Goal: Task Accomplishment & Management: Manage account settings

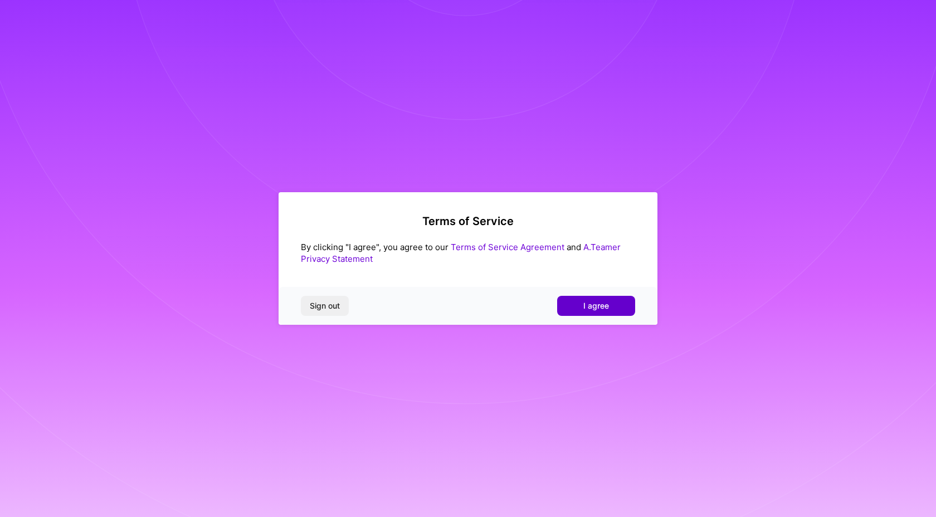
click at [610, 306] on button "I agree" at bounding box center [596, 306] width 78 height 20
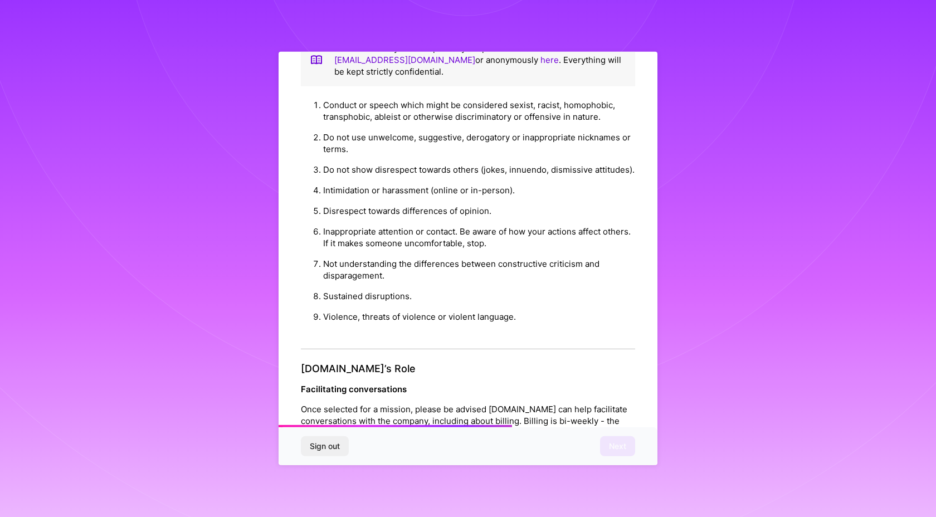
scroll to position [1116, 0]
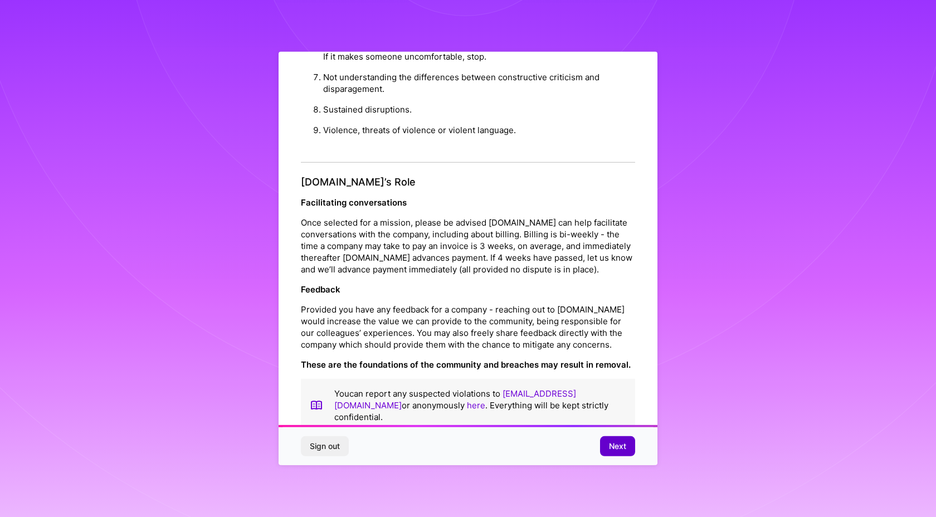
click at [614, 447] on span "Next" at bounding box center [617, 446] width 17 height 11
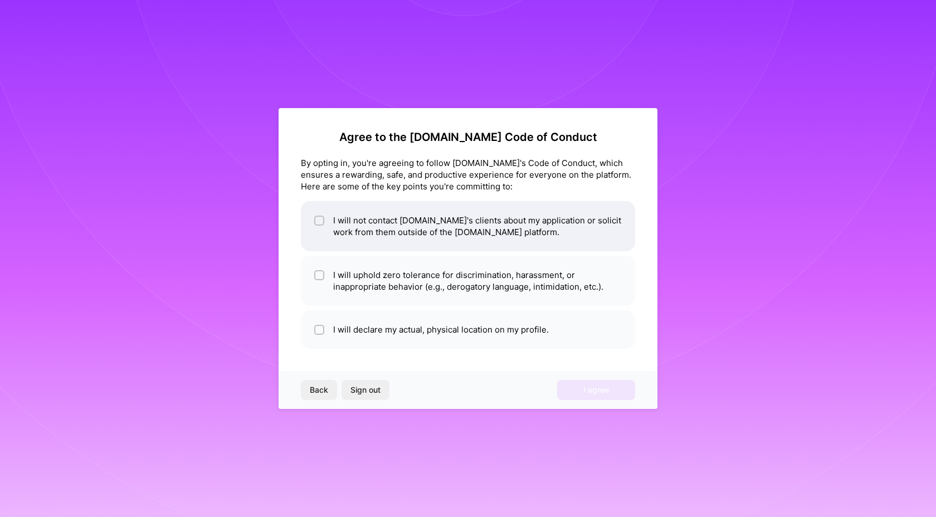
click at [345, 226] on li "I will not contact [DOMAIN_NAME]'s clients about my application or solicit work…" at bounding box center [468, 226] width 334 height 50
checkbox input "true"
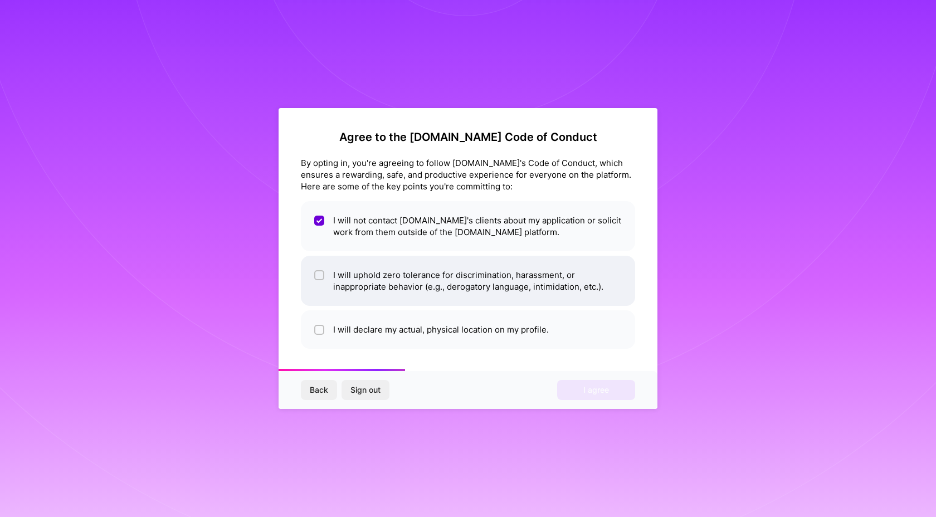
click at [344, 287] on li "I will uphold zero tolerance for discrimination, harassment, or inappropriate b…" at bounding box center [468, 281] width 334 height 50
checkbox input "true"
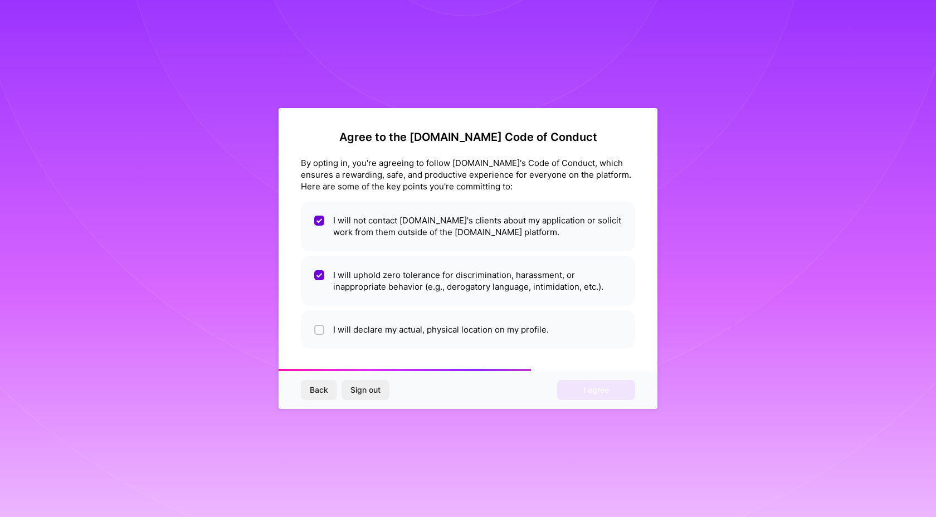
click at [349, 359] on div "Agree to the [DOMAIN_NAME] Code of Conduct By opting in, you're agreeing to fol…" at bounding box center [467, 258] width 379 height 301
click at [349, 331] on li "I will declare my actual, physical location on my profile." at bounding box center [468, 329] width 334 height 38
checkbox input "true"
click at [590, 385] on span "I agree" at bounding box center [596, 389] width 26 height 11
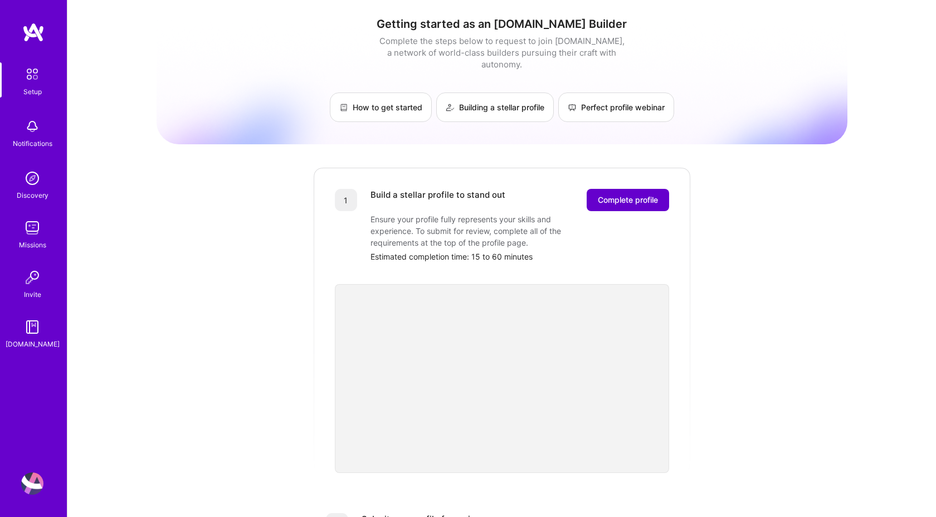
click at [601, 189] on button "Complete profile" at bounding box center [627, 200] width 82 height 22
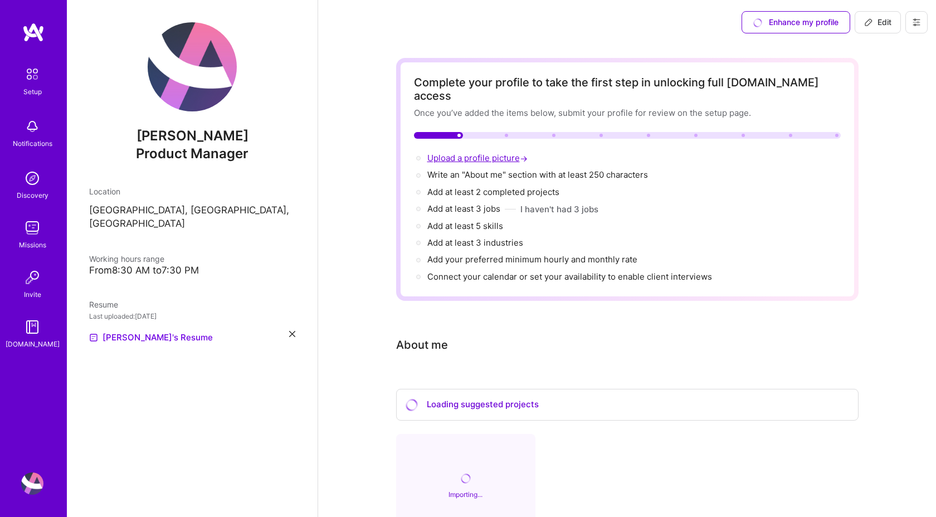
click at [454, 153] on span "Upload a profile picture →" at bounding box center [478, 158] width 102 height 11
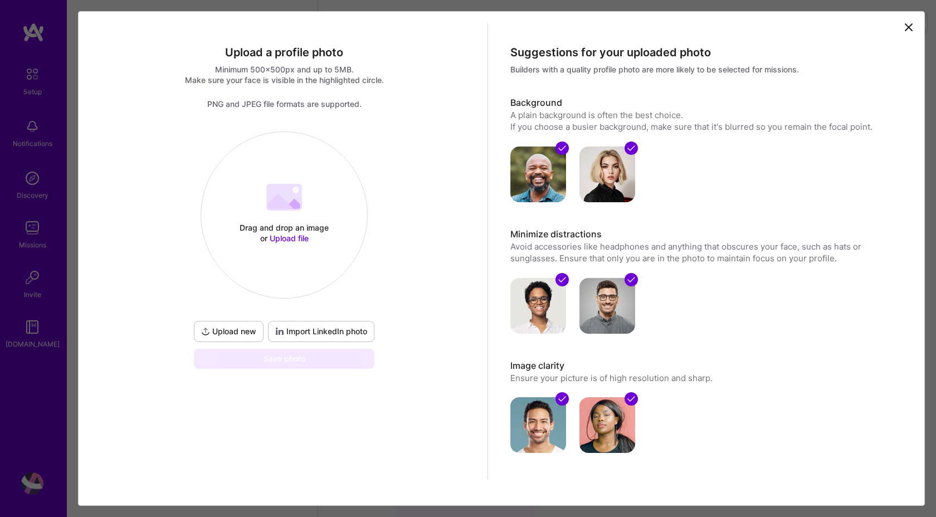
click at [260, 192] on div "Drag and drop an image or Upload file Upload file" at bounding box center [284, 215] width 166 height 118
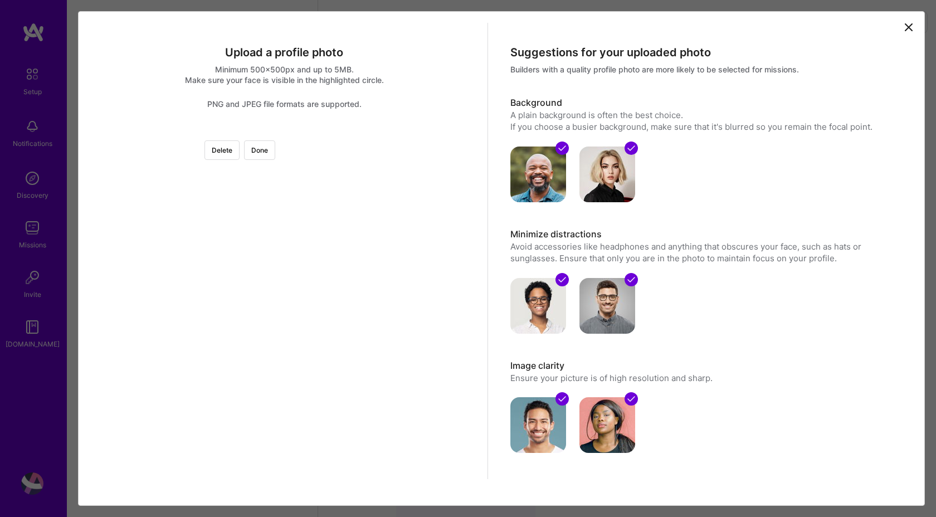
click at [382, 264] on div at bounding box center [451, 298] width 334 height 334
click at [275, 154] on button "Done" at bounding box center [259, 149] width 31 height 19
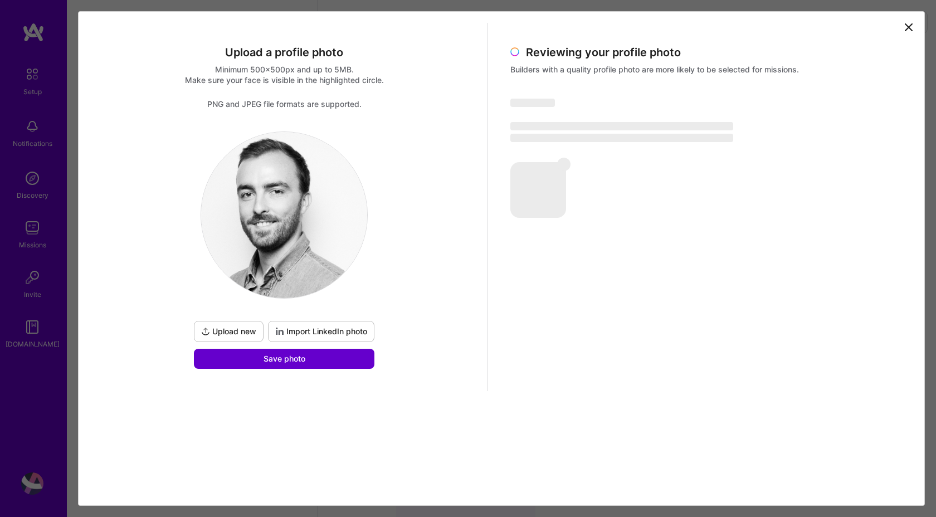
click at [293, 358] on span "Save photo" at bounding box center [284, 358] width 42 height 11
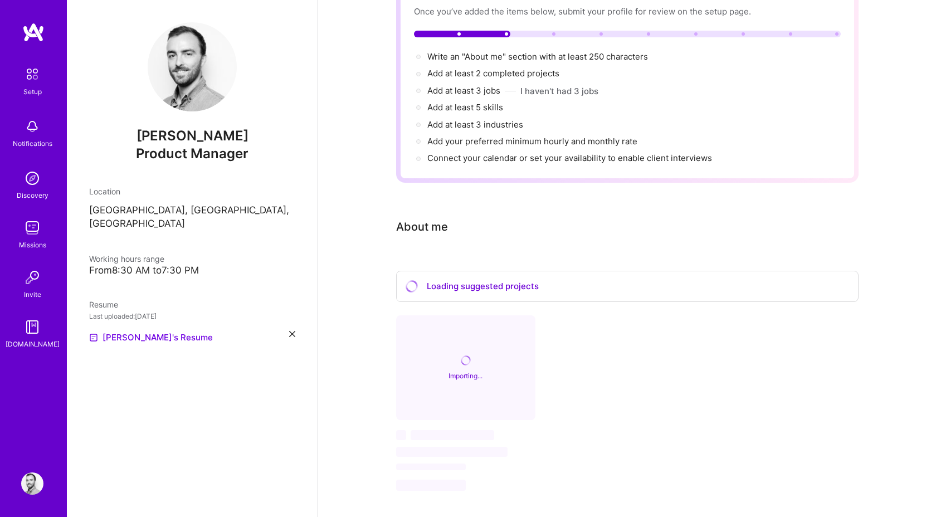
scroll to position [56, 0]
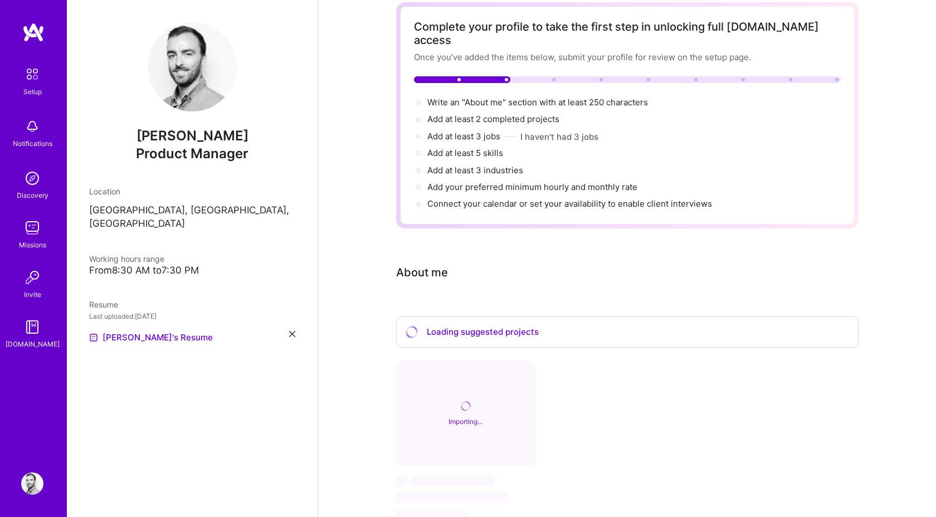
click at [346, 172] on div "Complete your profile to take the first step in unlocking full [DOMAIN_NAME] ac…" at bounding box center [627, 287] width 618 height 596
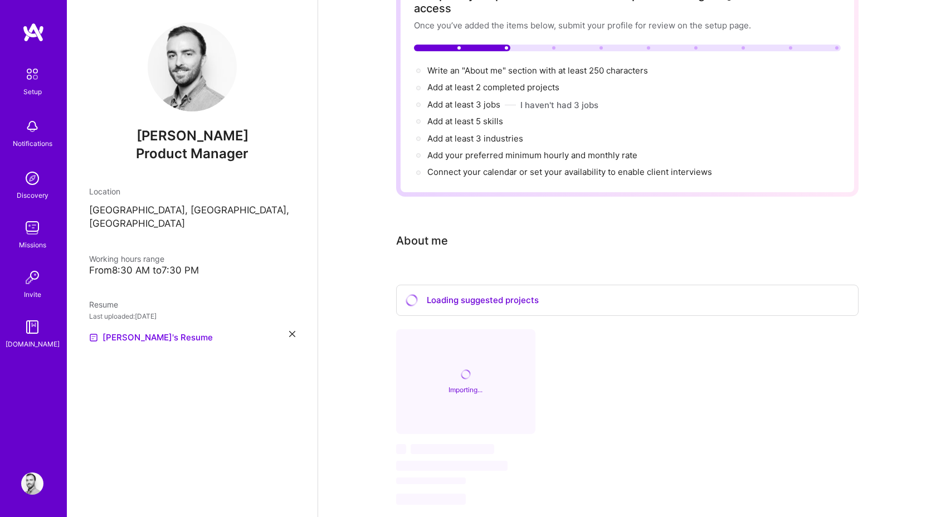
scroll to position [92, 0]
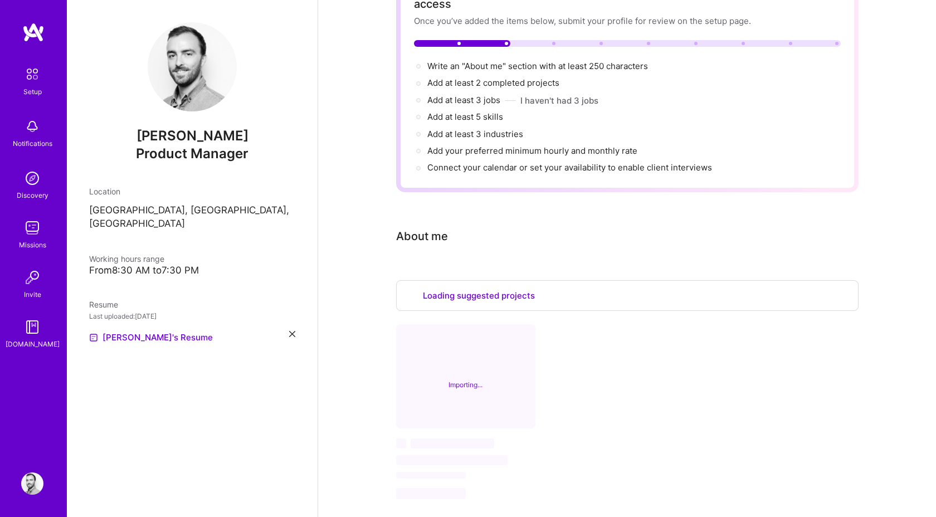
select select "US"
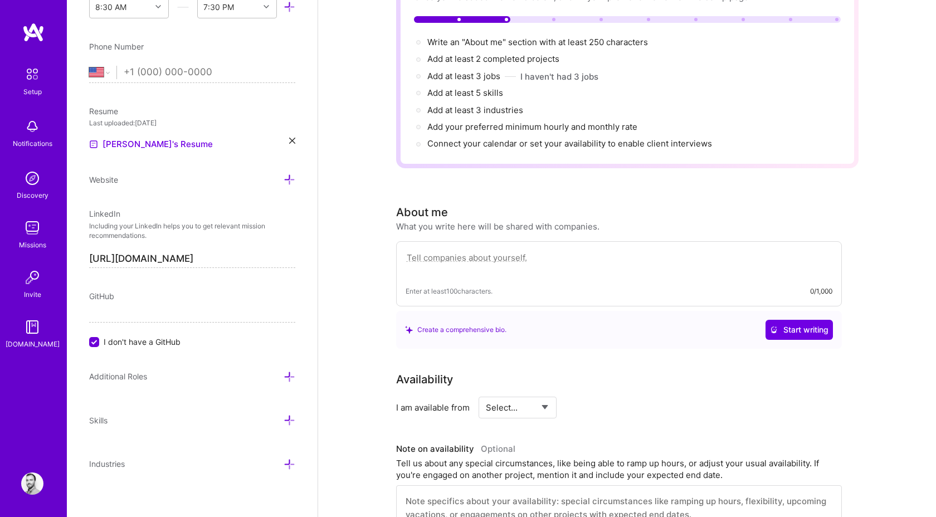
scroll to position [118, 0]
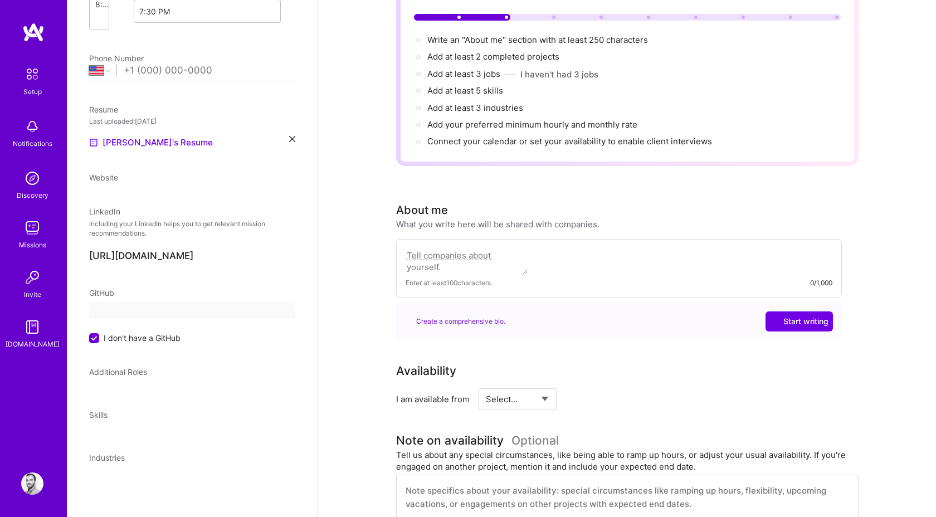
select select "US"
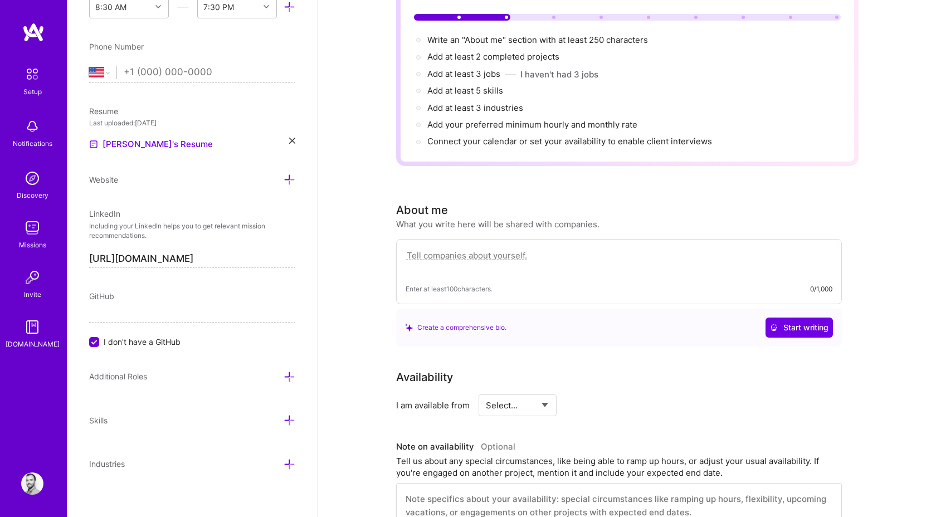
scroll to position [0, 0]
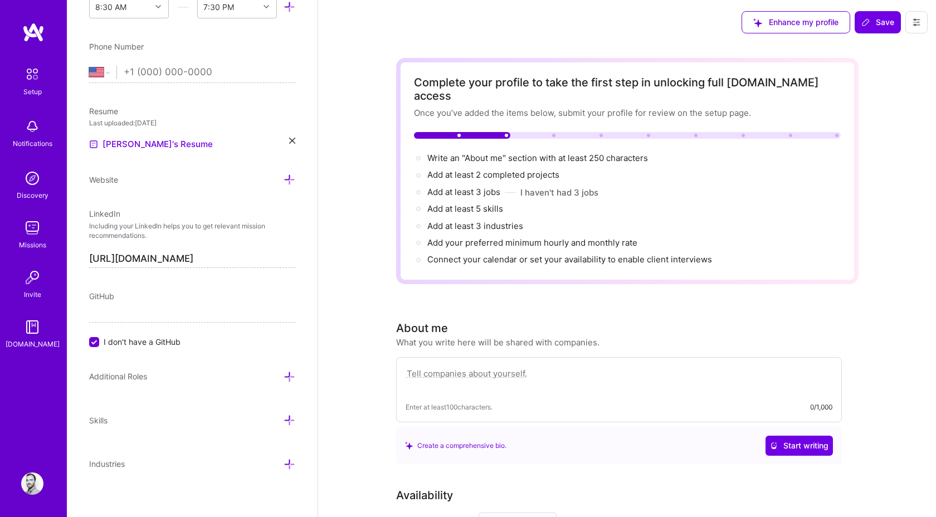
click at [472, 237] on span "Add your preferred minimum hourly and monthly rate →" at bounding box center [532, 242] width 210 height 11
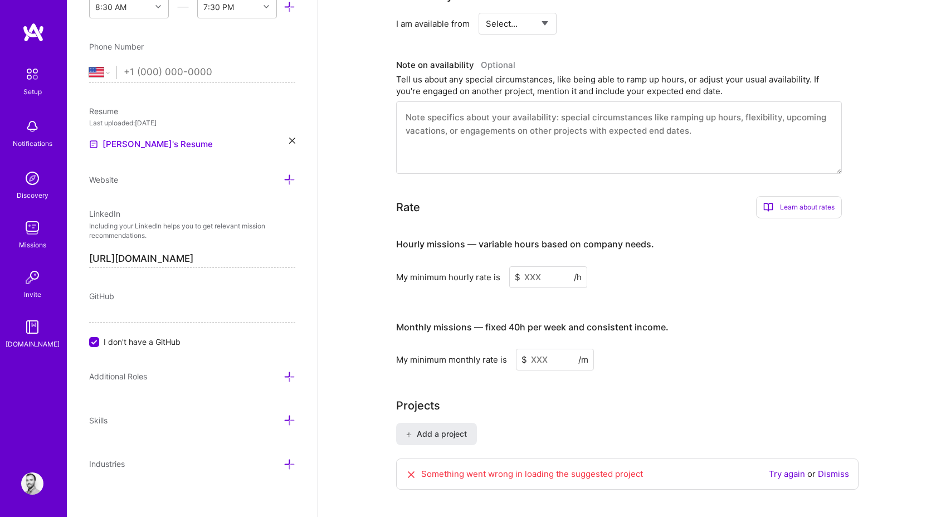
scroll to position [377, 0]
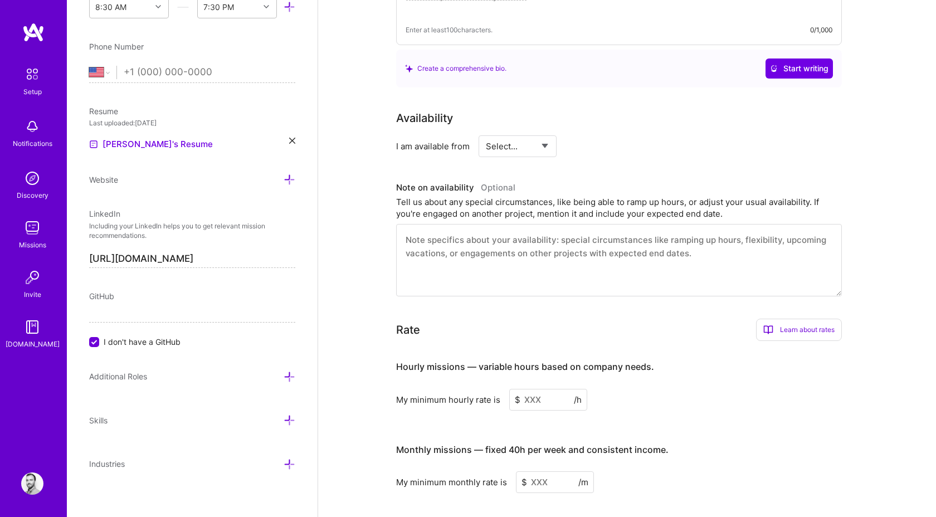
click at [469, 254] on textarea at bounding box center [619, 260] width 446 height 72
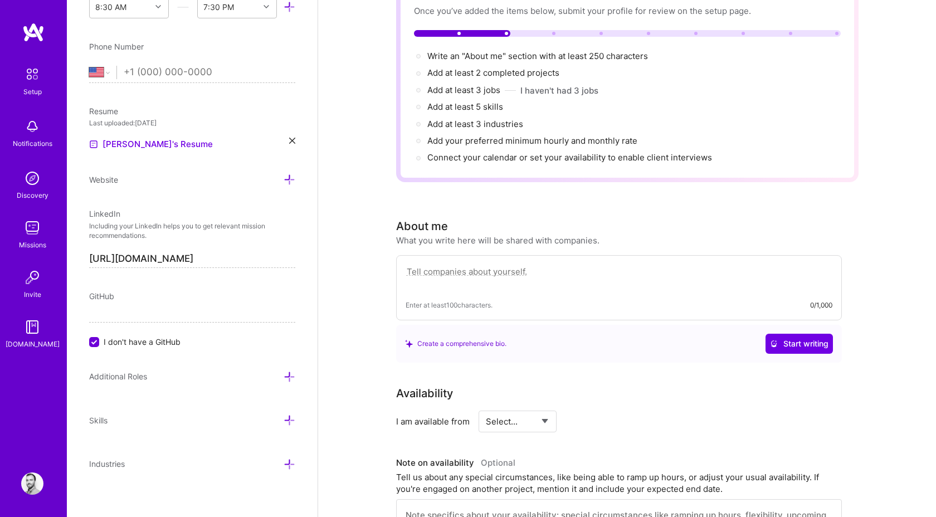
click at [469, 265] on textarea at bounding box center [618, 278] width 427 height 26
paste textarea "Product Ops & Product Manager with 10+ years of experience across the digital e…"
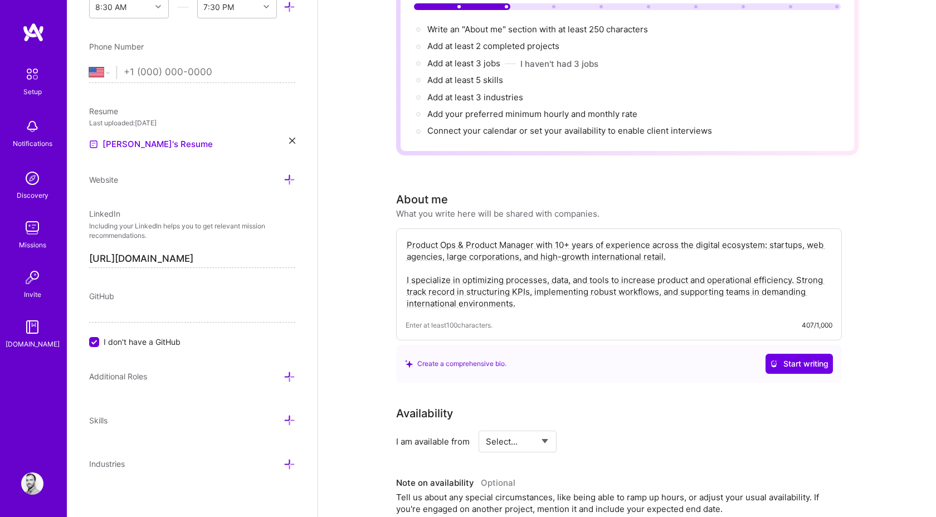
scroll to position [131, 0]
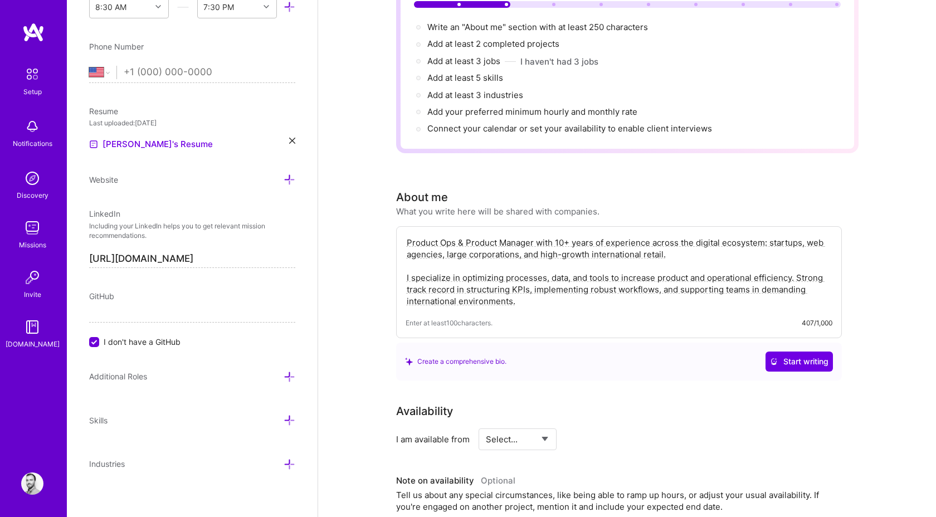
type textarea "Product Ops & Product Manager with 10+ years of experience across the digital e…"
click at [682, 404] on div "Availability" at bounding box center [619, 411] width 446 height 17
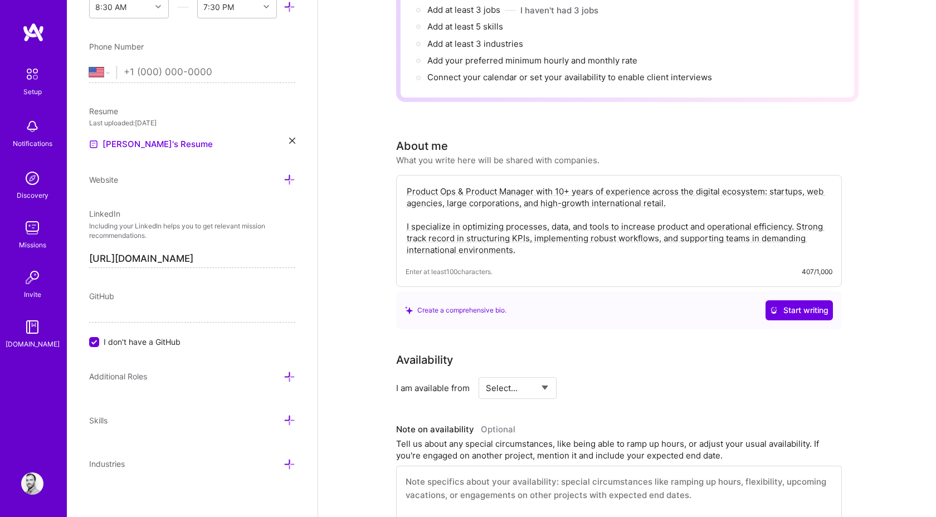
scroll to position [196, 0]
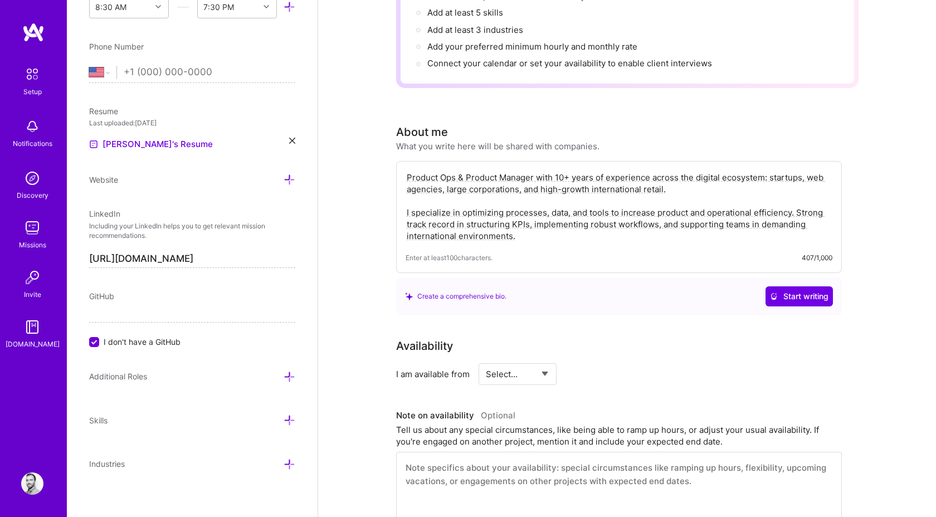
click at [535, 366] on select "Select... Right Now Future Date Not Available" at bounding box center [518, 374] width 64 height 28
select select "Right Now"
click at [486, 360] on select "Select... Right Now Future Date Not Available" at bounding box center [518, 374] width 64 height 28
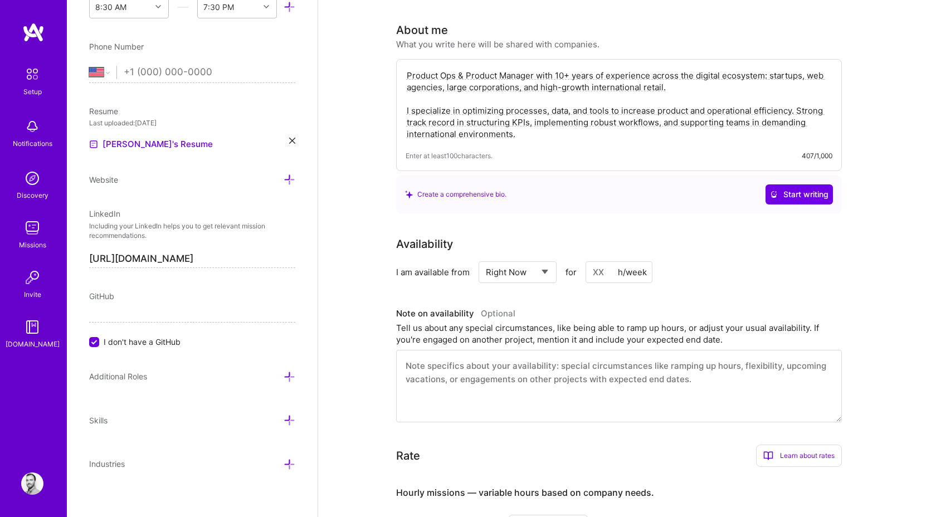
scroll to position [299, 0]
click at [600, 261] on input at bounding box center [618, 272] width 67 height 22
click at [545, 258] on select "Select... Right Now Future Date Not Available" at bounding box center [518, 271] width 64 height 28
click at [616, 263] on input at bounding box center [618, 272] width 67 height 22
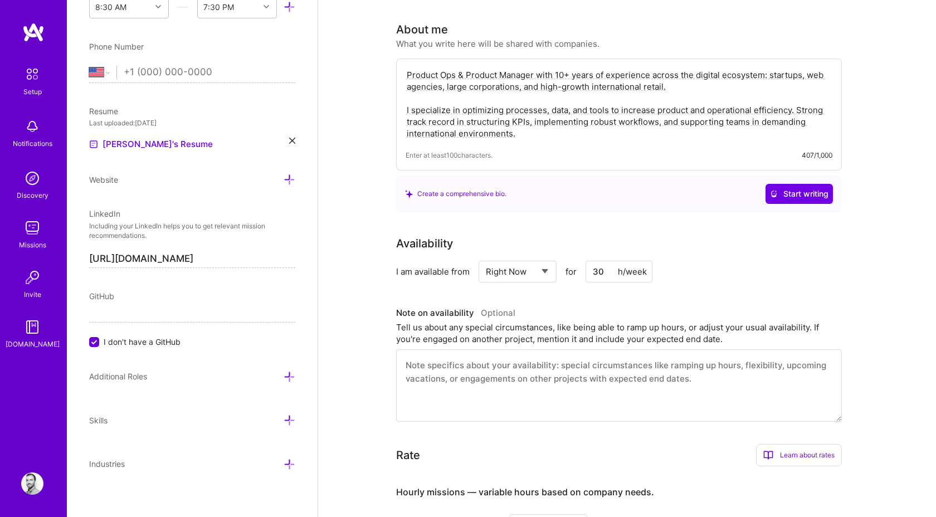
click at [680, 284] on div "Availability I am available from Select... Right Now Future Date Not Available …" at bounding box center [627, 328] width 462 height 187
click at [613, 262] on input "30" at bounding box center [618, 272] width 67 height 22
type input "25"
click at [703, 261] on div "I am available from Select... Right Now Future Date Not Available for 25 h/week" at bounding box center [619, 272] width 446 height 22
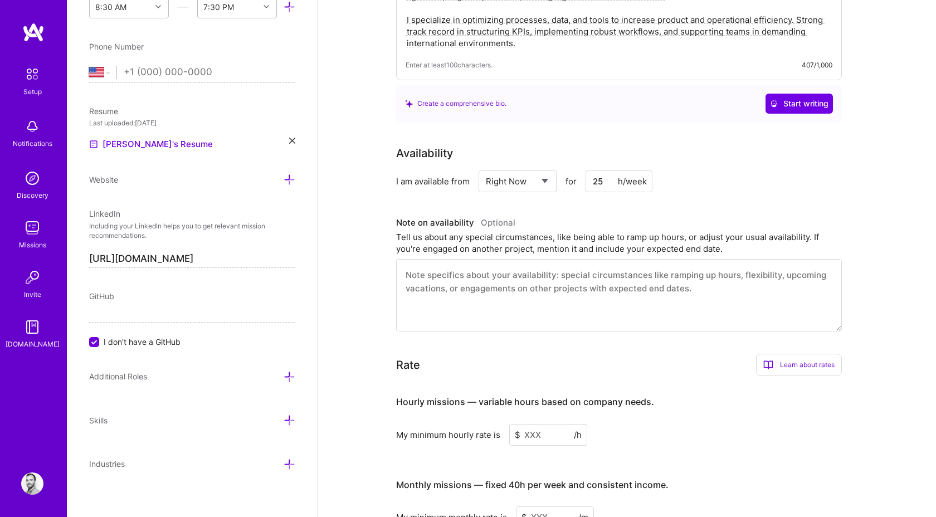
scroll to position [390, 0]
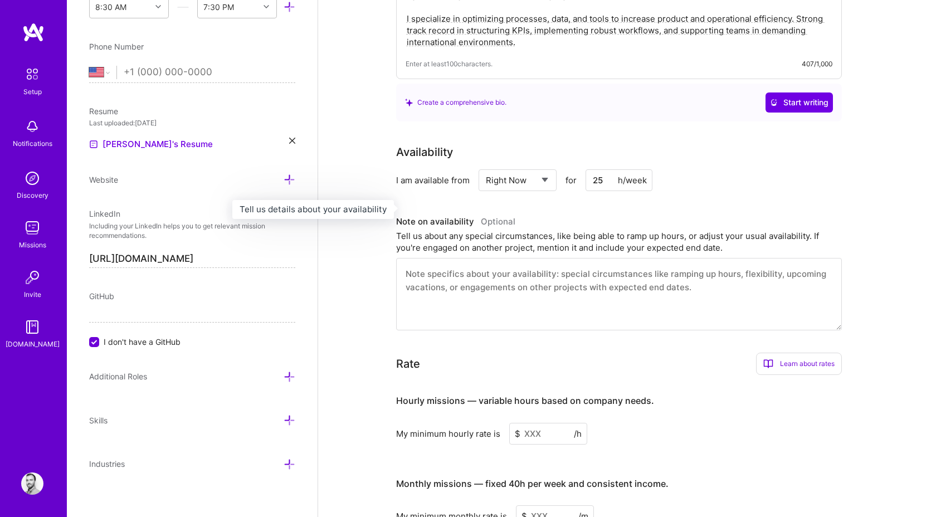
click at [659, 213] on h3 "Note on availability Optional" at bounding box center [619, 221] width 446 height 17
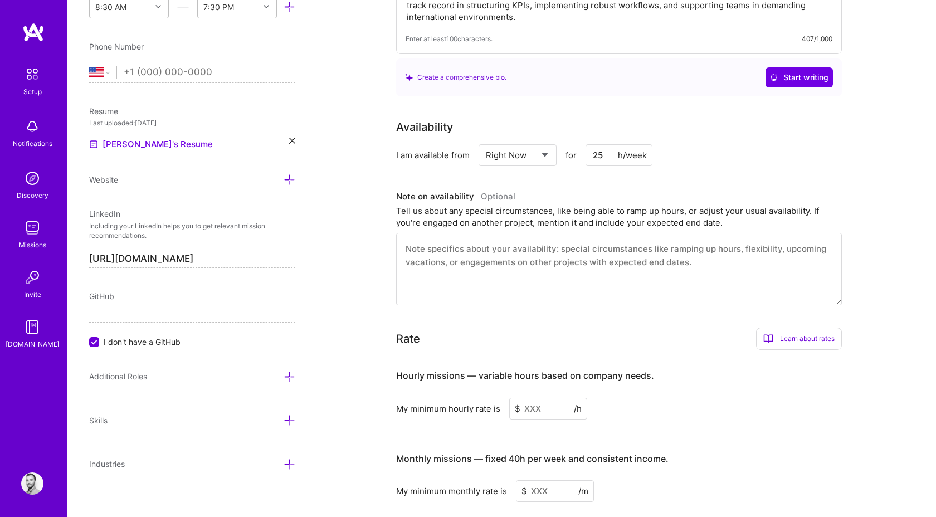
click at [432, 234] on textarea at bounding box center [619, 269] width 446 height 72
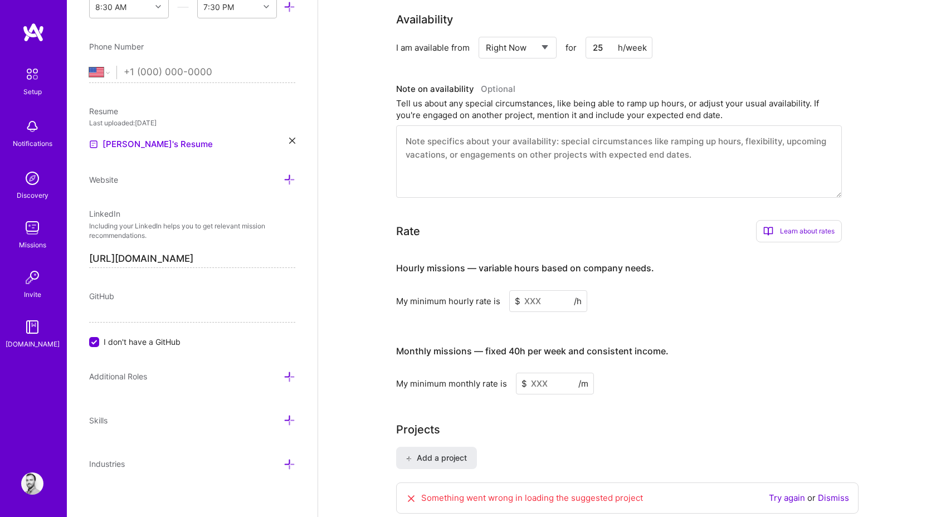
scroll to position [547, 0]
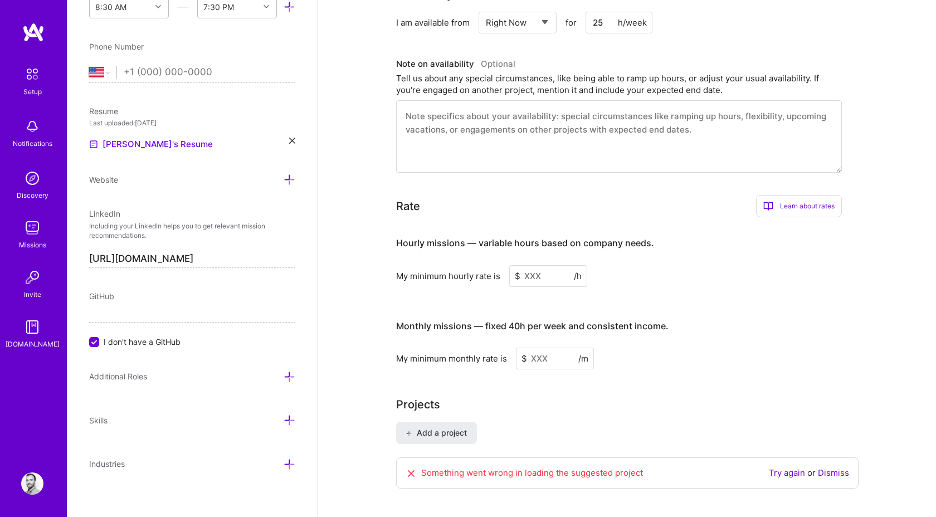
click at [544, 265] on input at bounding box center [548, 276] width 78 height 22
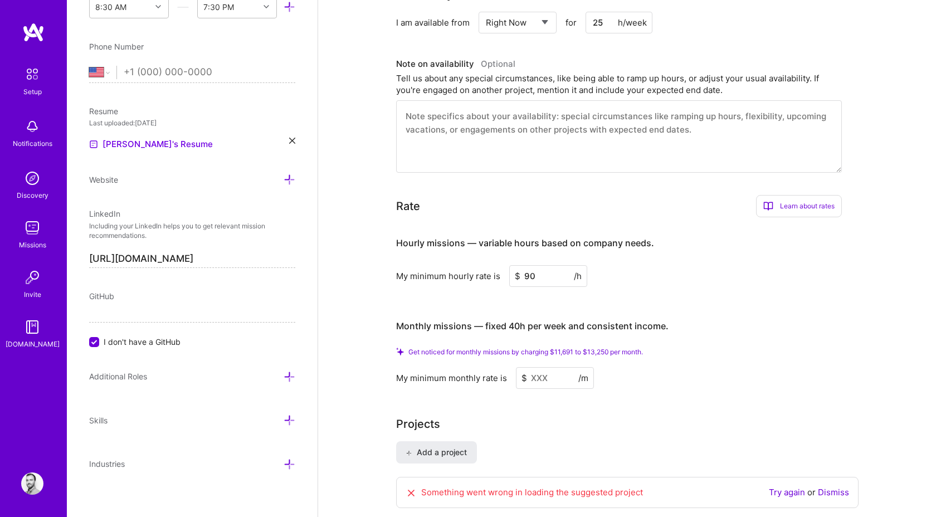
click at [621, 269] on div "My minimum hourly rate is $ 90 /h" at bounding box center [619, 276] width 446 height 22
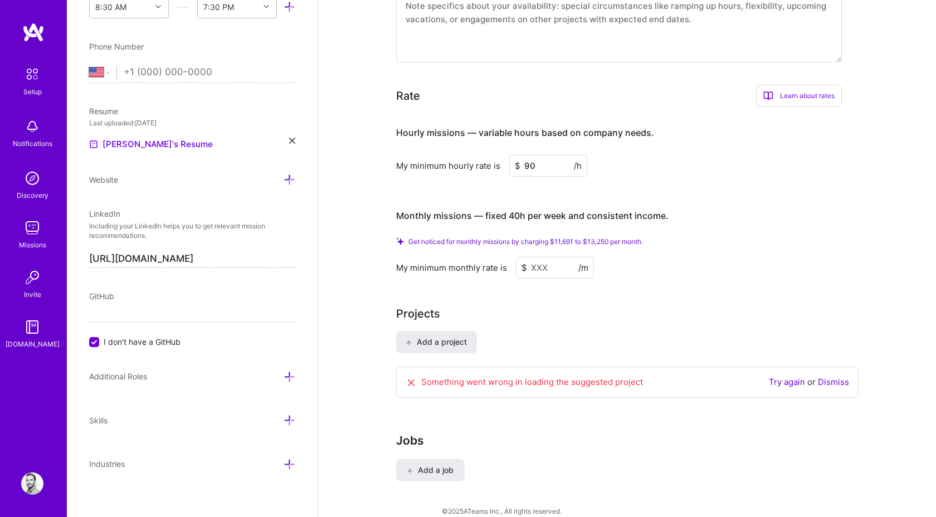
click at [536, 155] on input "90" at bounding box center [548, 166] width 78 height 22
click at [535, 258] on input at bounding box center [555, 268] width 78 height 22
click at [566, 257] on input at bounding box center [555, 268] width 78 height 22
click at [546, 155] on input "95" at bounding box center [548, 166] width 78 height 22
click at [657, 237] on div "Get noticed for monthly missions by charging $12,341 to $13,986 per month. My m…" at bounding box center [619, 257] width 446 height 41
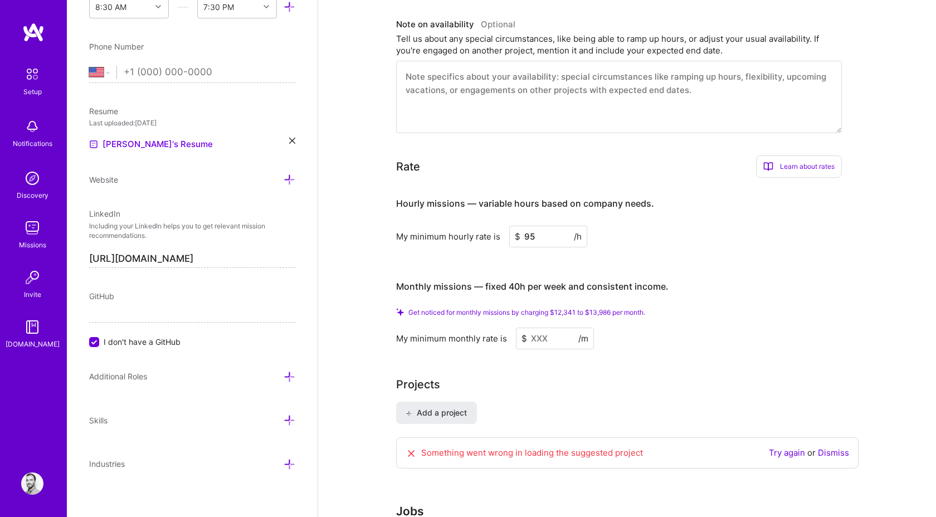
scroll to position [594, 0]
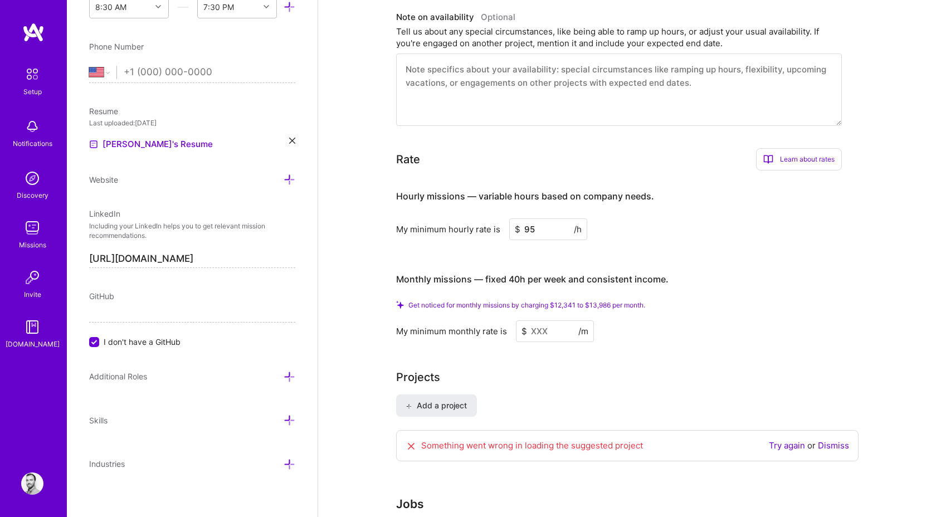
click at [559, 218] on input "95" at bounding box center [548, 229] width 78 height 22
type input "90"
click at [697, 218] on div "My minimum hourly rate is $ 90 /h" at bounding box center [619, 229] width 446 height 22
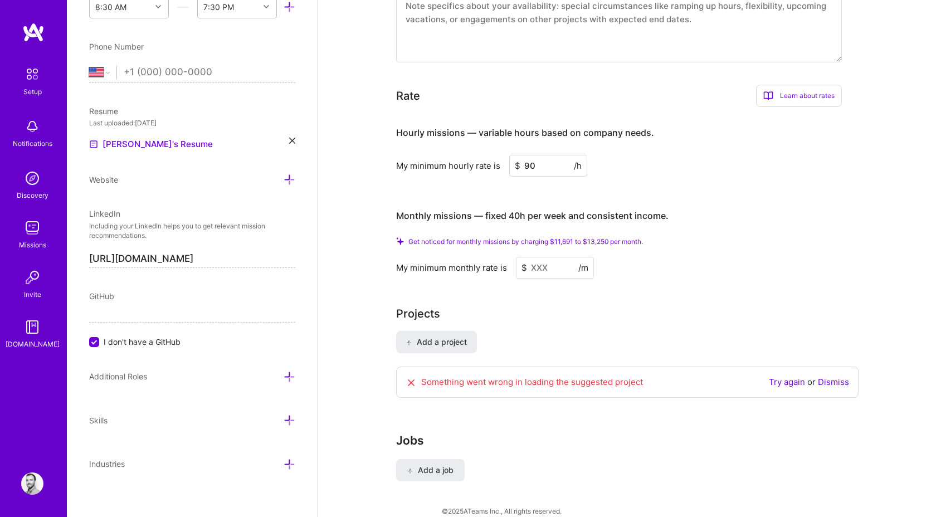
click at [561, 260] on input at bounding box center [555, 268] width 78 height 22
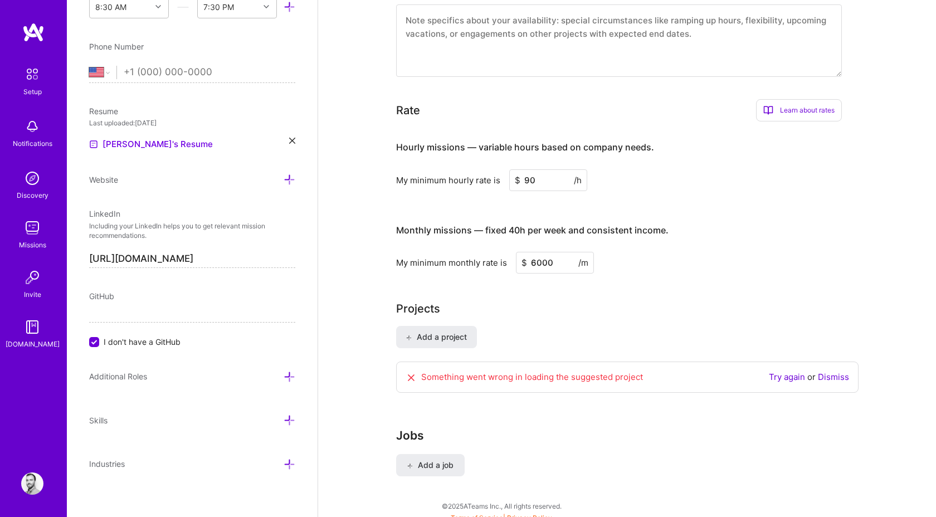
scroll to position [626, 0]
type input "6"
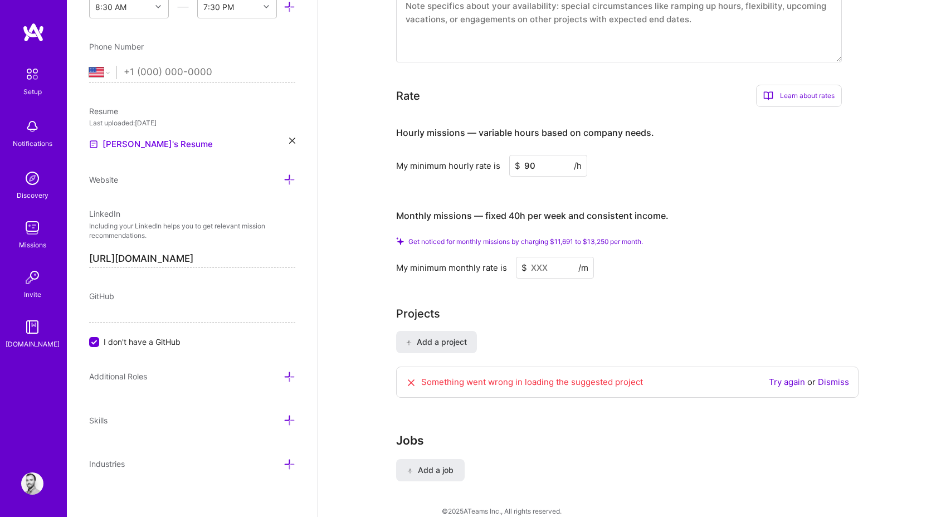
click at [559, 257] on input at bounding box center [555, 268] width 78 height 22
type input "1"
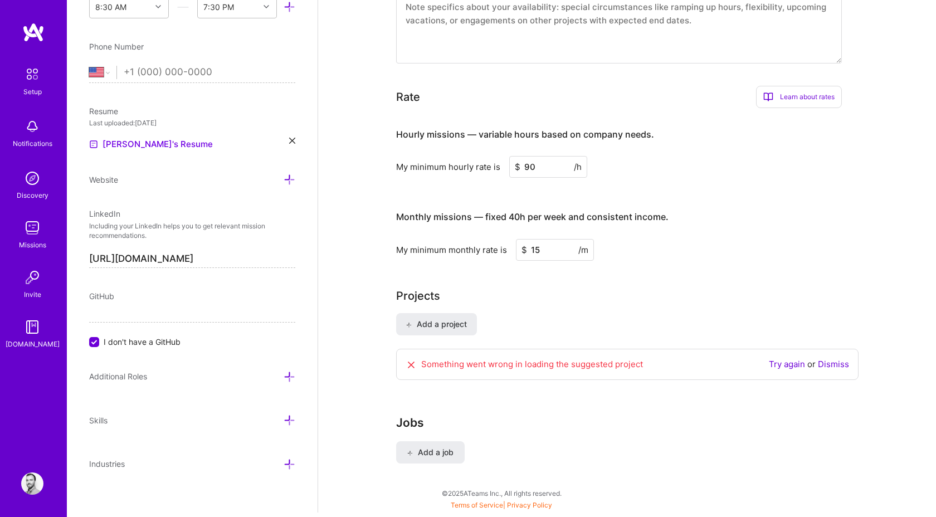
scroll to position [626, 0]
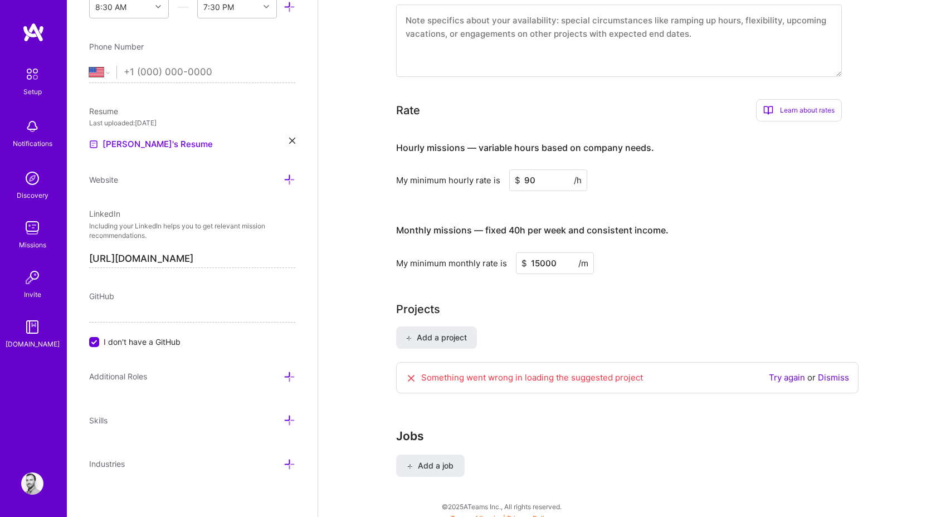
type input "15000"
click at [567, 252] on input "15000" at bounding box center [555, 263] width 78 height 22
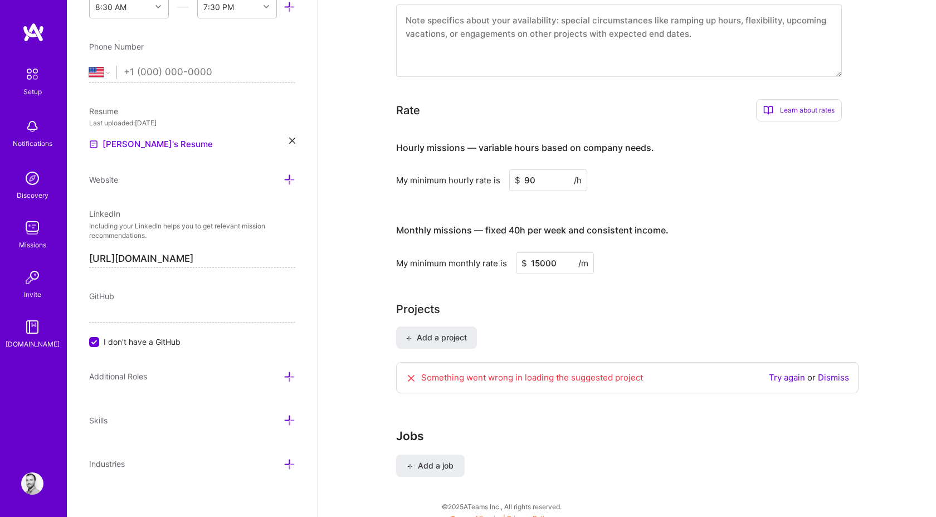
click at [583, 301] on div "Projects" at bounding box center [627, 309] width 462 height 17
click at [626, 301] on div "Projects" at bounding box center [627, 309] width 462 height 17
click at [850, 362] on div "Something went wrong in loading the suggested project Try again or Dismiss" at bounding box center [627, 377] width 462 height 31
click at [844, 372] on link "Dismiss" at bounding box center [833, 377] width 31 height 11
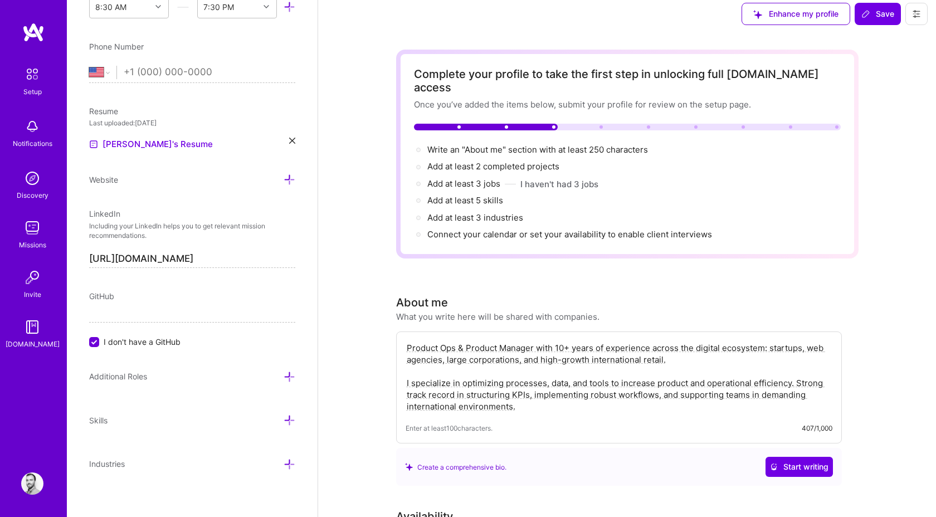
scroll to position [9, 0]
click at [884, 10] on span "Save" at bounding box center [877, 12] width 33 height 11
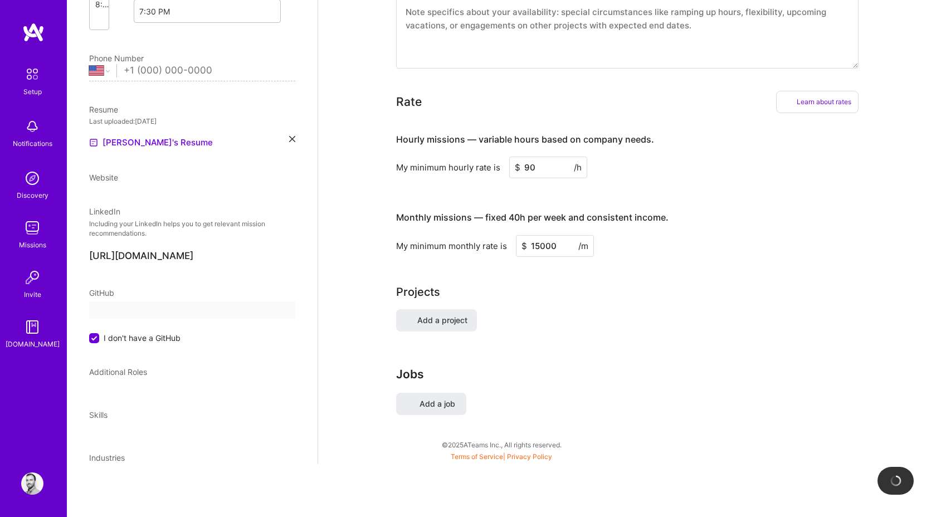
scroll to position [0, 0]
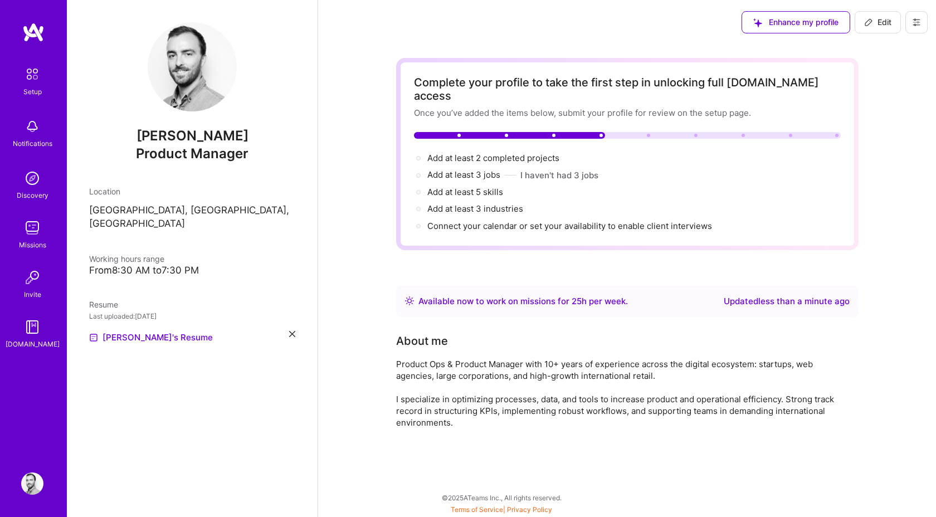
click at [781, 32] on button "Enhance my profile" at bounding box center [795, 22] width 109 height 22
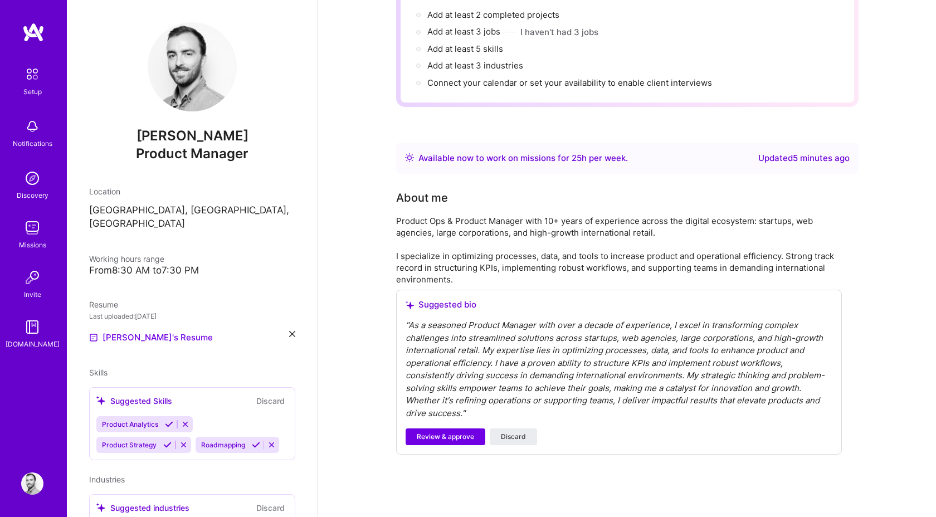
scroll to position [152, 0]
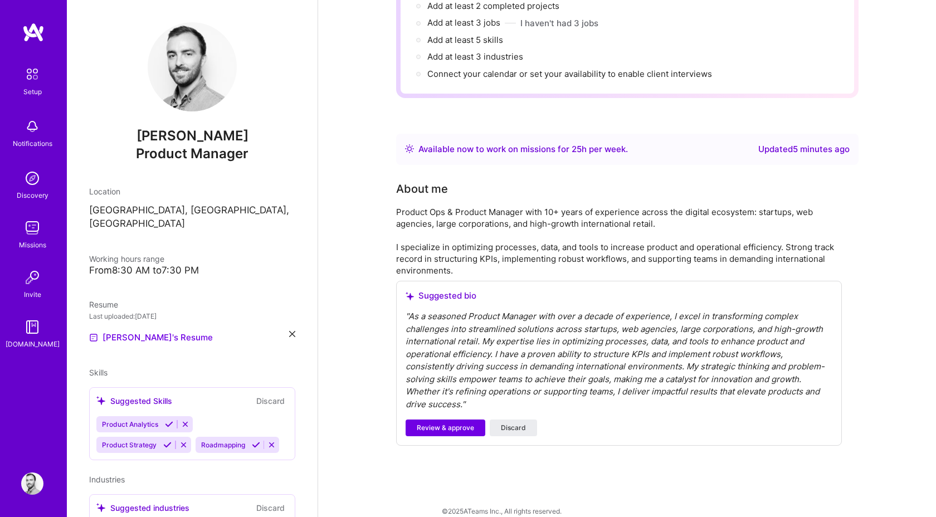
click at [169, 420] on icon at bounding box center [169, 424] width 8 height 8
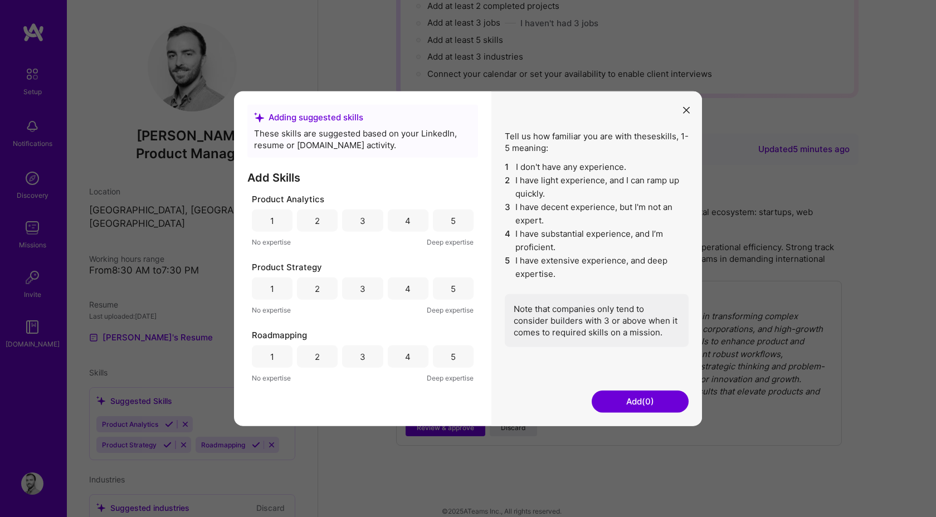
click at [687, 107] on icon "modal" at bounding box center [686, 109] width 7 height 7
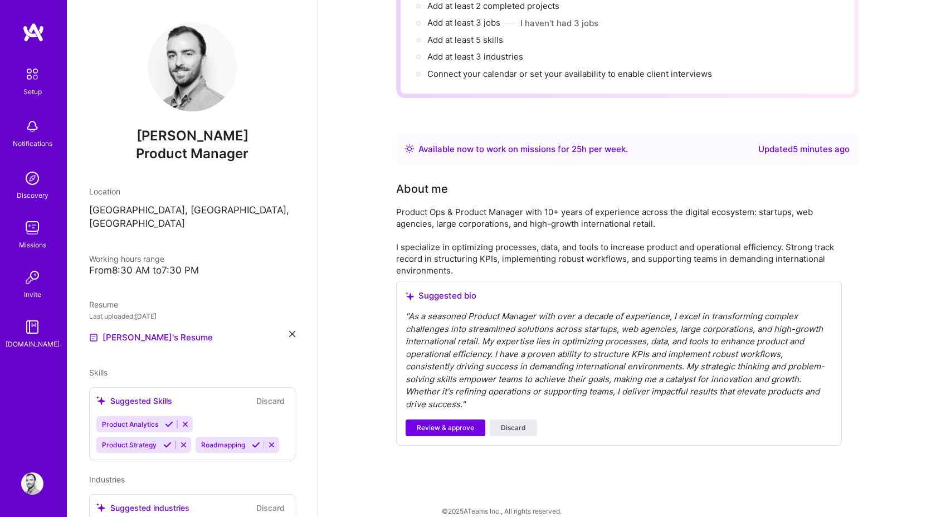
click at [566, 260] on div "Product Ops & Product Manager with 10+ years of experience across the digital e…" at bounding box center [619, 241] width 446 height 70
drag, startPoint x: 512, startPoint y: 414, endPoint x: 542, endPoint y: 294, distance: 124.5
click at [542, 294] on div "Suggested bio " As a seasoned Product Manager with over a decade of experience,…" at bounding box center [619, 363] width 446 height 165
click at [508, 423] on span "Discard" at bounding box center [513, 428] width 25 height 10
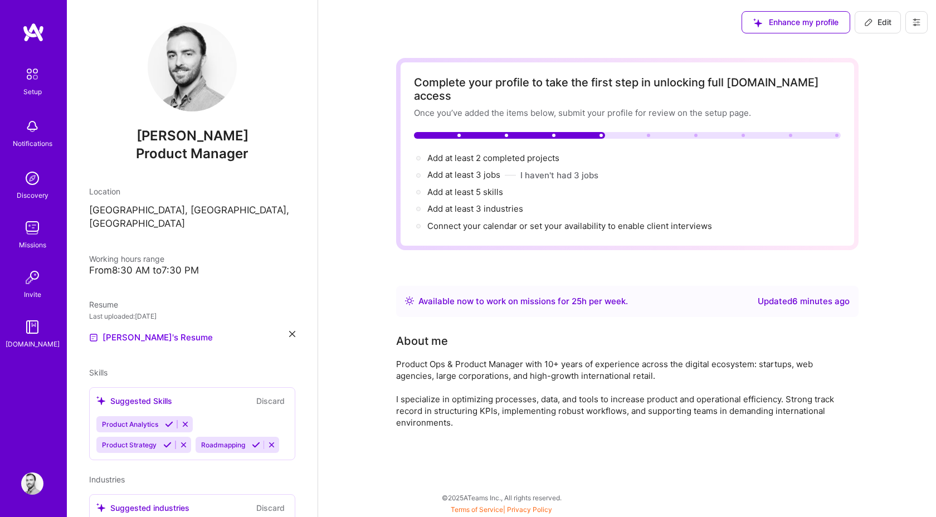
scroll to position [94, 0]
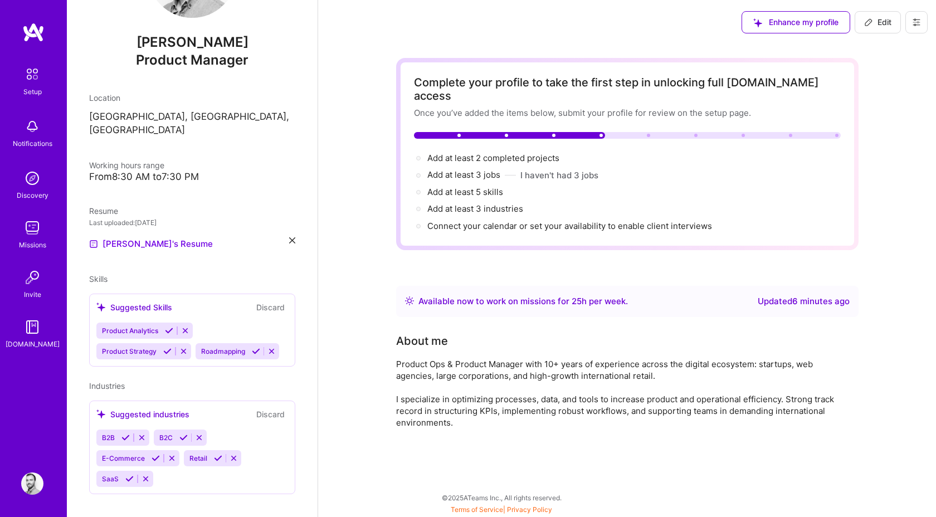
click at [126, 433] on icon at bounding box center [125, 437] width 8 height 8
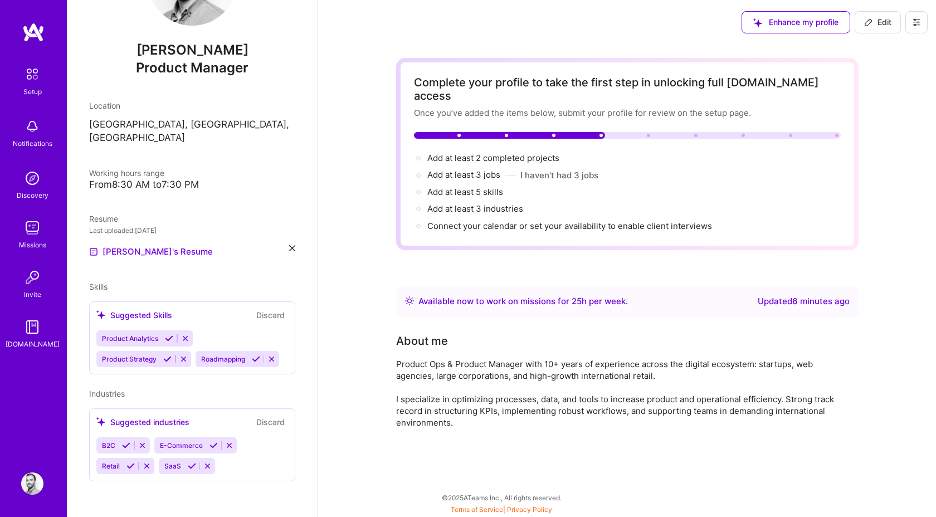
scroll to position [73, 0]
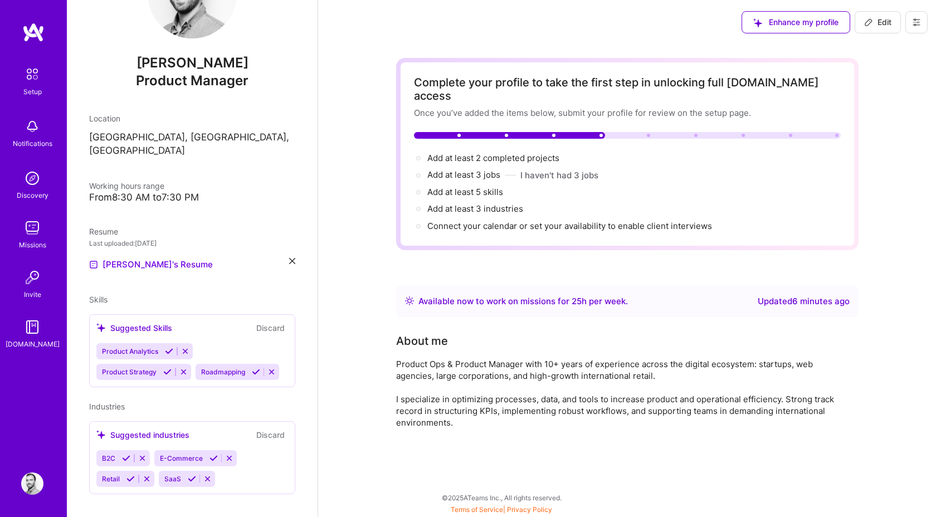
click at [183, 429] on div "Suggested industries" at bounding box center [142, 435] width 93 height 12
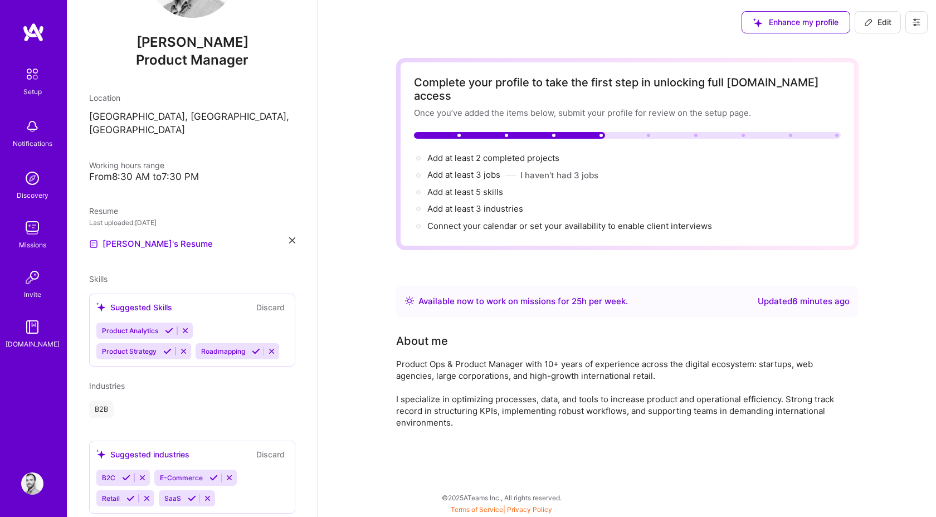
click at [124, 448] on div "Suggested industries" at bounding box center [142, 454] width 93 height 12
click at [126, 473] on icon at bounding box center [126, 477] width 8 height 8
click at [153, 473] on icon at bounding box center [155, 477] width 8 height 8
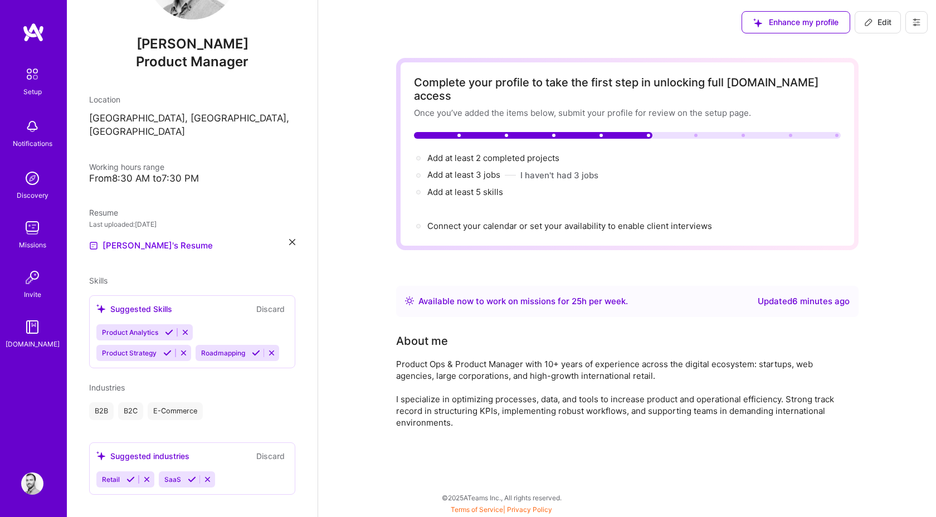
click at [128, 475] on icon at bounding box center [130, 479] width 8 height 8
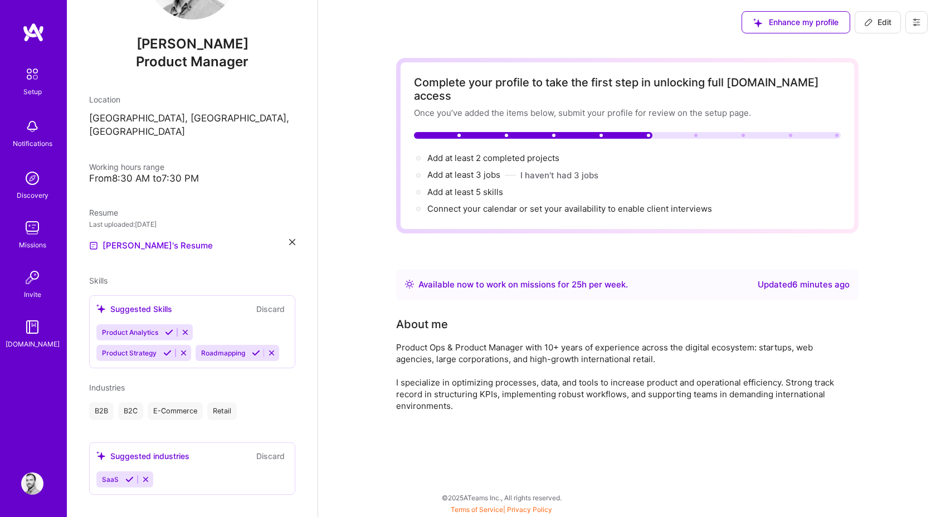
click at [128, 475] on icon at bounding box center [129, 479] width 8 height 8
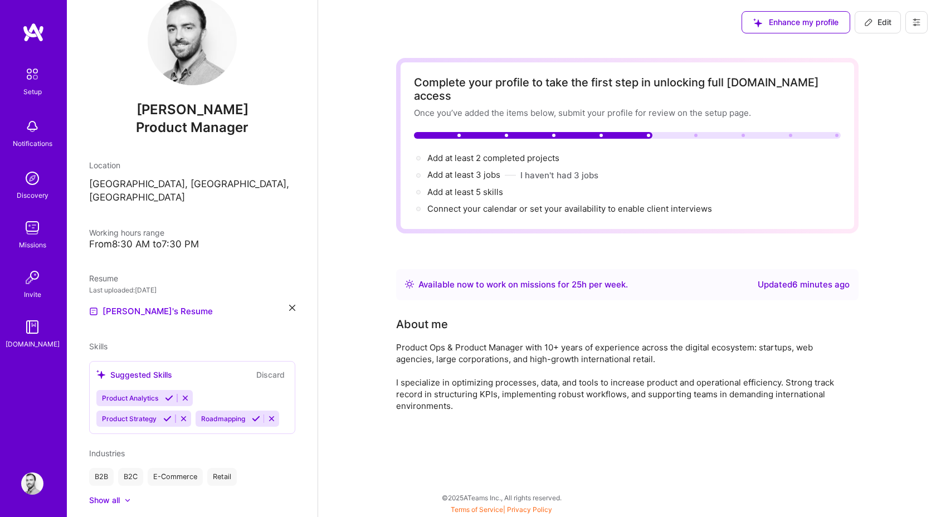
scroll to position [46, 0]
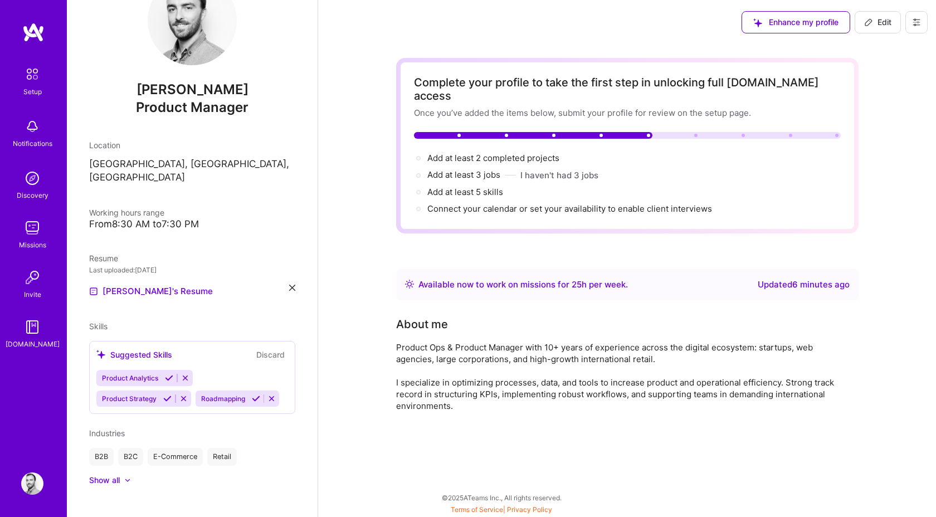
click at [121, 475] on div at bounding box center [122, 480] width 4 height 11
click at [584, 224] on div "Complete your profile to take the first step in unlocking full [DOMAIN_NAME] ac…" at bounding box center [627, 264] width 462 height 412
click at [385, 260] on div "Complete your profile to take the first step in unlocking full [DOMAIN_NAME] ac…" at bounding box center [627, 271] width 618 height 452
click at [466, 169] on span "Add at least 3 jobs →" at bounding box center [468, 174] width 83 height 11
select select "US"
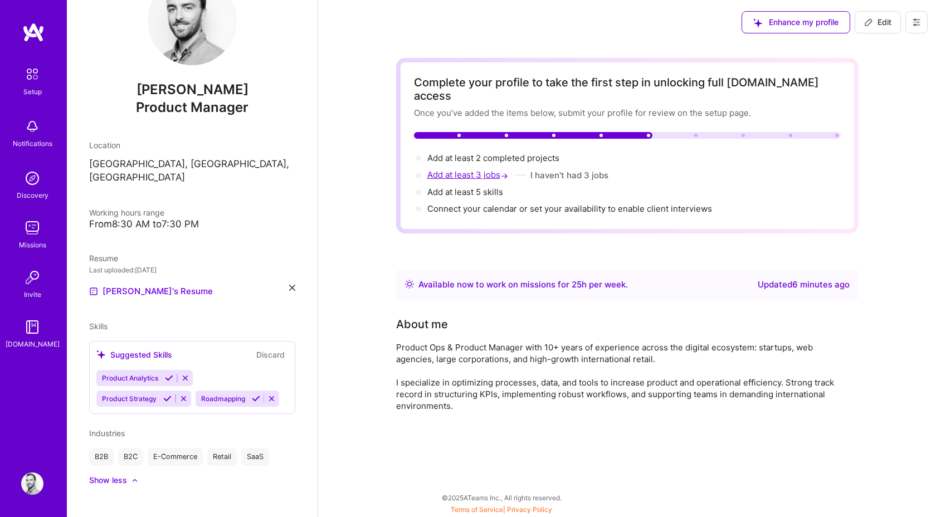
select select "Right Now"
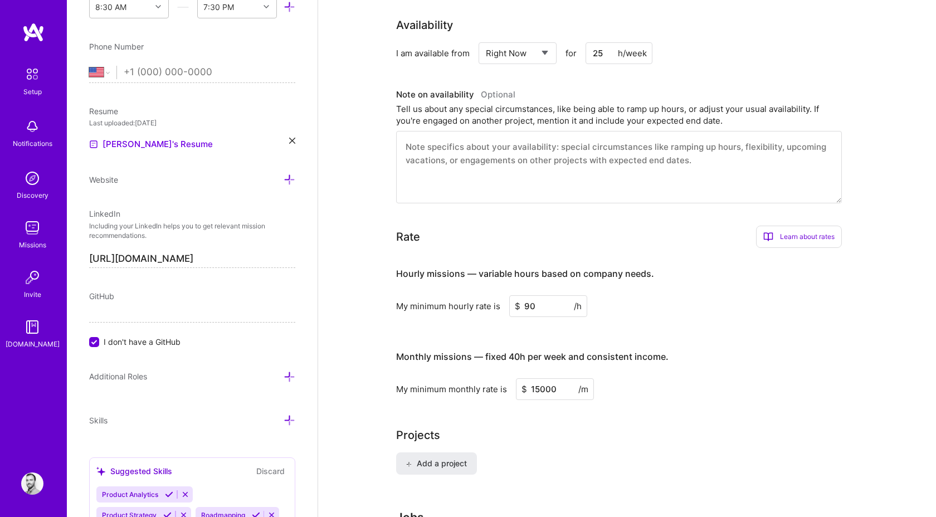
scroll to position [457, 0]
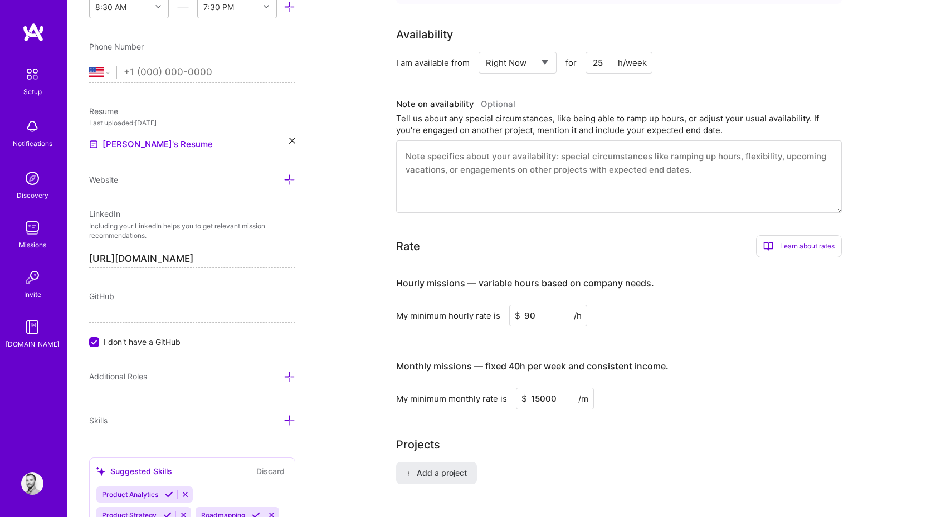
click at [539, 305] on input "90" at bounding box center [548, 316] width 78 height 22
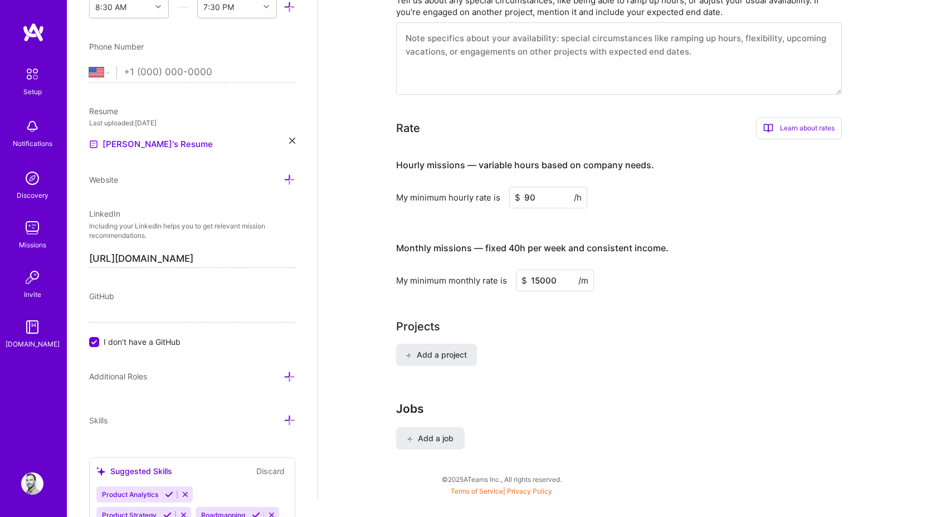
scroll to position [577, 0]
click at [433, 425] on button "Add a job" at bounding box center [430, 436] width 69 height 22
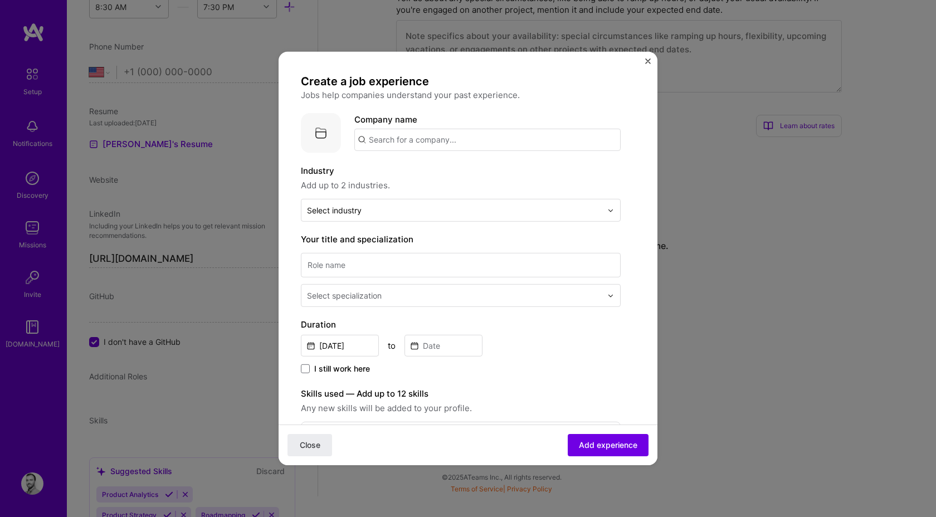
click at [652, 62] on div "Create a job experience Jobs help companies understand your past experience. Co…" at bounding box center [467, 258] width 379 height 413
click at [645, 61] on img "Close" at bounding box center [648, 61] width 6 height 6
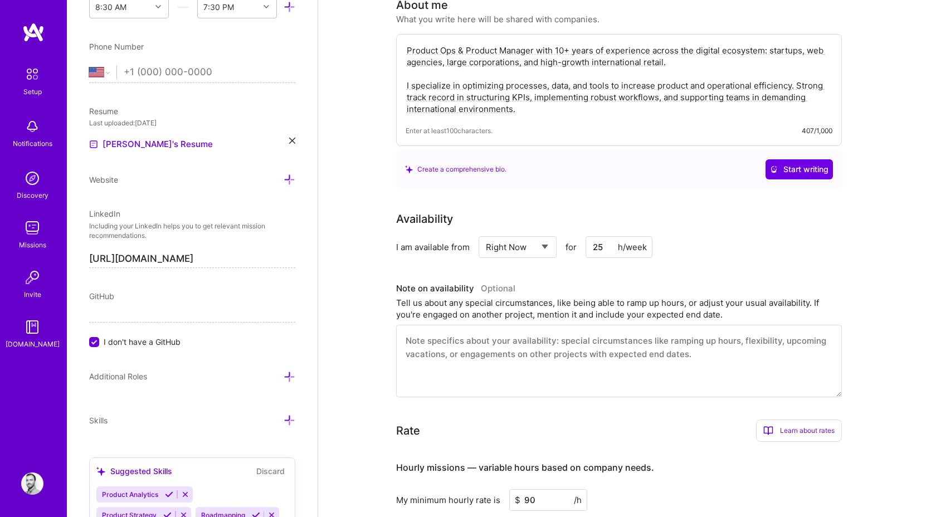
scroll to position [263, 0]
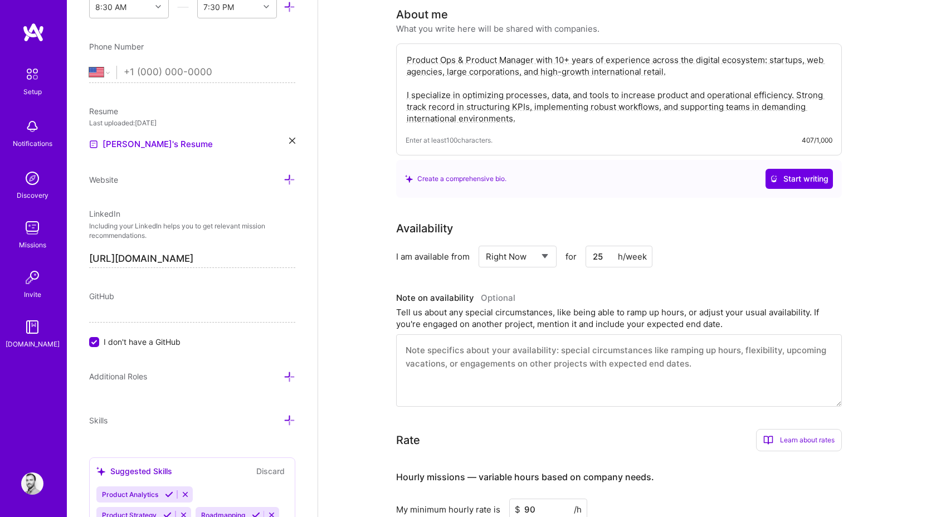
click at [614, 246] on input "25" at bounding box center [618, 257] width 67 height 22
click at [590, 248] on input "25" at bounding box center [618, 257] width 67 height 22
type input "50"
click at [706, 231] on div "Availability I am available from Select... Right Now Future Date Not Available …" at bounding box center [619, 243] width 446 height 47
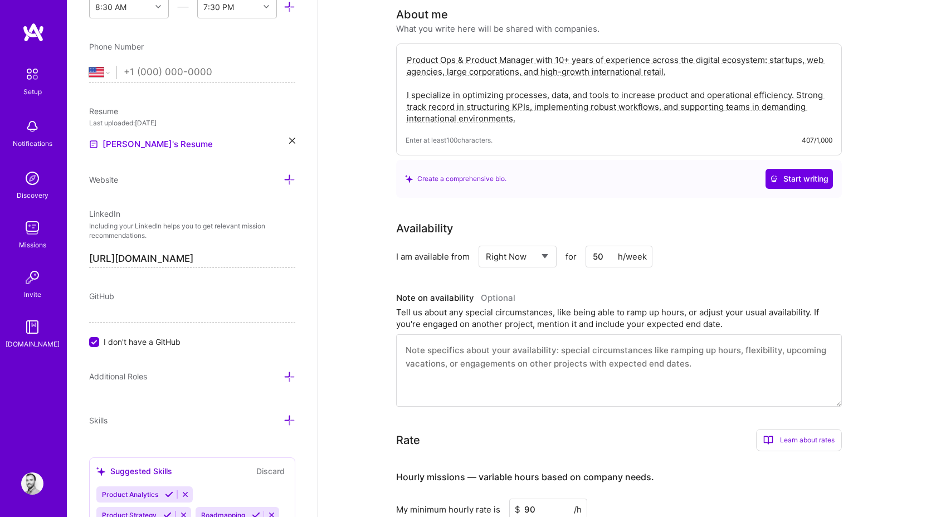
click at [607, 246] on input "50" at bounding box center [618, 257] width 67 height 22
click at [658, 220] on div "Availability" at bounding box center [619, 228] width 446 height 17
click at [602, 246] on input "50" at bounding box center [618, 257] width 67 height 22
type input "40"
click at [714, 254] on div "Availability I am available from Select... Right Now Future Date Not Available …" at bounding box center [627, 313] width 462 height 187
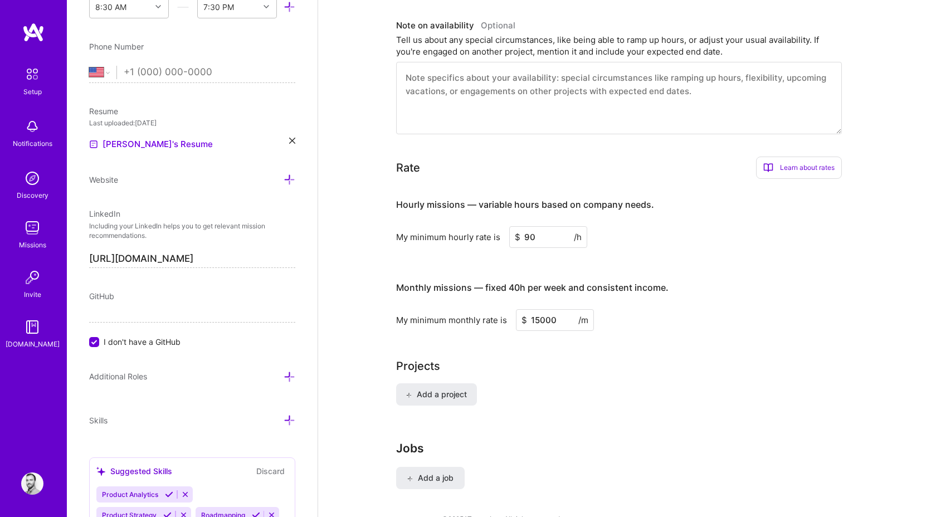
scroll to position [592, 0]
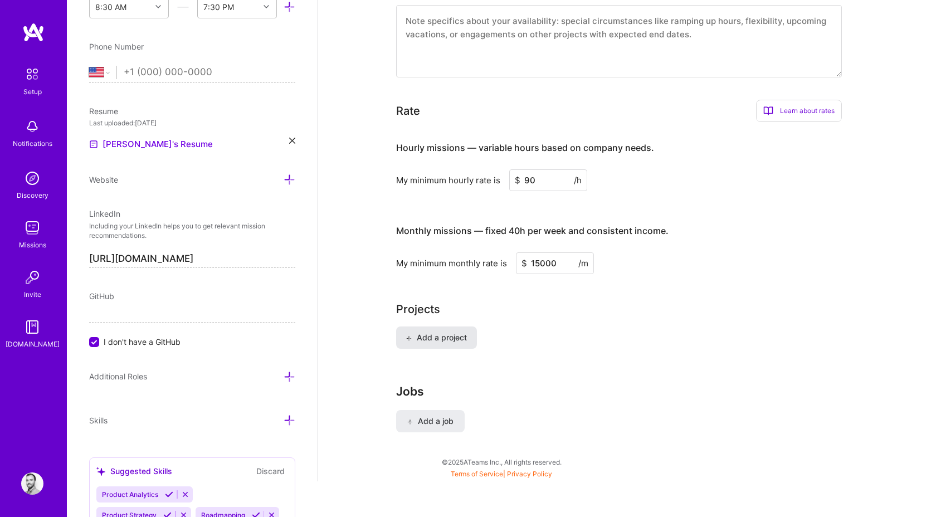
click at [429, 332] on button "Add a project" at bounding box center [436, 337] width 81 height 22
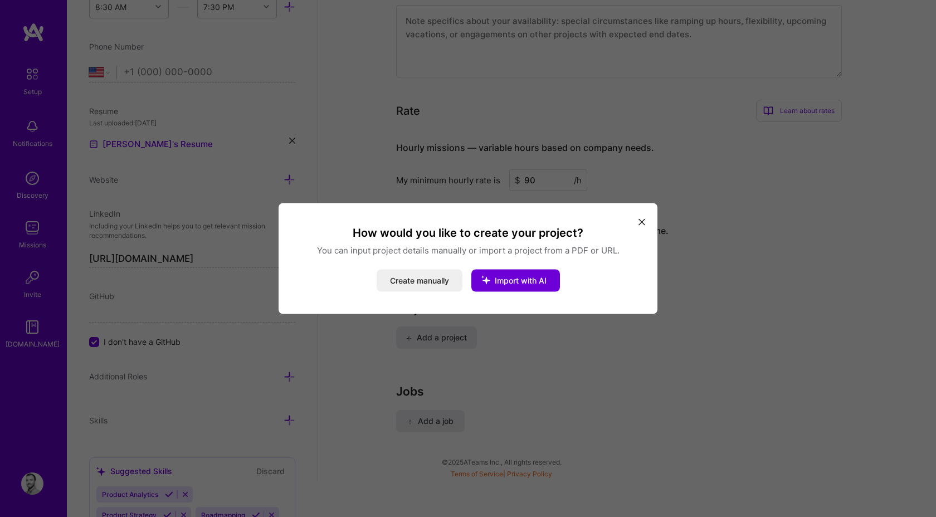
click at [643, 218] on icon "modal" at bounding box center [641, 221] width 7 height 7
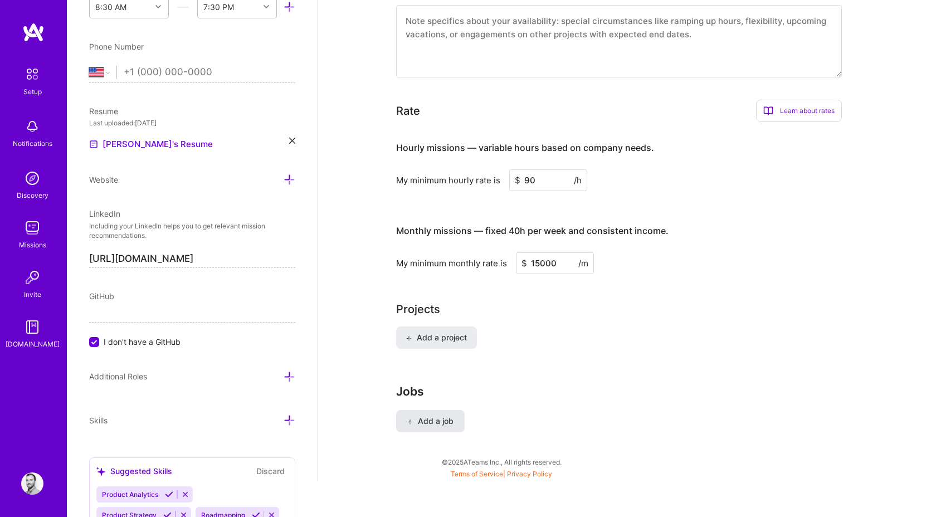
click at [414, 415] on button "Add a job" at bounding box center [430, 421] width 69 height 22
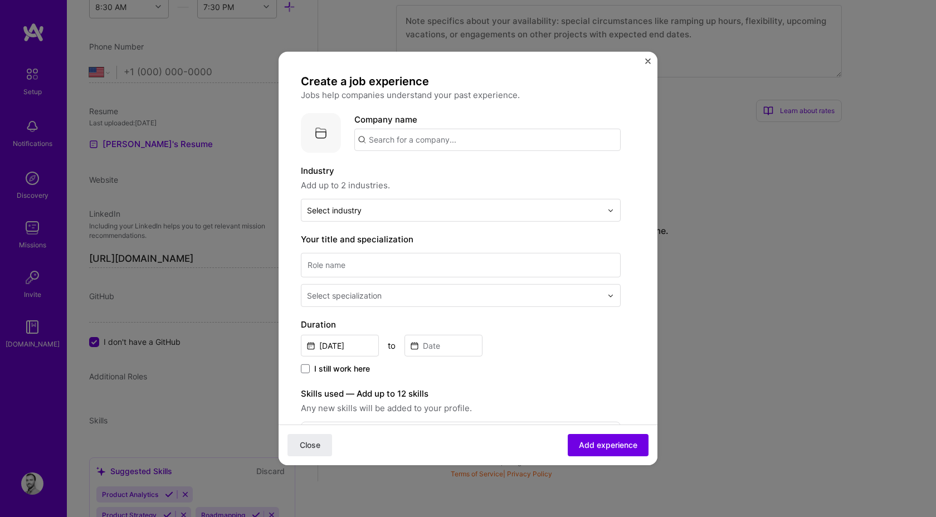
click at [411, 138] on input "text" at bounding box center [487, 140] width 266 height 22
click at [378, 143] on input "Coorz" at bounding box center [487, 140] width 266 height 22
type input "Colorz"
click at [422, 176] on div "Colorz" at bounding box center [434, 170] width 35 height 19
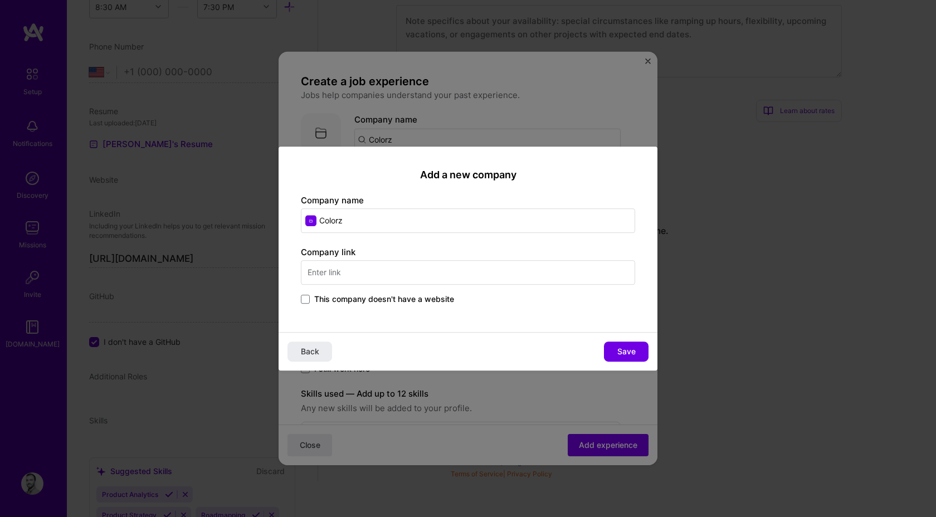
click at [339, 268] on input "text" at bounding box center [468, 272] width 334 height 25
type input "colorz"
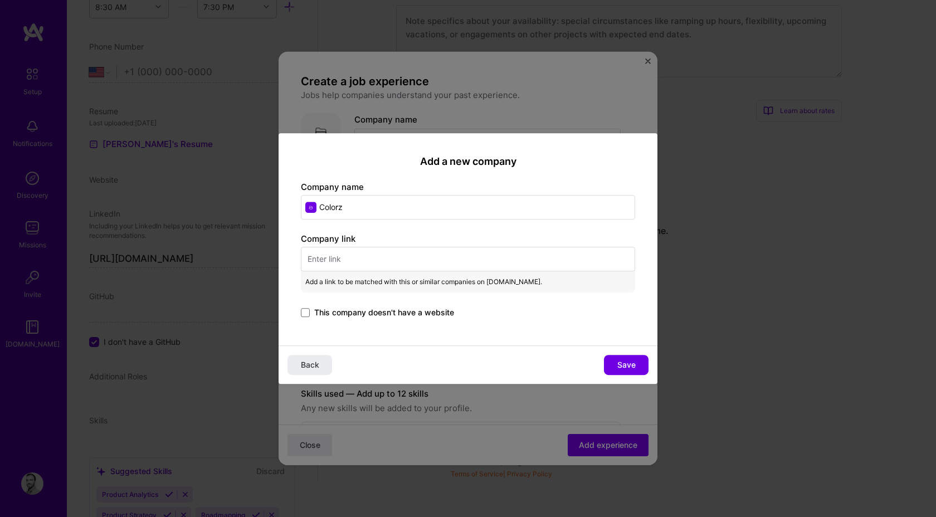
click at [360, 259] on input "text" at bounding box center [468, 259] width 334 height 25
paste input "[URL][DOMAIN_NAME]"
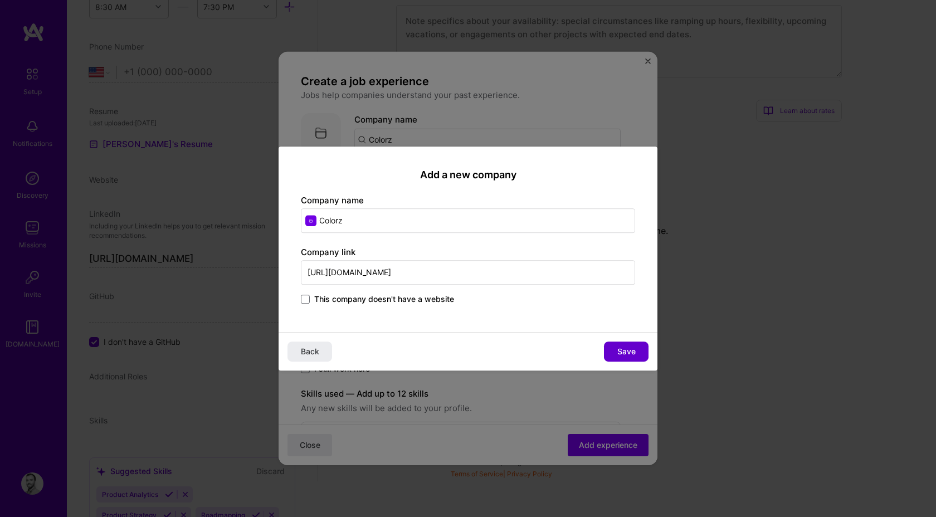
type input "[URL][DOMAIN_NAME]"
click at [633, 356] on button "Save" at bounding box center [626, 351] width 45 height 20
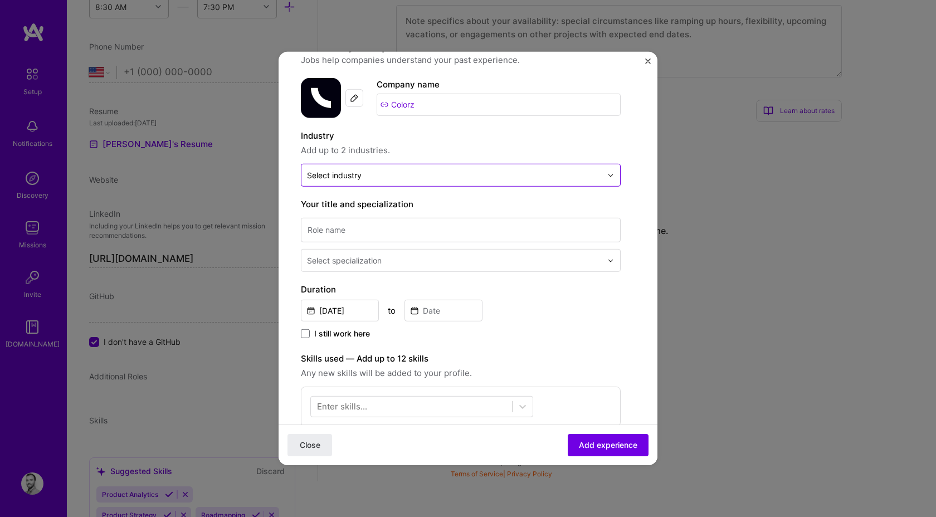
scroll to position [44, 0]
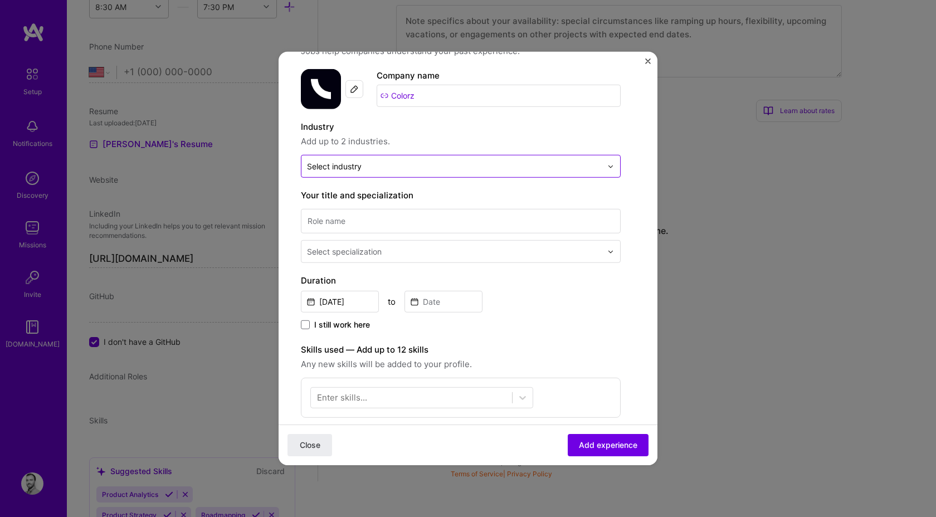
click at [399, 159] on div at bounding box center [454, 166] width 295 height 14
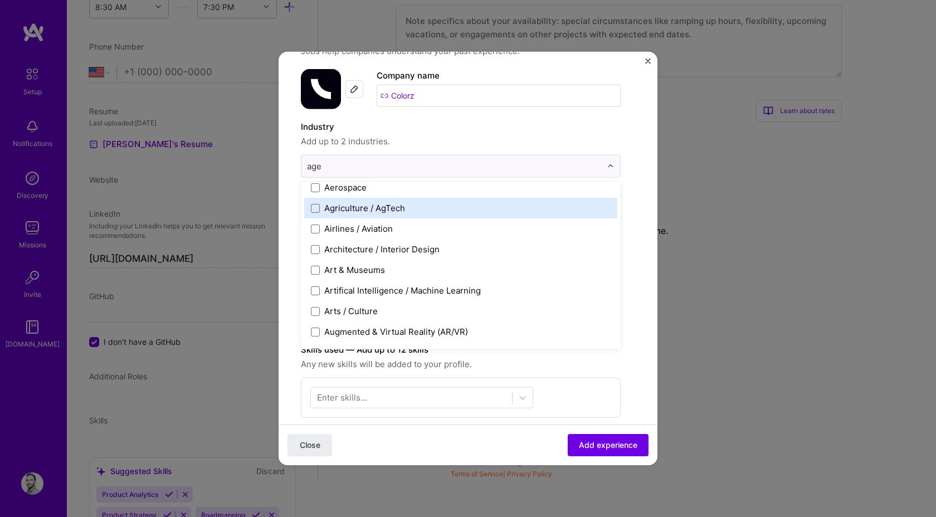
scroll to position [0, 0]
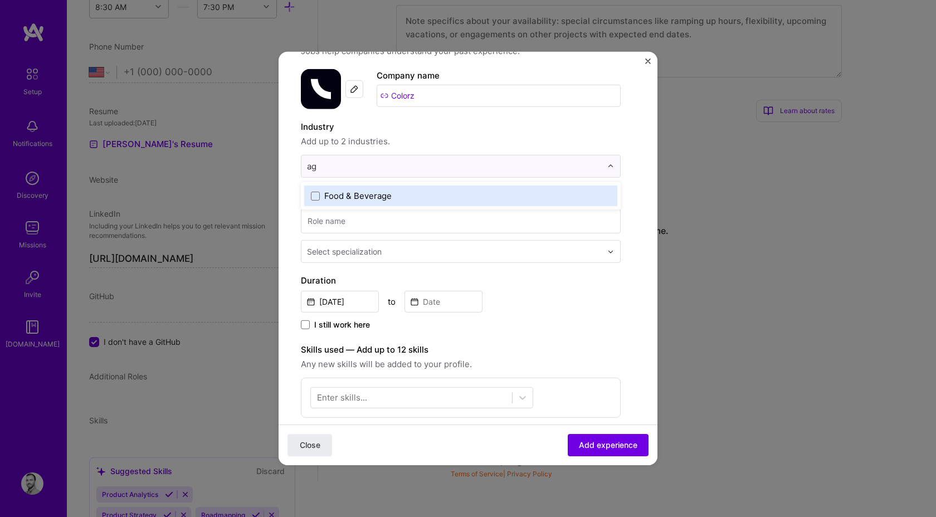
type input "a"
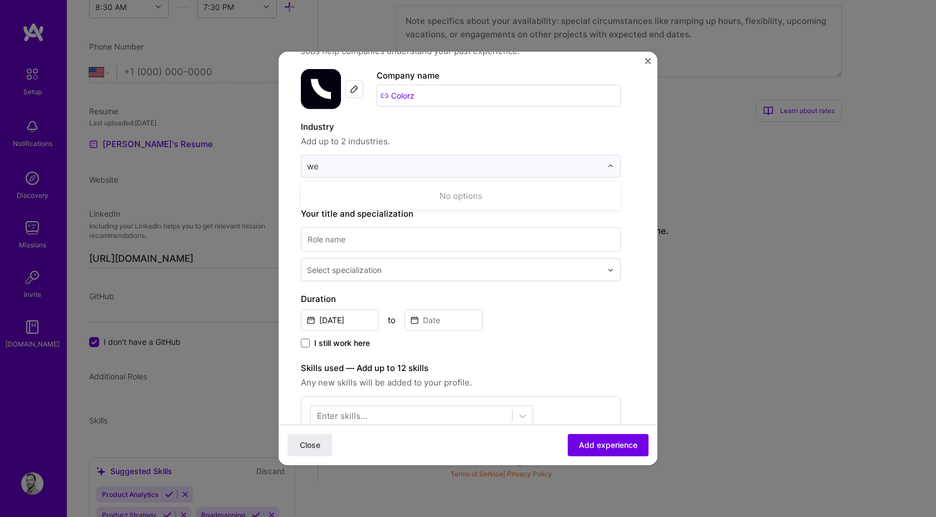
type input "w"
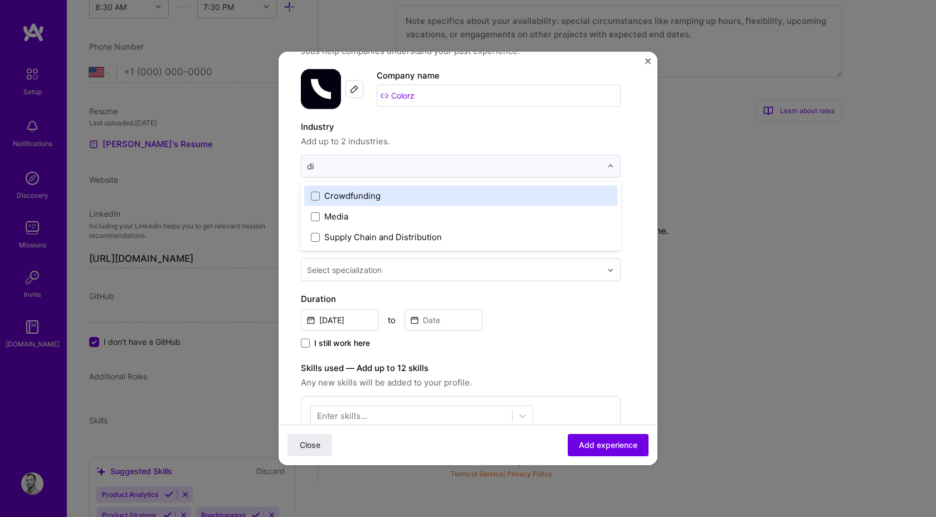
type input "d"
type input "a"
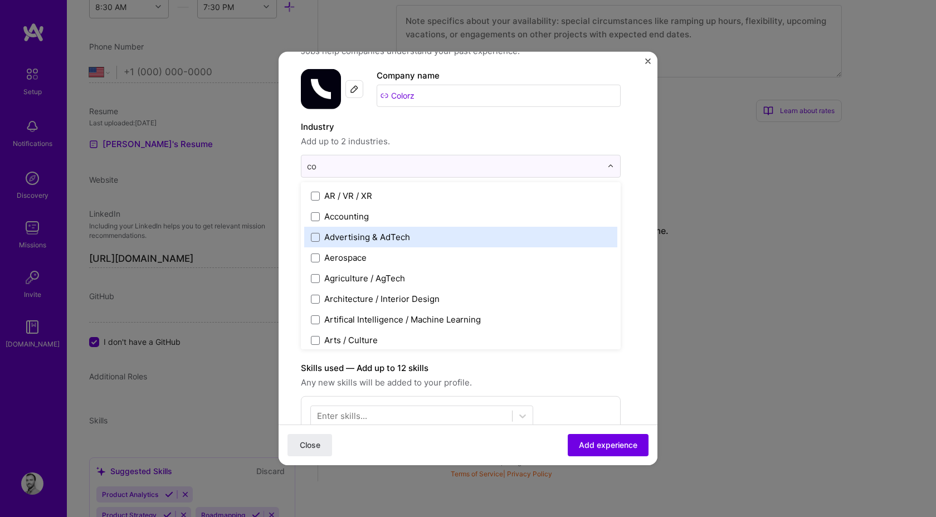
type input "com"
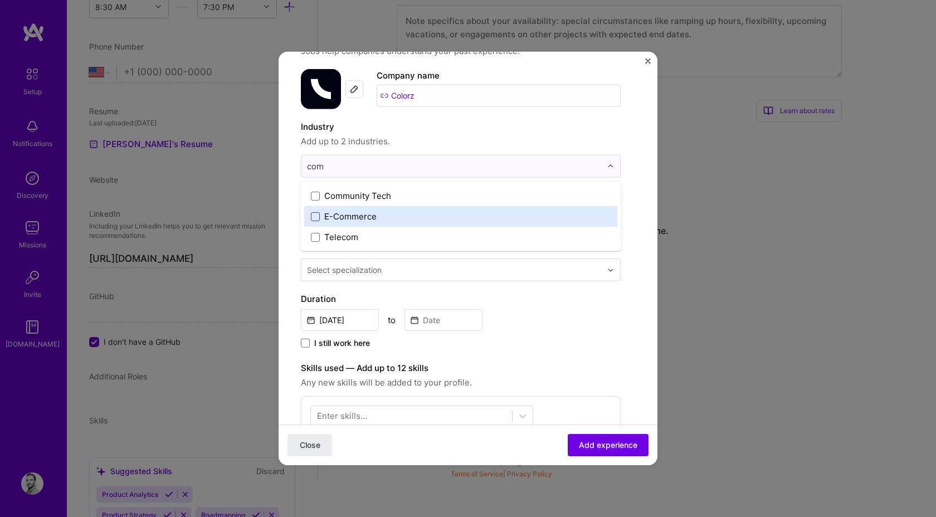
click at [318, 220] on span at bounding box center [315, 216] width 9 height 9
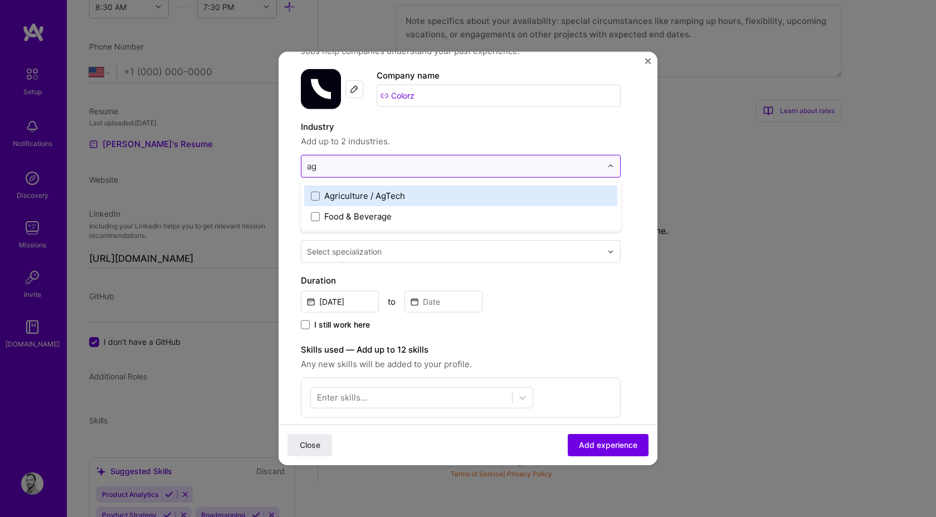
type input "a"
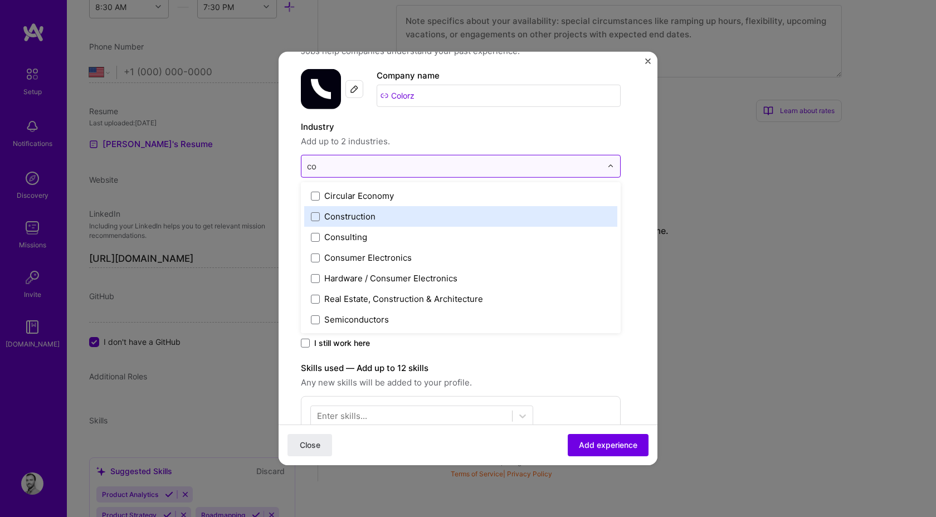
type input "c"
type input "cons"
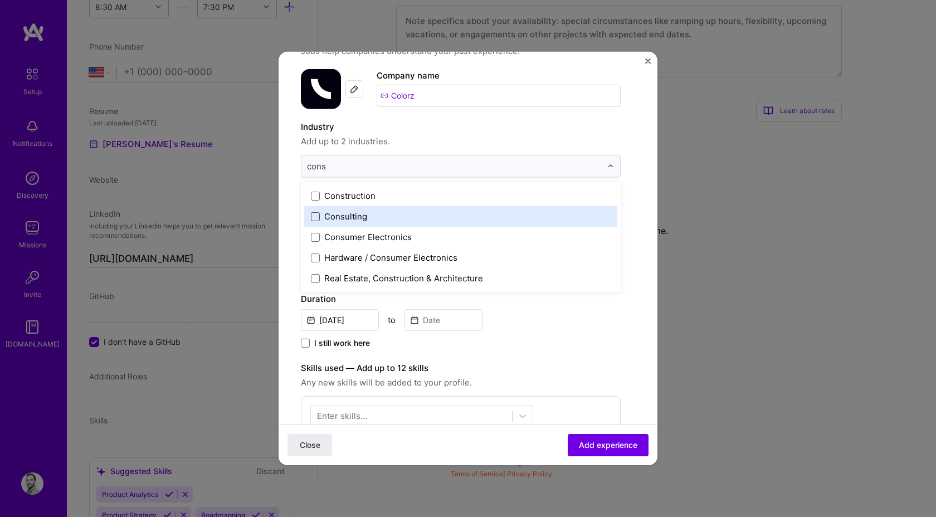
click at [315, 217] on span at bounding box center [315, 216] width 9 height 9
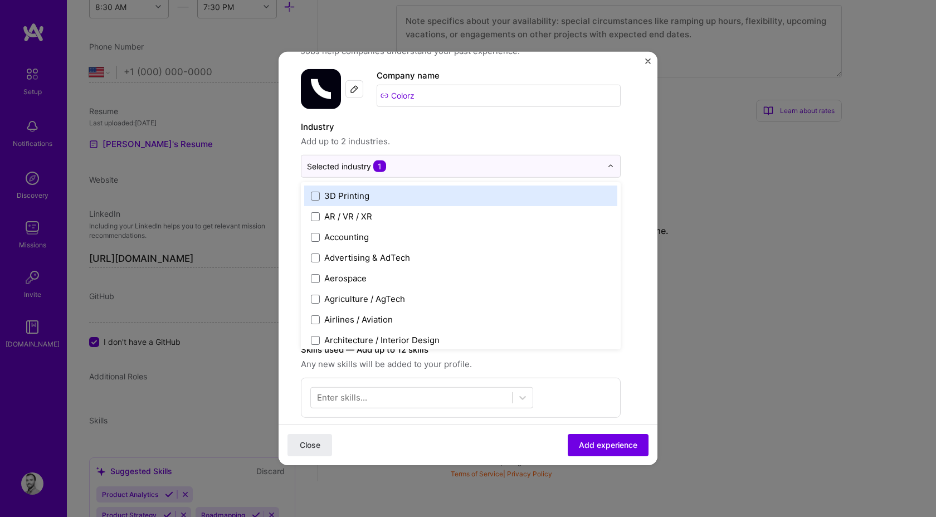
click at [480, 136] on span "Add up to 2 industries." at bounding box center [461, 141] width 320 height 13
click at [452, 161] on input "text" at bounding box center [454, 166] width 295 height 12
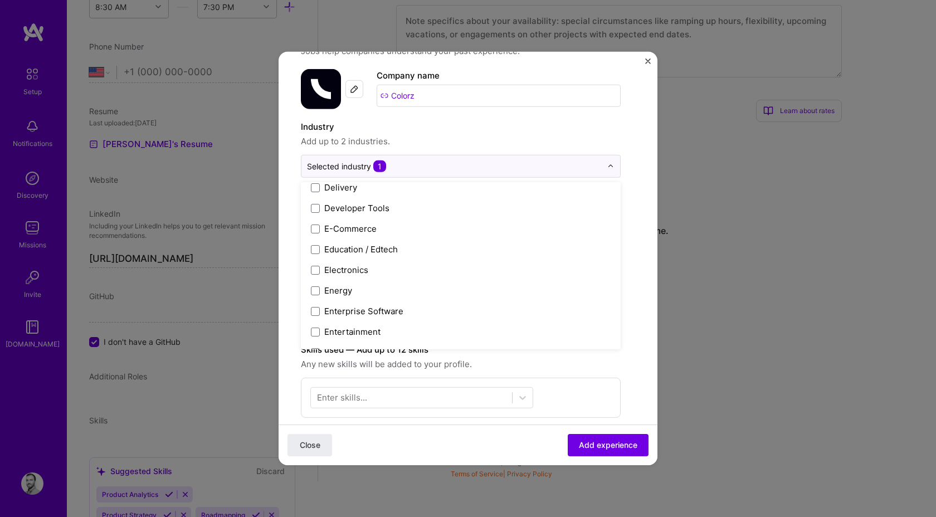
scroll to position [961, 0]
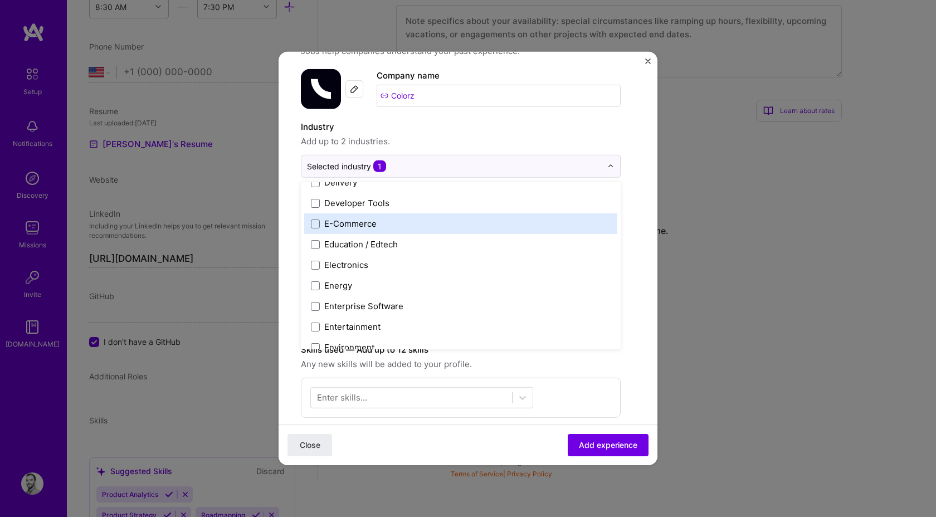
click at [319, 227] on label "E-Commerce" at bounding box center [461, 224] width 300 height 12
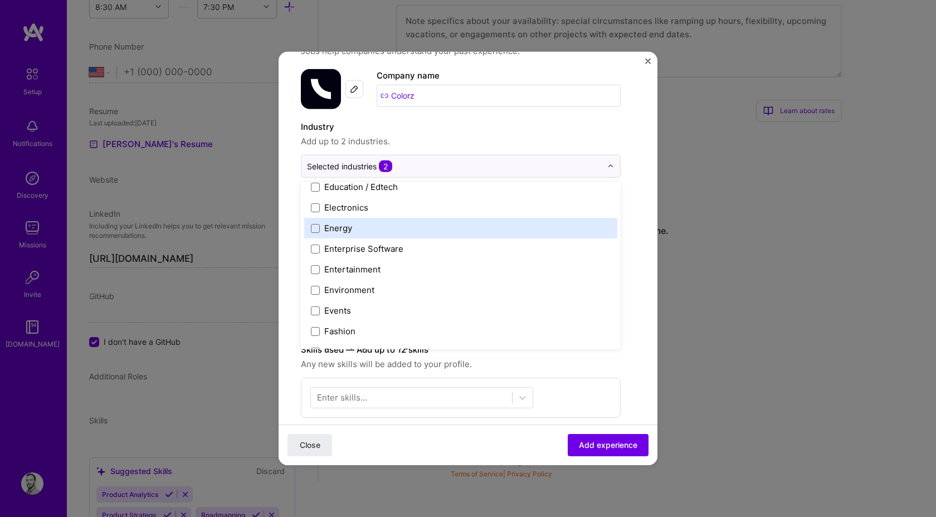
scroll to position [1028, 0]
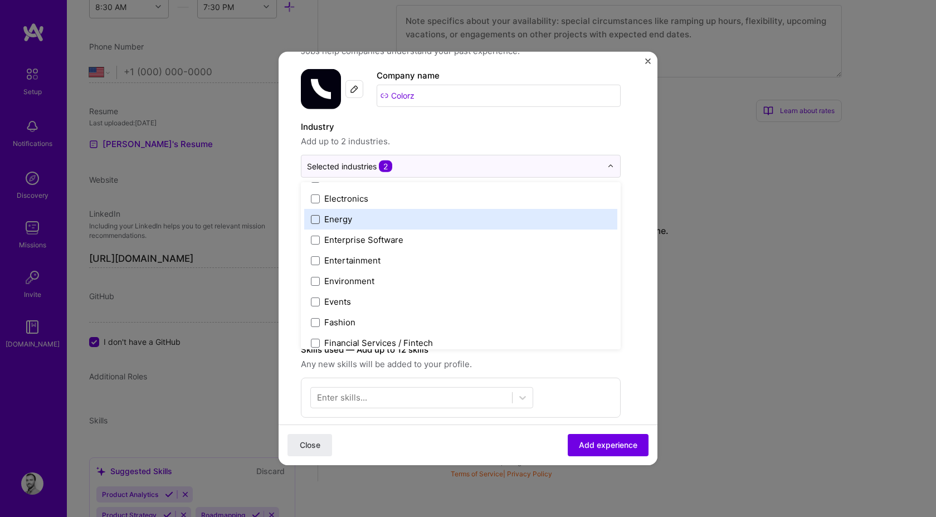
click at [315, 221] on span at bounding box center [315, 218] width 9 height 9
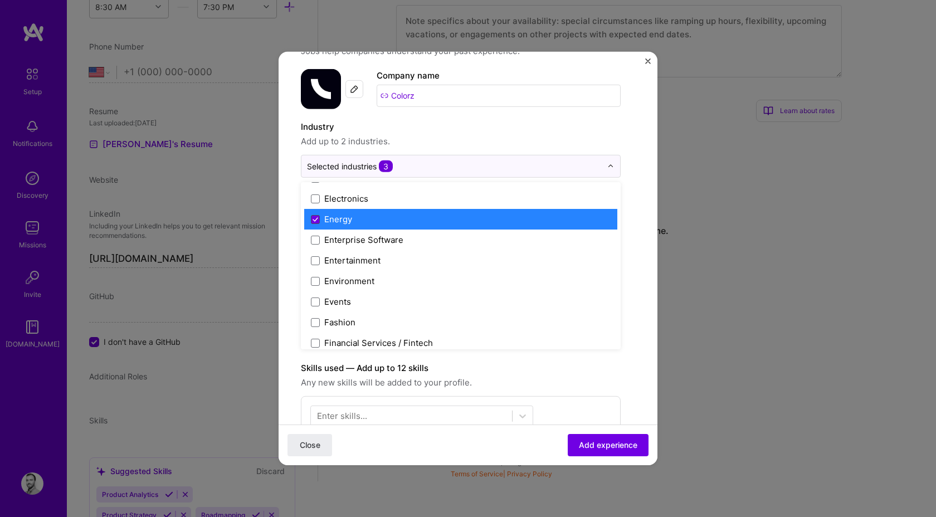
click at [315, 221] on icon at bounding box center [315, 219] width 6 height 4
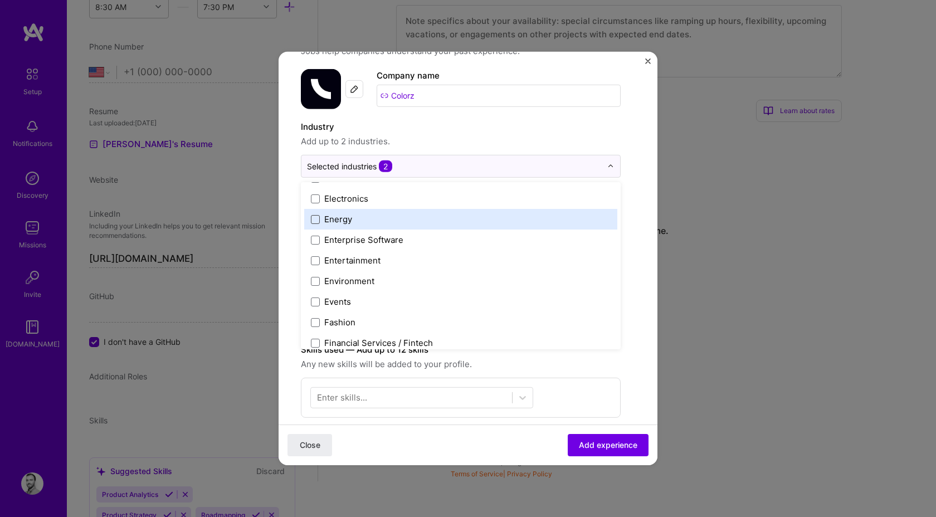
click at [315, 221] on span at bounding box center [315, 218] width 9 height 9
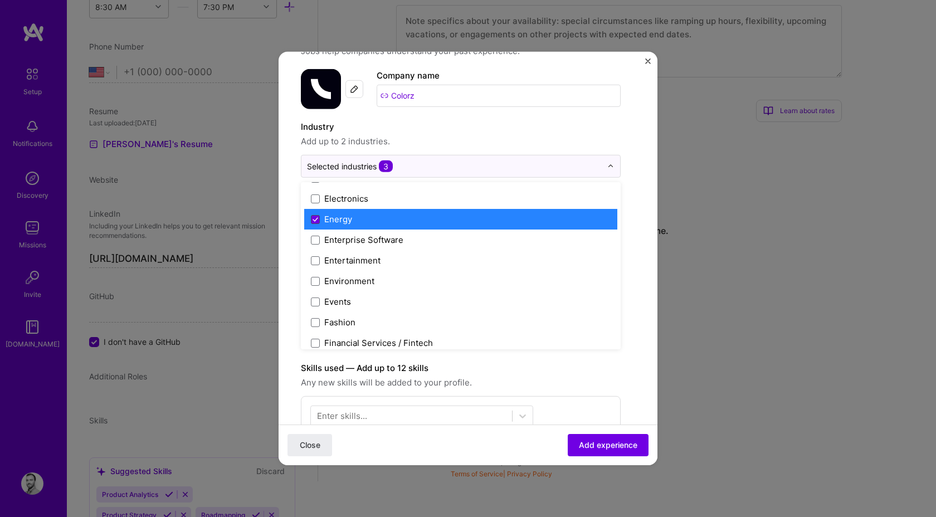
click at [315, 221] on icon at bounding box center [315, 219] width 6 height 4
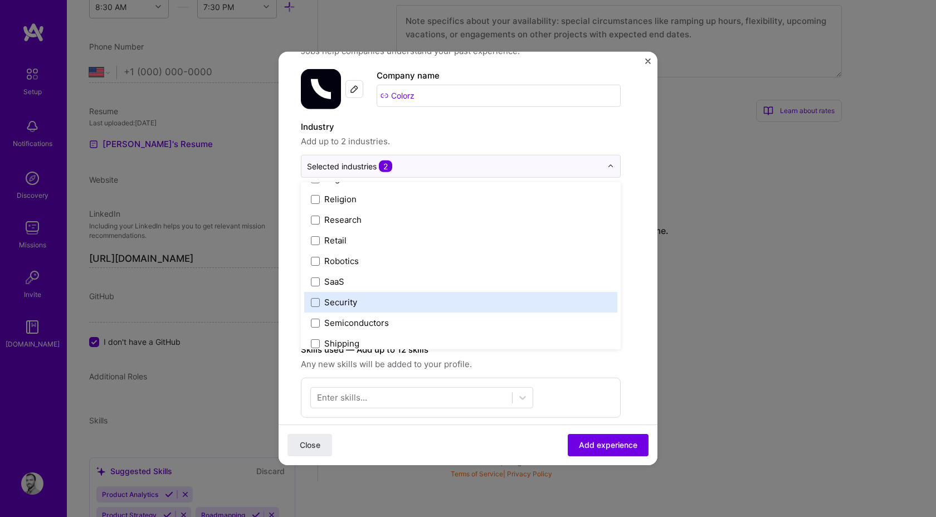
scroll to position [2312, 0]
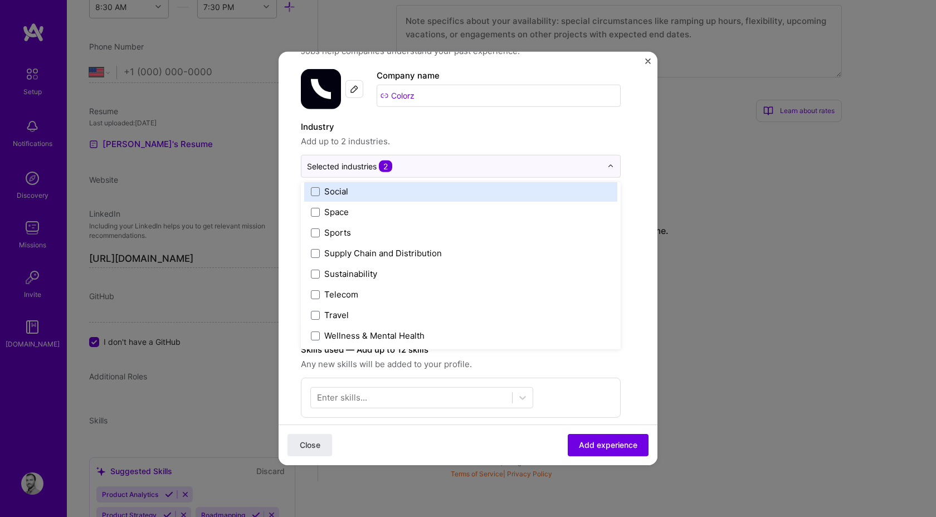
click at [482, 143] on span "Add up to 2 industries." at bounding box center [461, 141] width 320 height 13
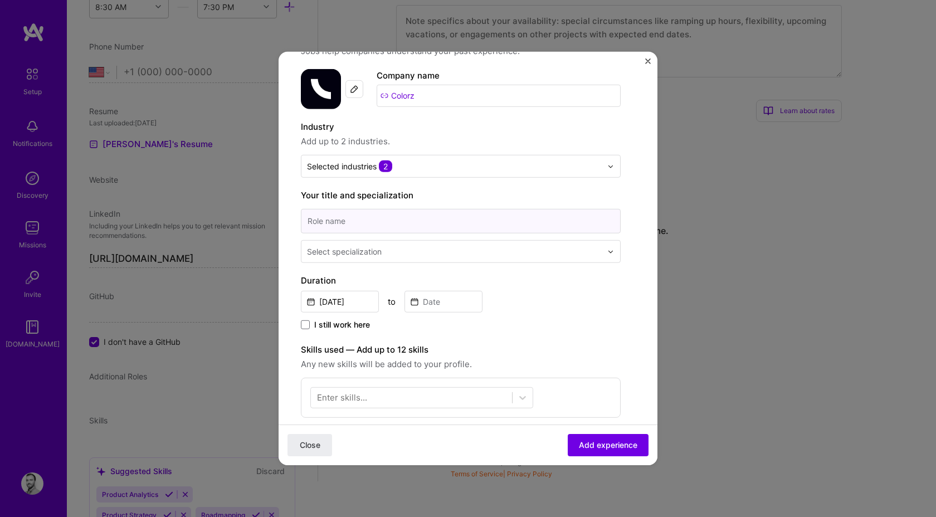
click at [396, 222] on input at bounding box center [461, 221] width 320 height 25
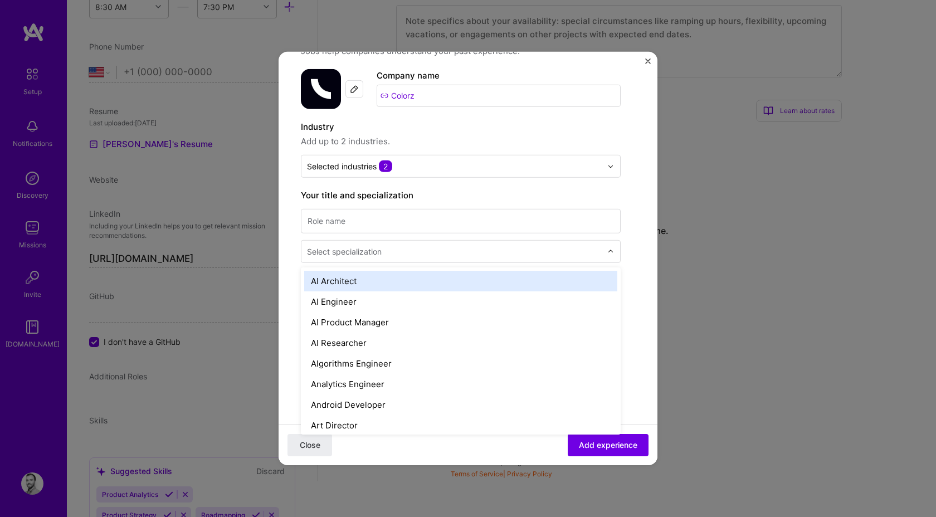
click at [383, 248] on input "text" at bounding box center [455, 252] width 297 height 12
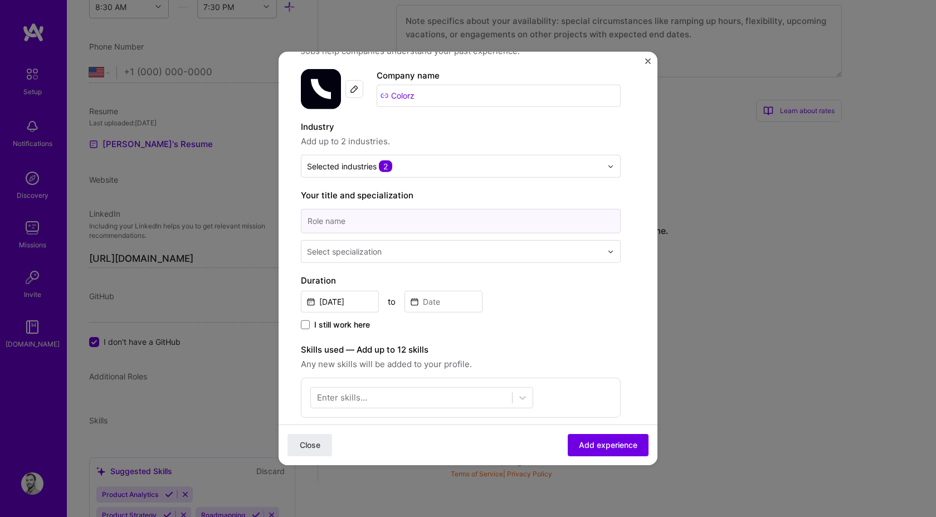
click at [389, 217] on input at bounding box center [461, 221] width 320 height 25
type input "Digital Project Manager"
click at [376, 245] on div at bounding box center [455, 251] width 297 height 14
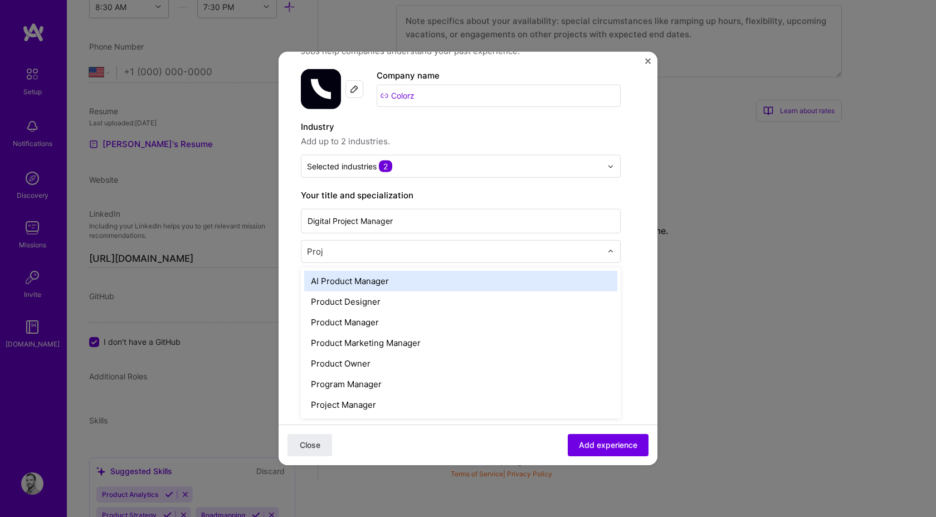
type input "Proje"
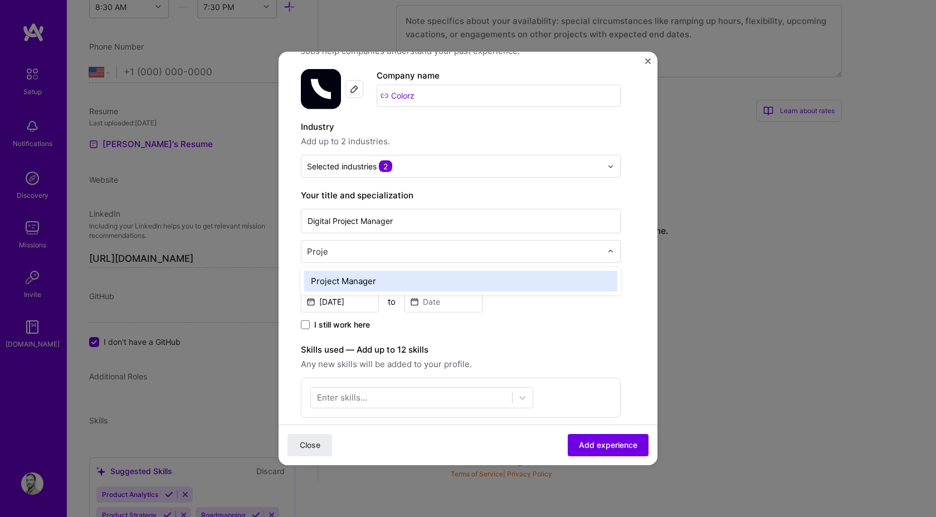
click at [363, 273] on div "Project Manager" at bounding box center [460, 281] width 313 height 21
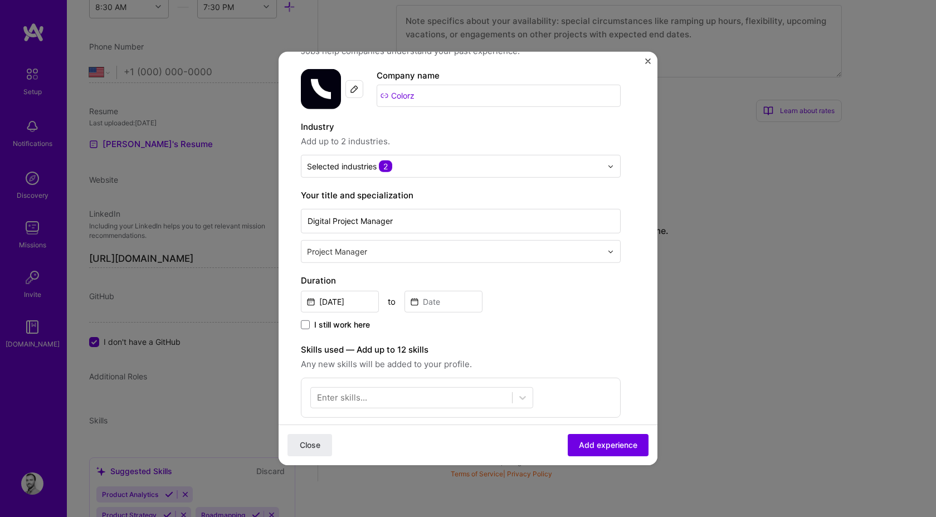
click at [363, 273] on div "Create a job experience Jobs help companies understand your past experience. Co…" at bounding box center [461, 365] width 320 height 671
click at [338, 304] on input "[DATE]" at bounding box center [340, 302] width 78 height 22
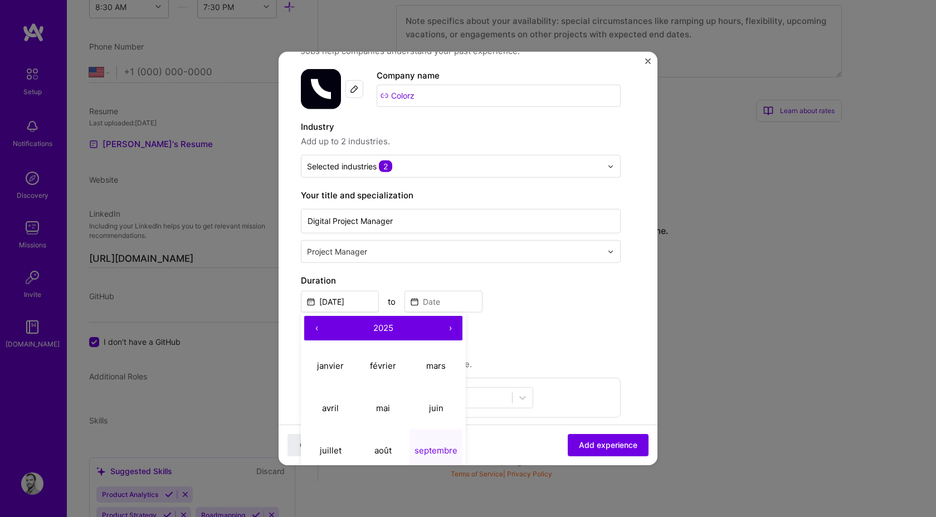
click at [402, 266] on div "Create a job experience Jobs help companies understand your past experience. Co…" at bounding box center [461, 365] width 320 height 671
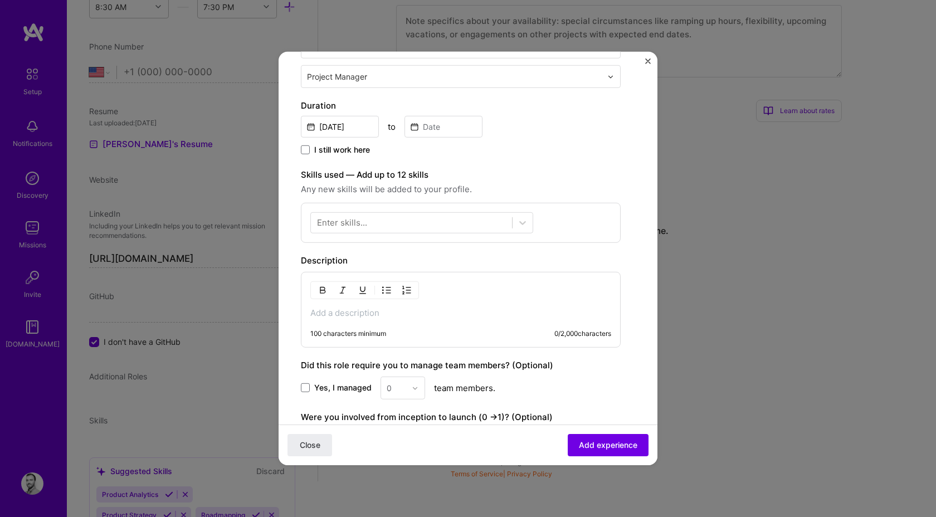
scroll to position [342, 0]
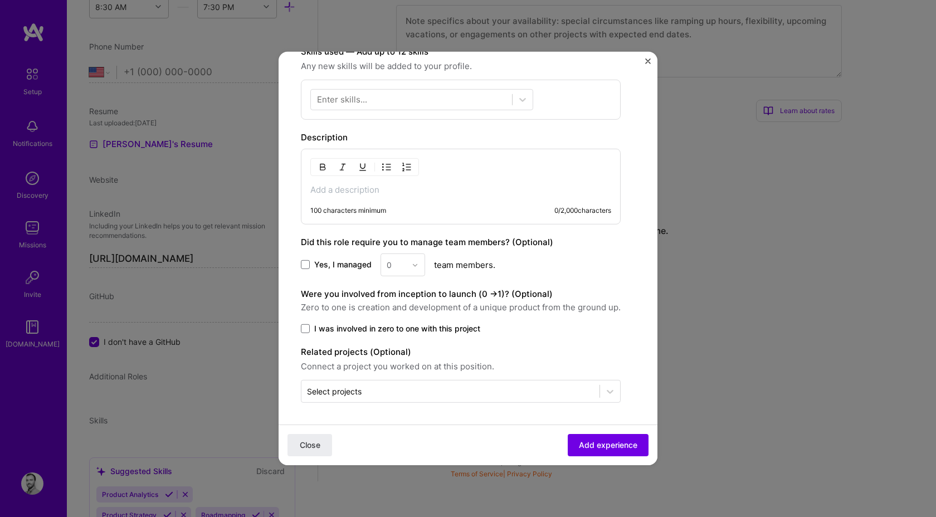
click at [387, 203] on div "100 characters minimum 0 / 2,000 characters" at bounding box center [461, 187] width 320 height 76
click at [384, 188] on p at bounding box center [460, 189] width 301 height 11
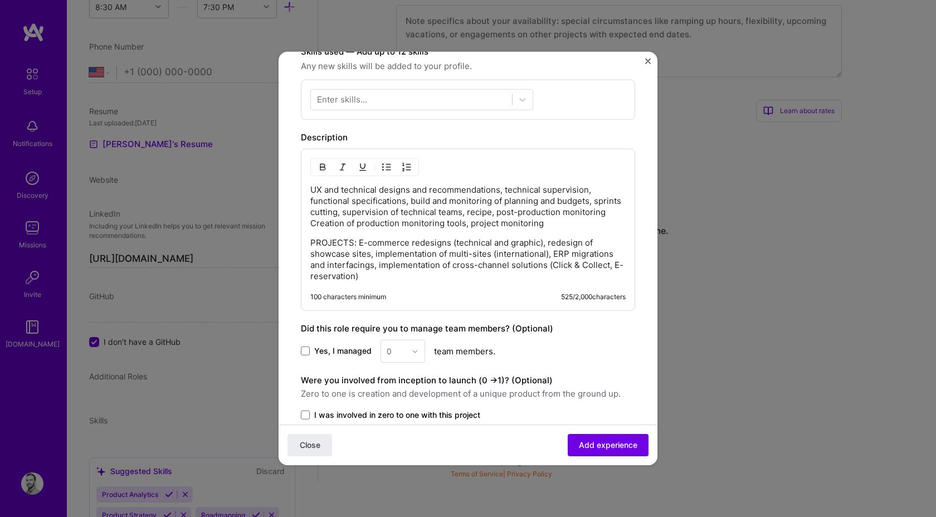
click at [358, 240] on p "PROJECTS: E-commerce redesigns (technical and graphic), redesign of showcase si…" at bounding box center [467, 259] width 315 height 45
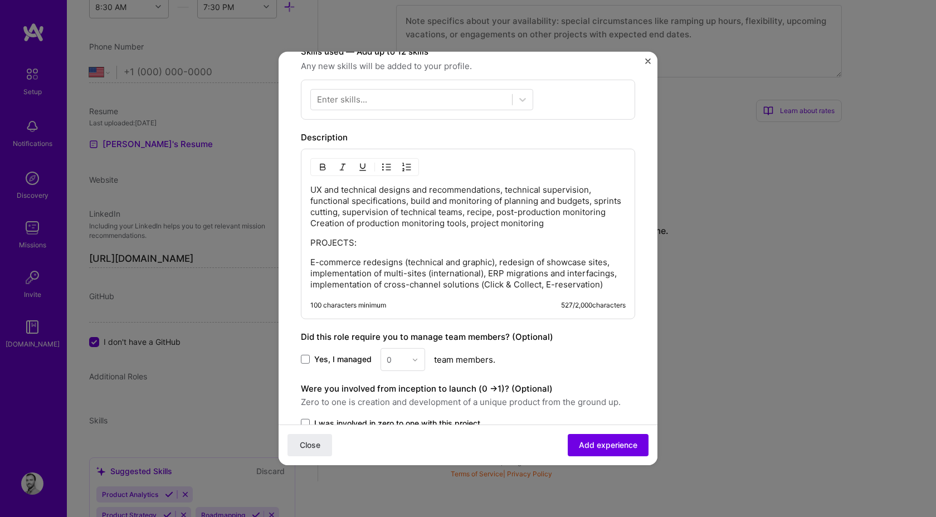
click at [330, 242] on p "PROJECTS:" at bounding box center [467, 242] width 315 height 11
click at [394, 238] on p "Projects:" at bounding box center [467, 242] width 315 height 11
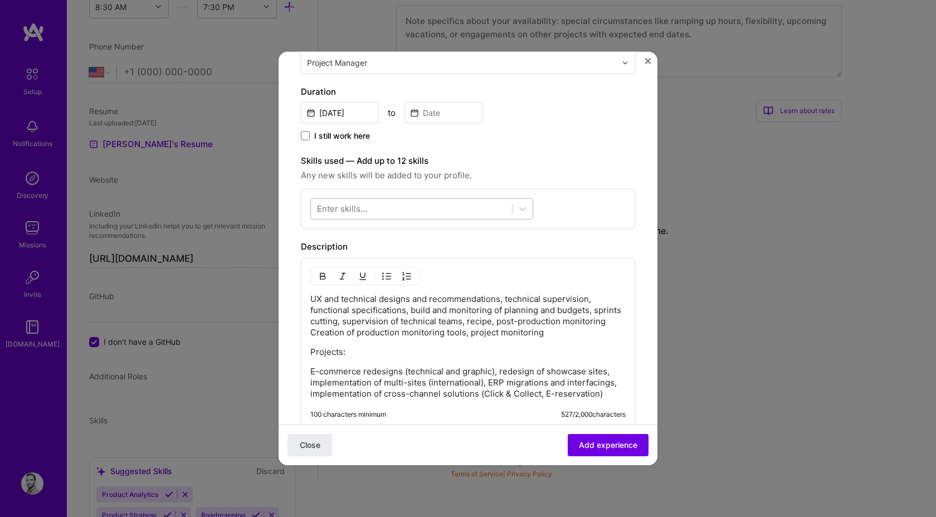
scroll to position [191, 0]
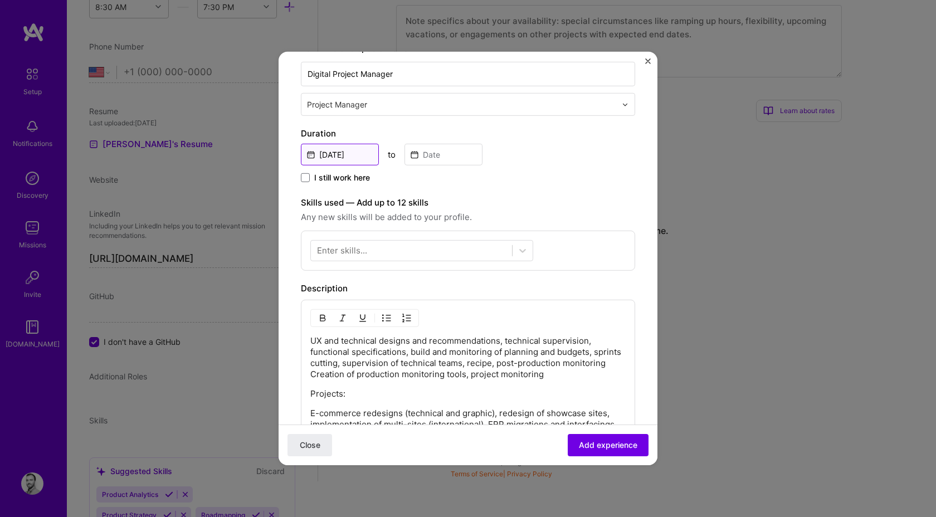
click at [341, 147] on input "[DATE]" at bounding box center [340, 155] width 78 height 22
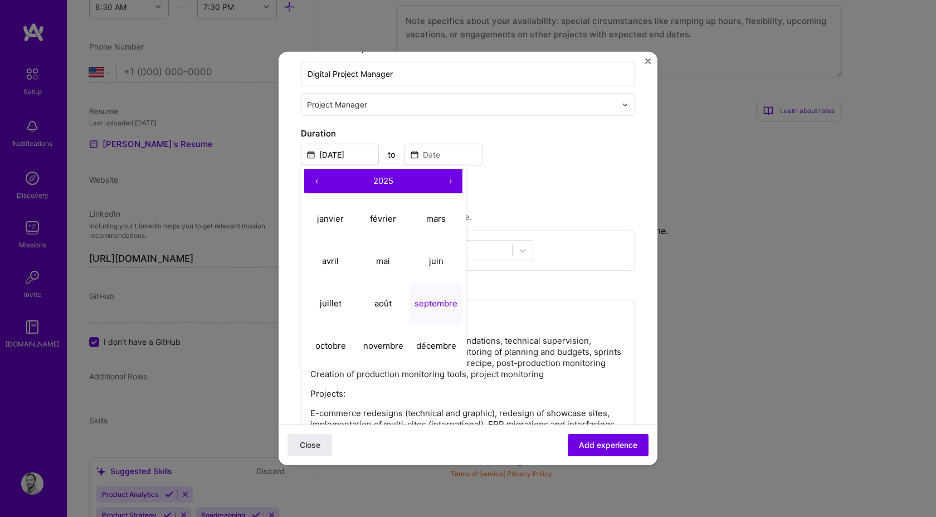
click at [314, 180] on button "‹" at bounding box center [316, 181] width 25 height 25
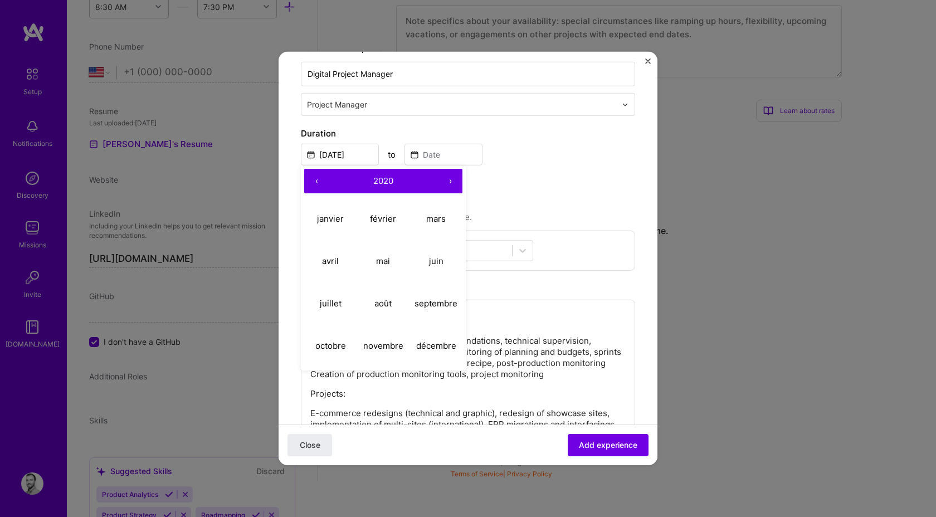
click at [314, 180] on button "‹" at bounding box center [316, 181] width 25 height 25
click at [398, 222] on button "février" at bounding box center [383, 218] width 53 height 42
type input "[DATE]"
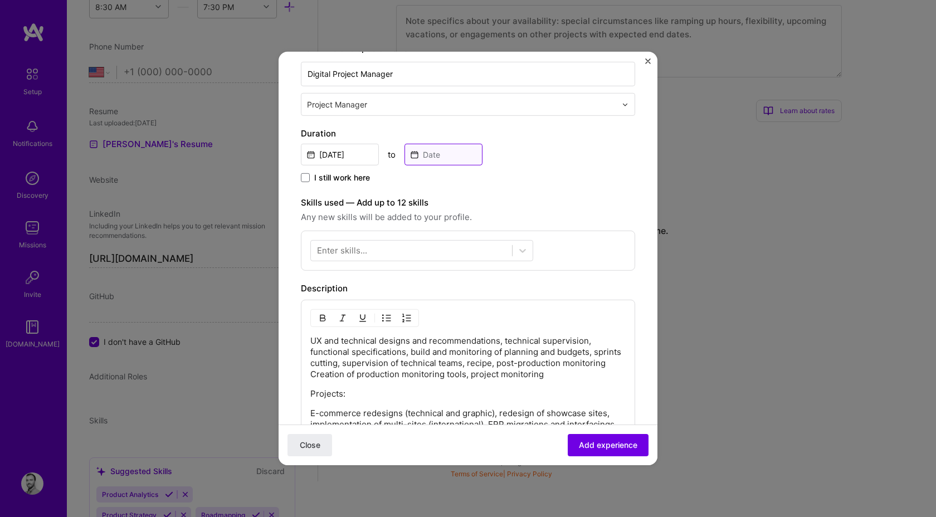
click at [424, 147] on input at bounding box center [443, 155] width 78 height 22
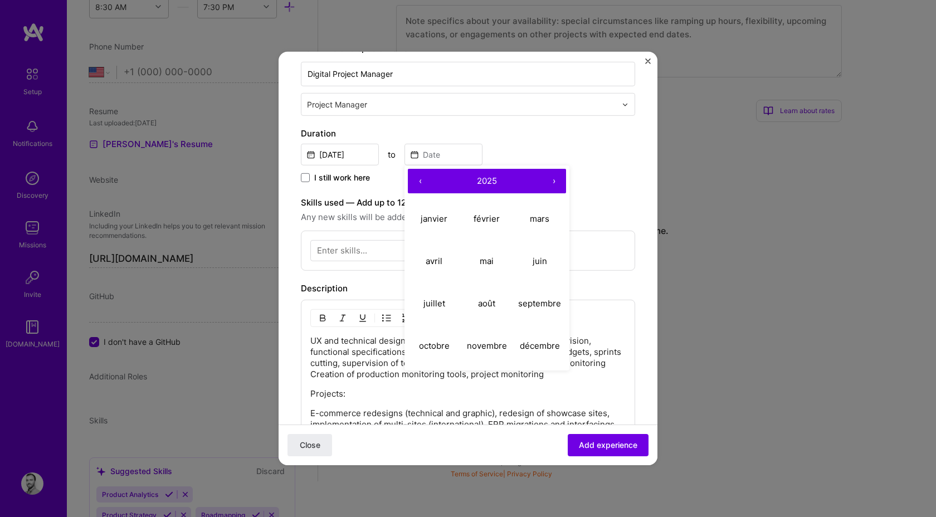
click at [414, 181] on button "‹" at bounding box center [420, 181] width 25 height 25
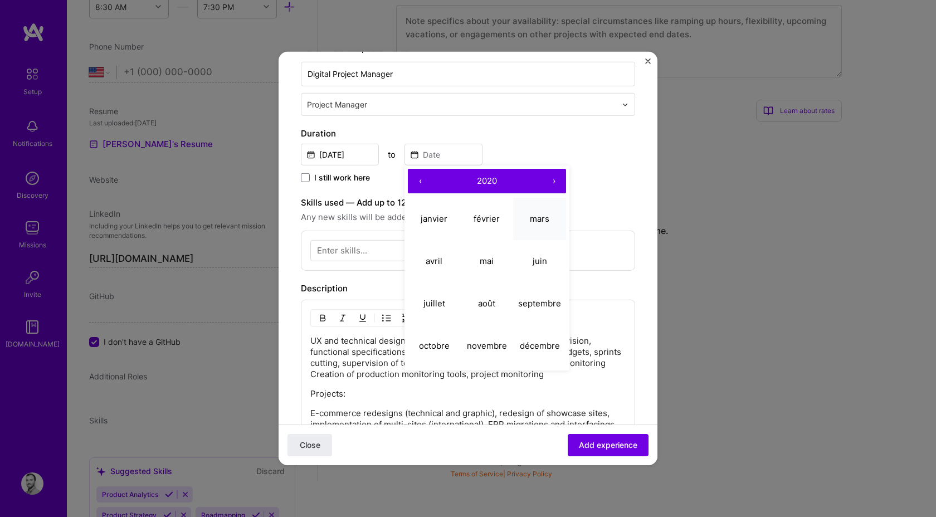
click at [562, 222] on button "mars" at bounding box center [539, 218] width 53 height 42
type input "[DATE]"
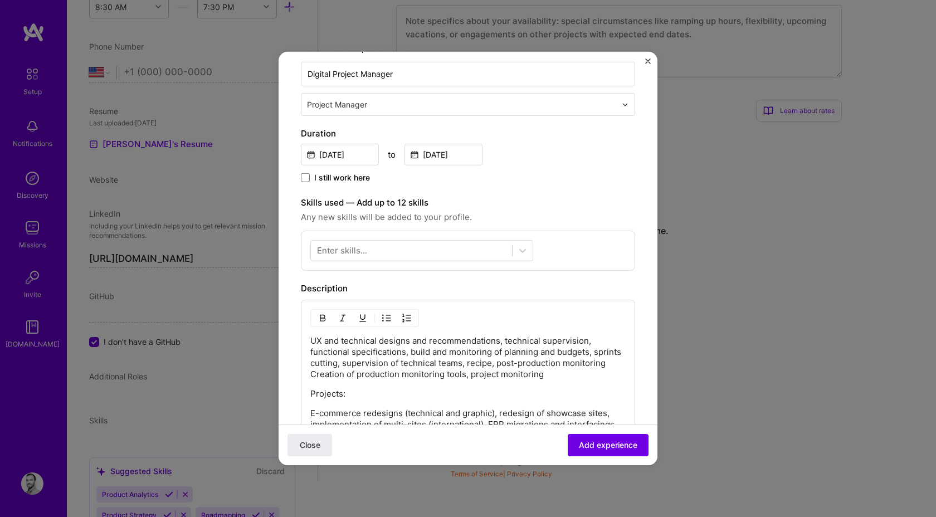
scroll to position [197, 0]
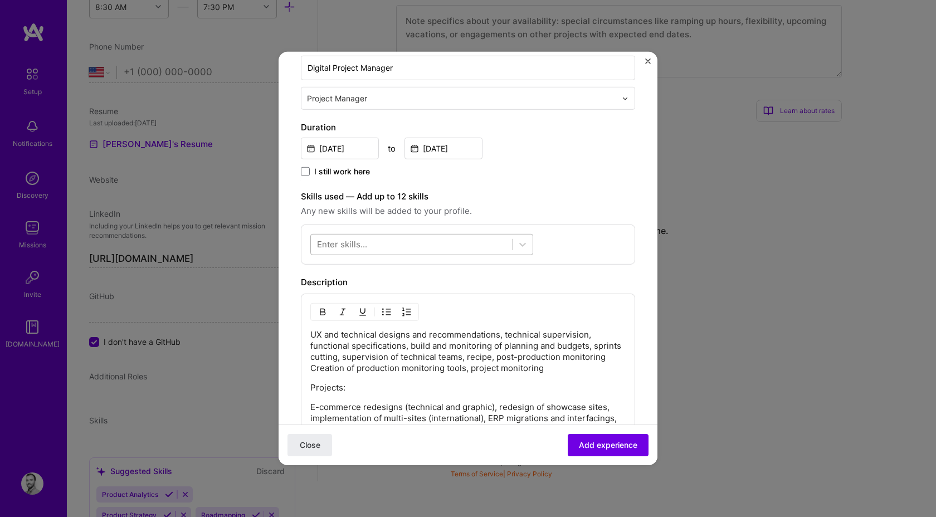
click at [454, 239] on div at bounding box center [411, 244] width 201 height 18
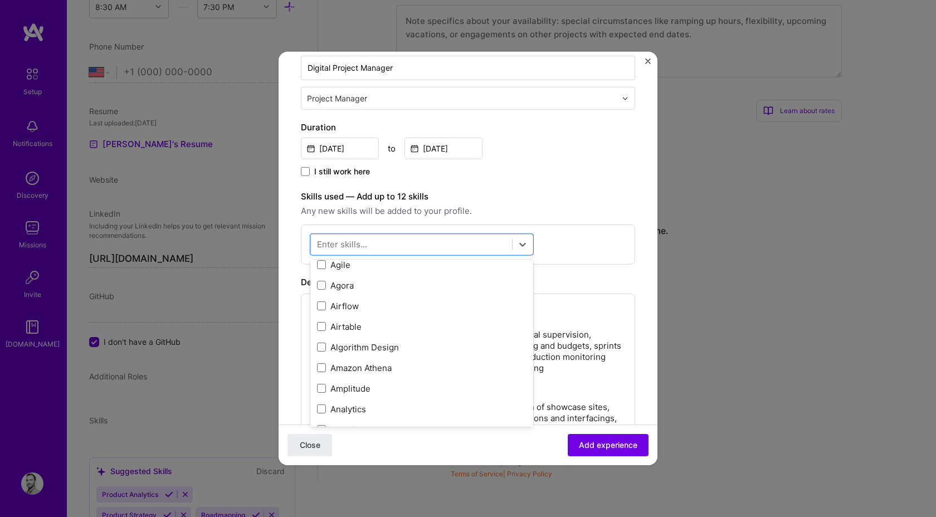
scroll to position [606, 0]
click at [358, 245] on div "Enter skills..." at bounding box center [342, 244] width 50 height 12
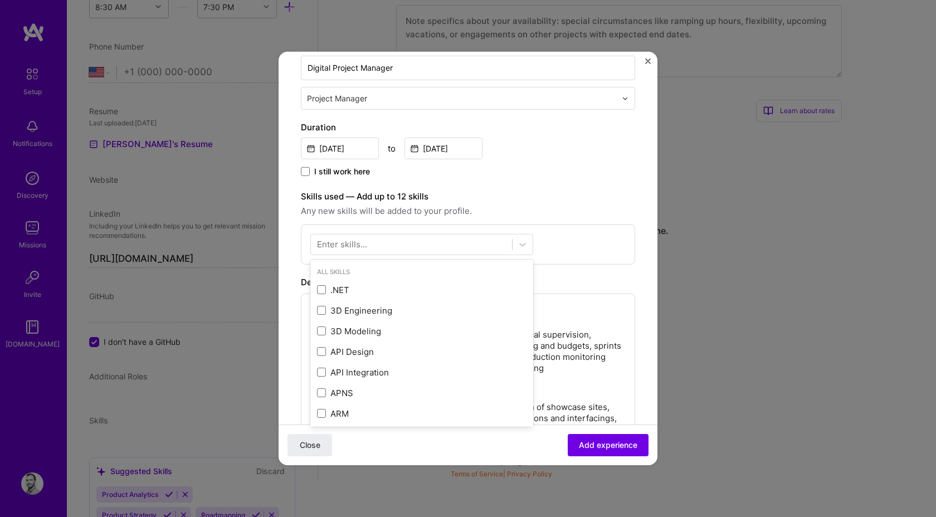
click at [358, 245] on div "Enter skills..." at bounding box center [342, 244] width 50 height 12
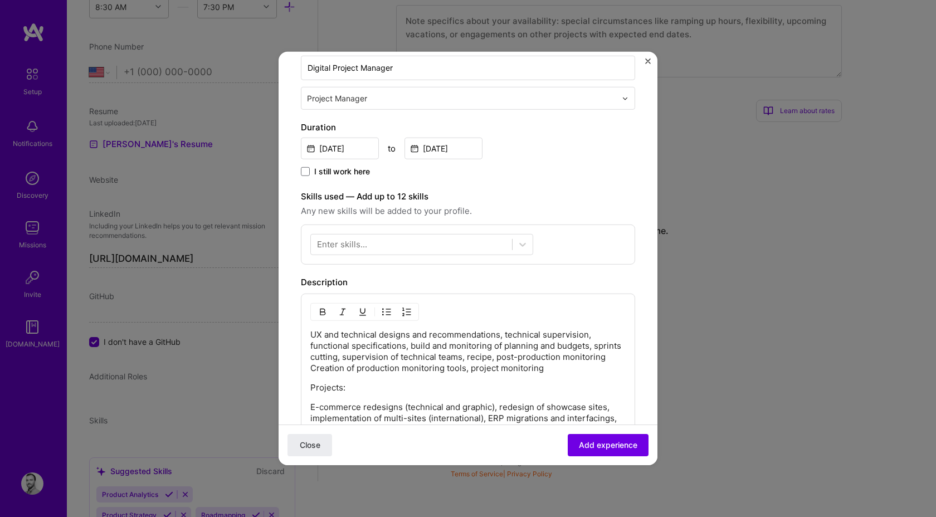
click at [358, 245] on div "Enter skills..." at bounding box center [342, 244] width 50 height 12
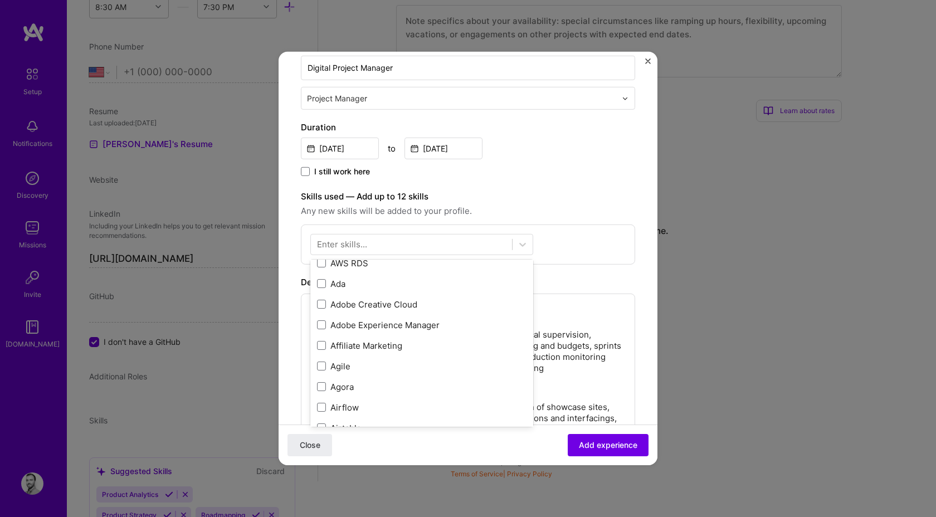
scroll to position [418, 0]
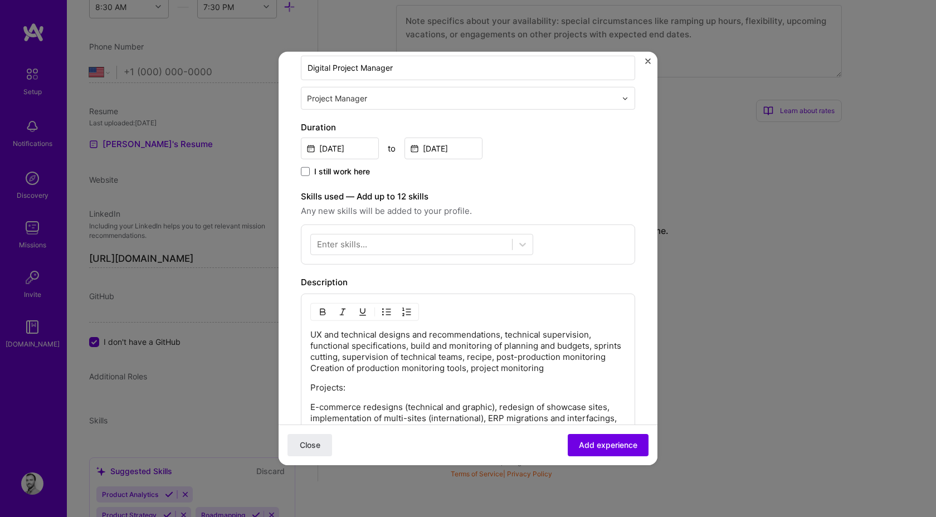
click at [555, 217] on div "Skills used — Add up to 12 skills Any new skills will be added to your profile.…" at bounding box center [468, 227] width 334 height 75
click at [594, 451] on button "Add experience" at bounding box center [608, 445] width 81 height 22
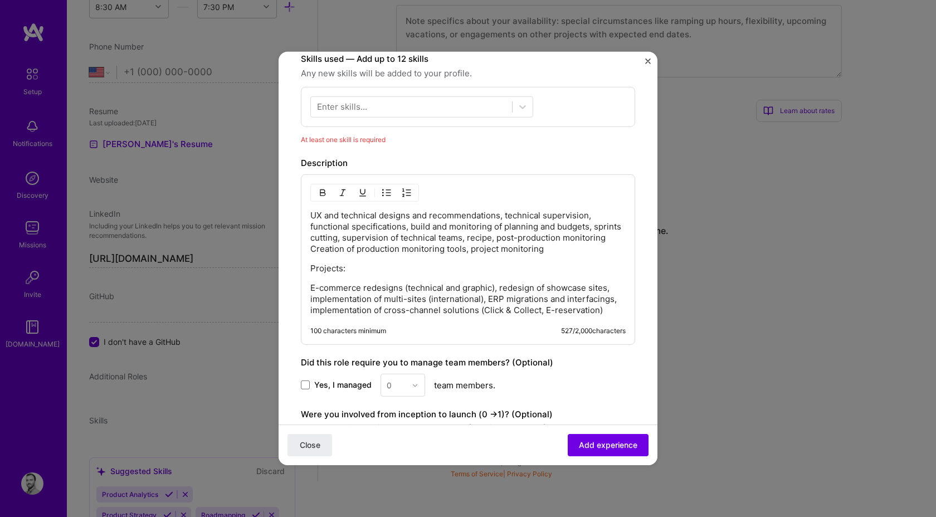
scroll to position [335, 0]
click at [355, 106] on div "Enter skills..." at bounding box center [342, 106] width 50 height 12
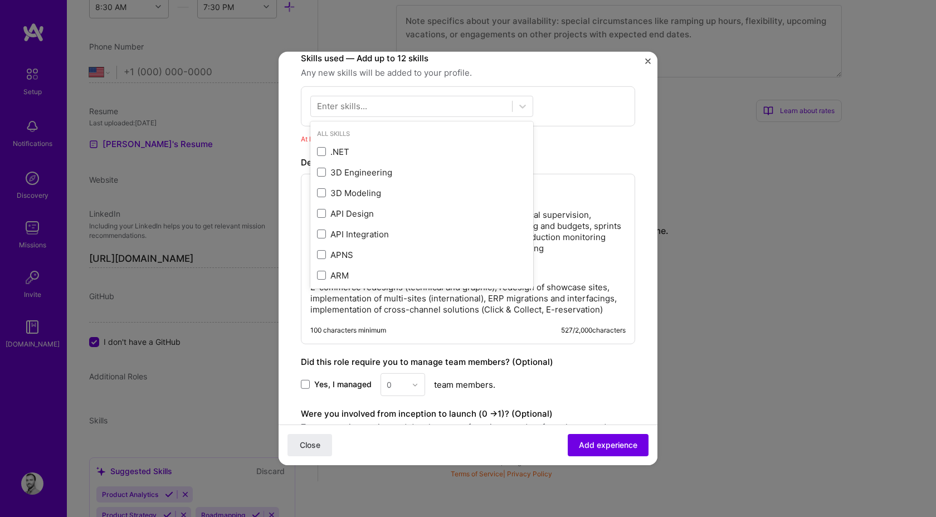
click at [355, 106] on div "Enter skills..." at bounding box center [342, 106] width 50 height 12
click at [357, 116] on div at bounding box center [421, 106] width 223 height 21
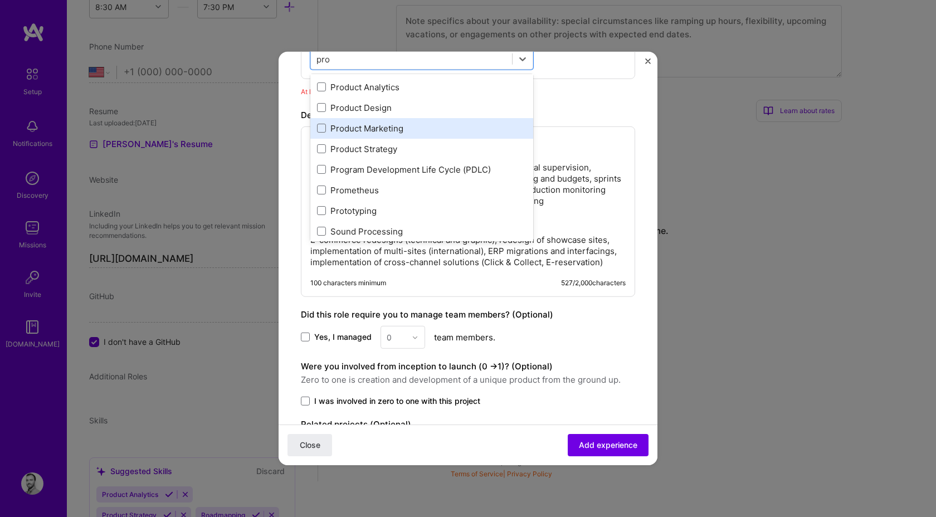
scroll to position [107, 0]
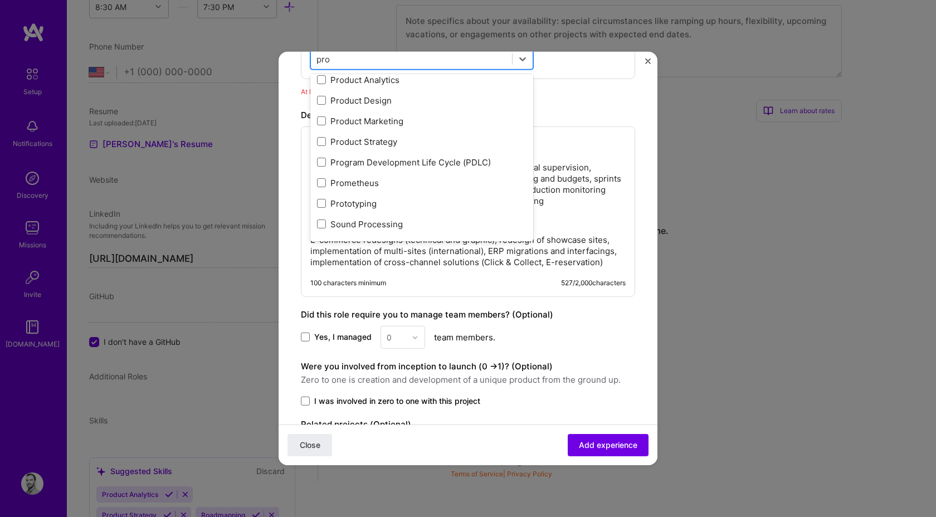
click at [339, 63] on div "pro pro" at bounding box center [411, 59] width 201 height 18
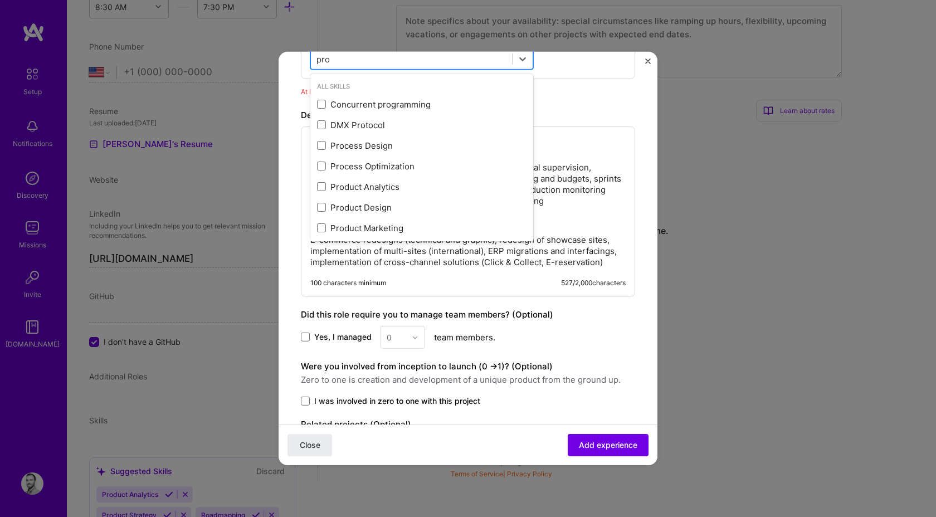
click at [339, 63] on div "pro pro" at bounding box center [411, 59] width 201 height 18
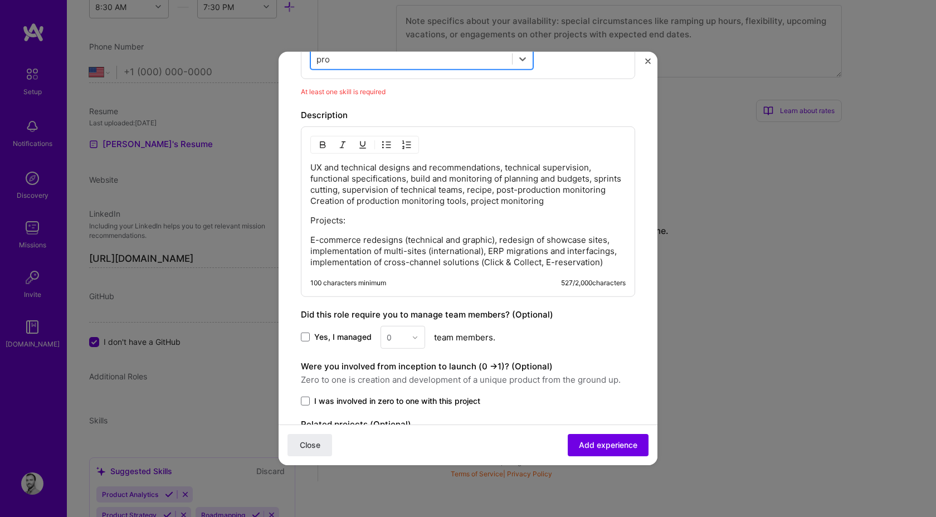
click at [331, 57] on div "pro pro" at bounding box center [411, 59] width 201 height 18
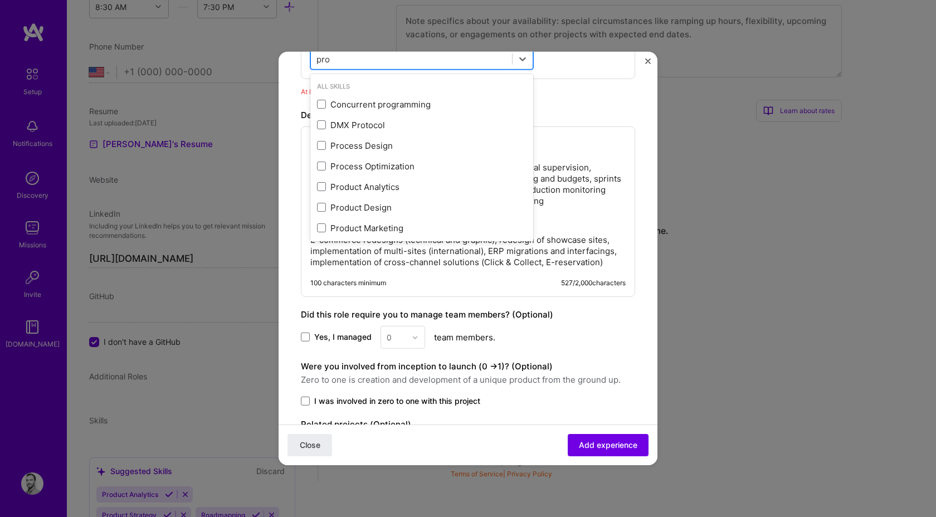
click at [324, 58] on input "pro" at bounding box center [323, 59] width 14 height 12
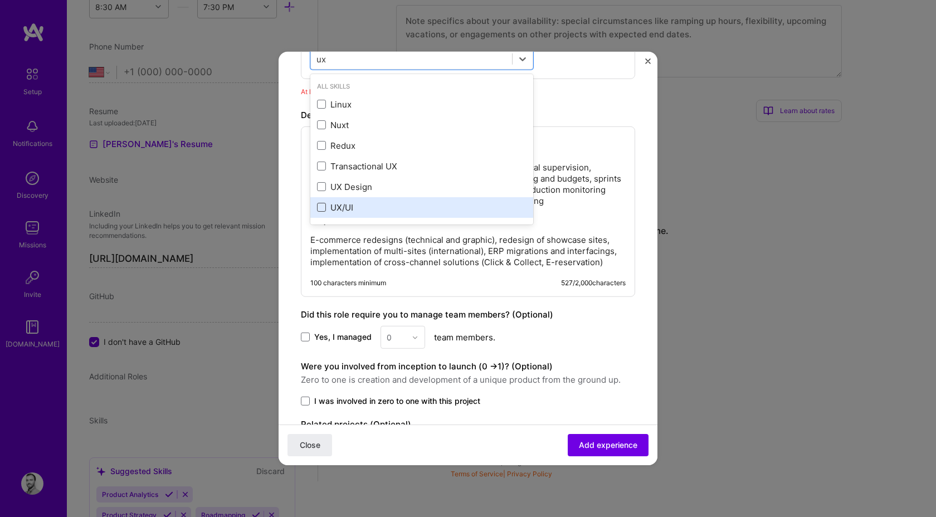
click at [319, 211] on span at bounding box center [321, 207] width 9 height 9
click at [0, 0] on input "checkbox" at bounding box center [0, 0] width 0 height 0
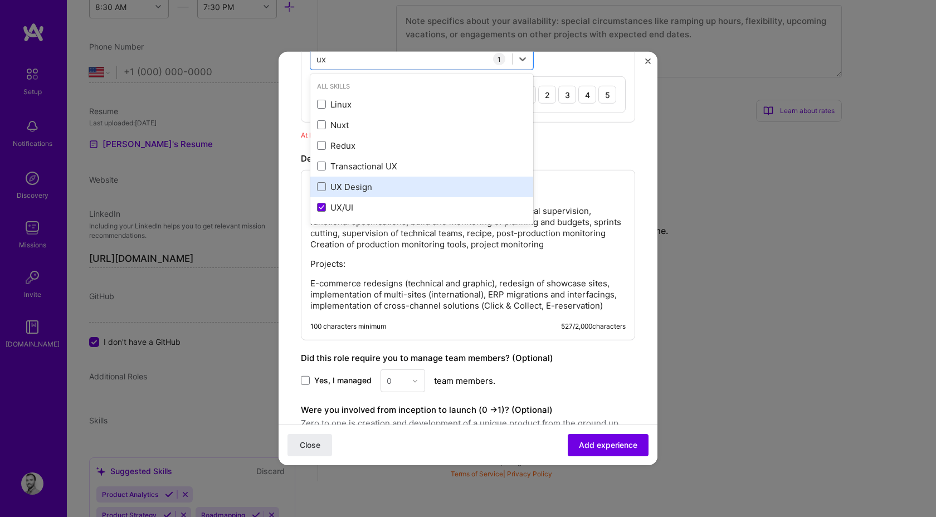
click at [319, 192] on div "UX Design" at bounding box center [421, 187] width 223 height 21
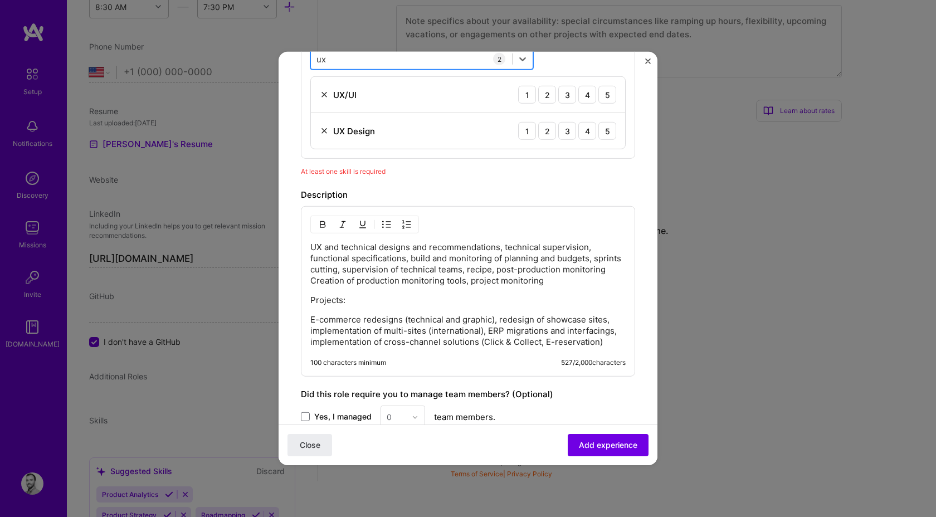
click at [330, 56] on div "ux ux" at bounding box center [411, 59] width 201 height 18
type input "u"
type input "e"
type input "web"
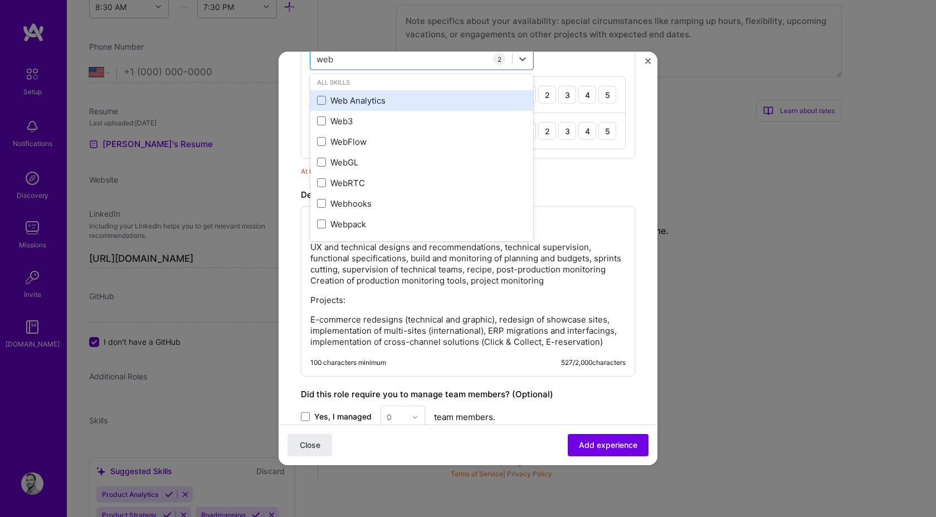
scroll to position [0, 0]
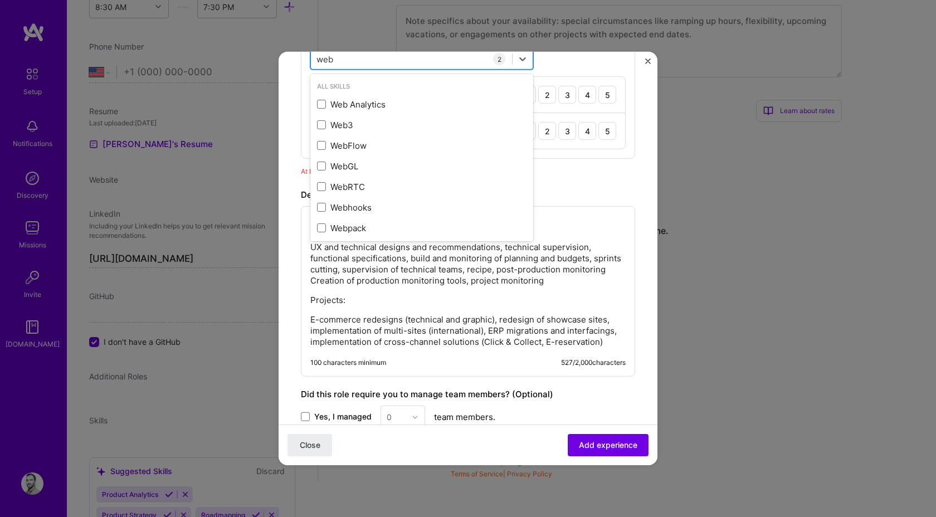
click at [325, 57] on input "web" at bounding box center [325, 59] width 18 height 12
type input "anal"
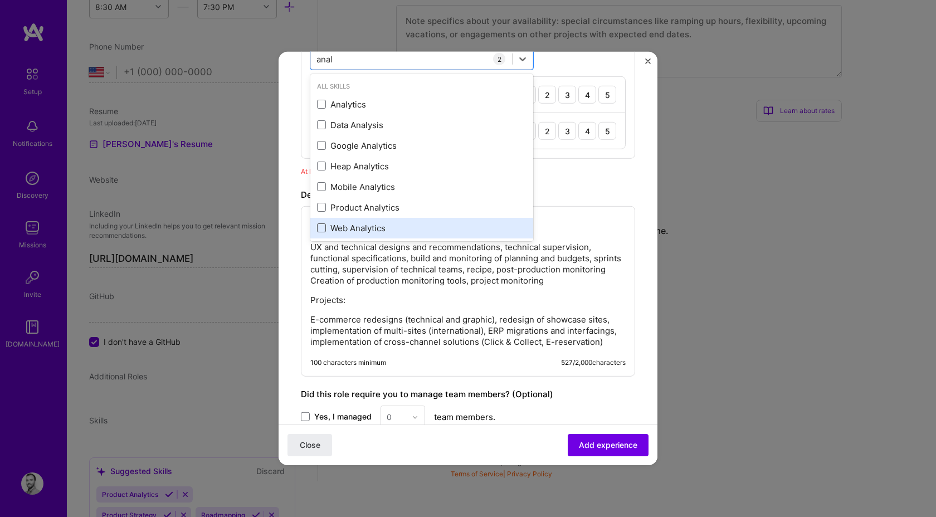
click at [324, 228] on span at bounding box center [321, 227] width 9 height 9
click at [0, 0] on input "checkbox" at bounding box center [0, 0] width 0 height 0
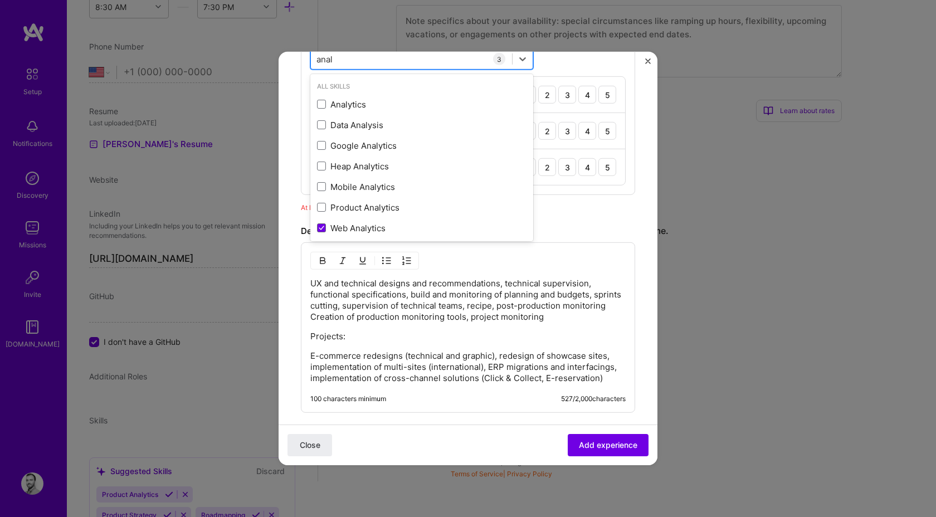
click at [322, 58] on input "anal" at bounding box center [324, 59] width 17 height 12
type input "e"
type input "m"
type input "p"
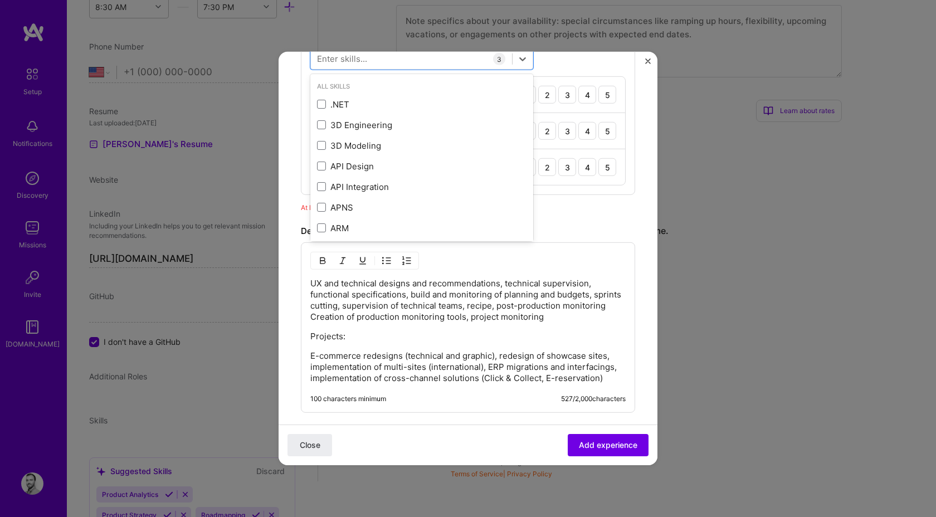
click at [446, 349] on div "UX and technical designs and recommendations, technical supervision, functional…" at bounding box center [467, 331] width 315 height 106
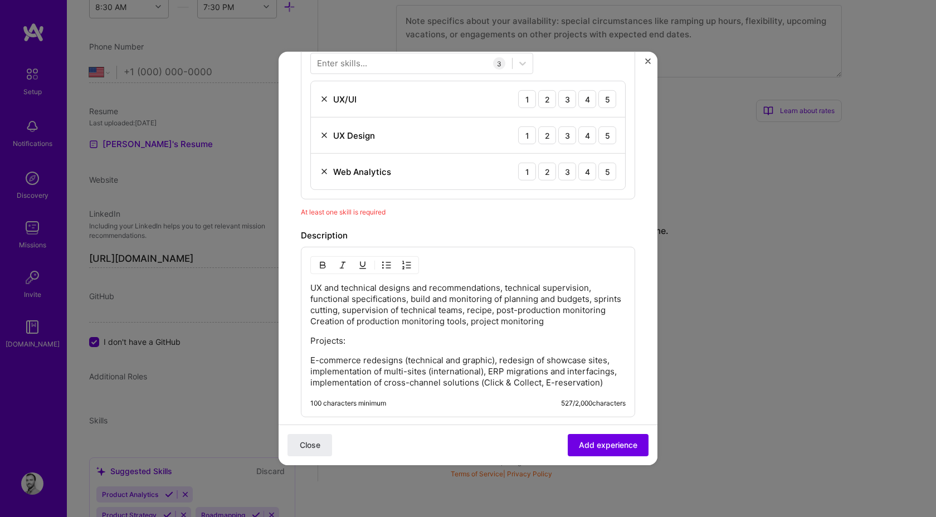
scroll to position [382, 0]
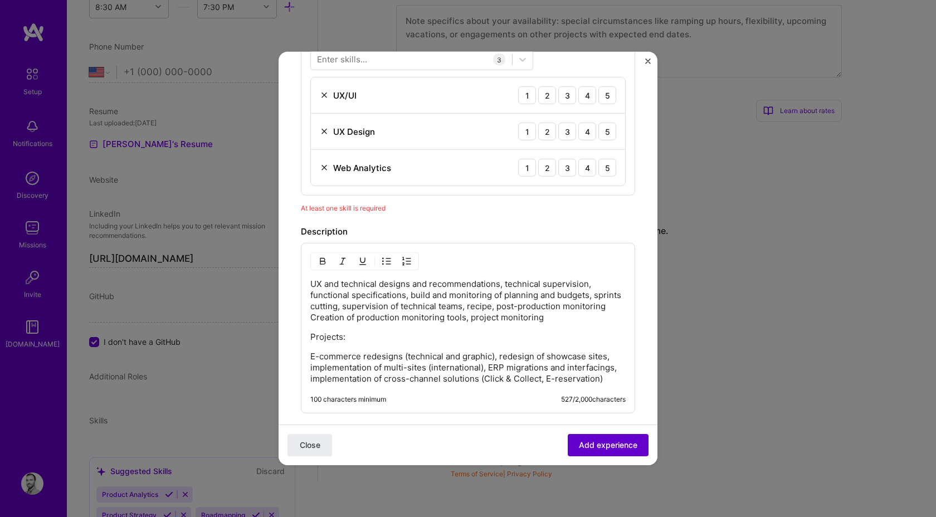
click at [598, 441] on span "Add experience" at bounding box center [608, 444] width 58 height 11
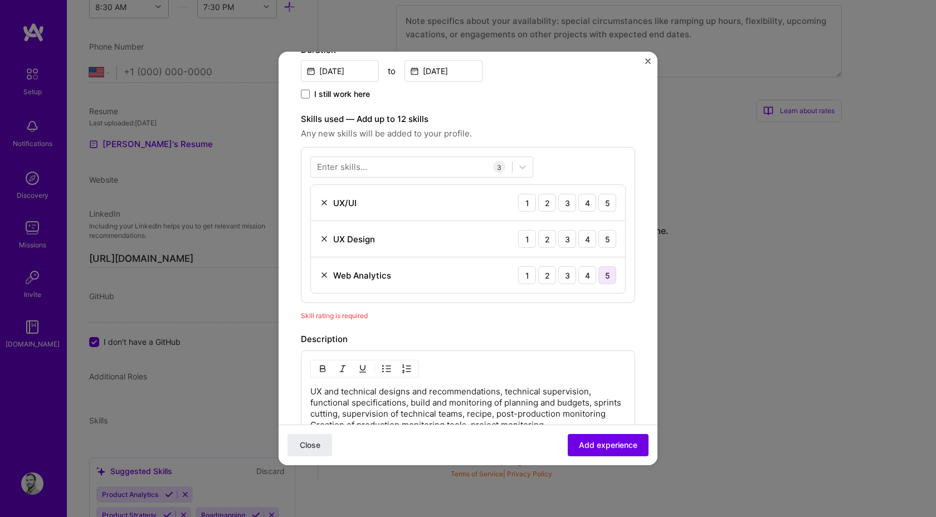
scroll to position [296, 0]
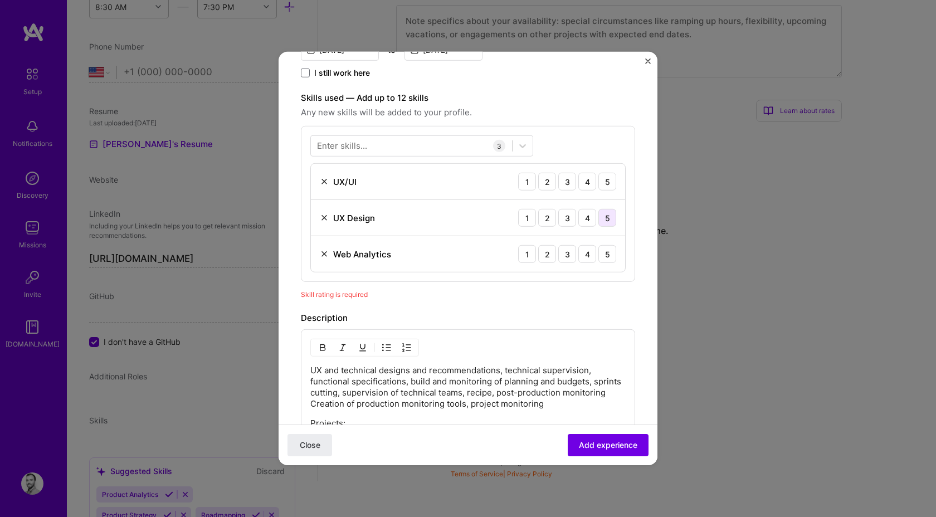
click at [606, 219] on div "5" at bounding box center [607, 218] width 18 height 18
click at [606, 174] on div "5" at bounding box center [607, 182] width 18 height 18
click at [606, 258] on div "5" at bounding box center [607, 254] width 18 height 18
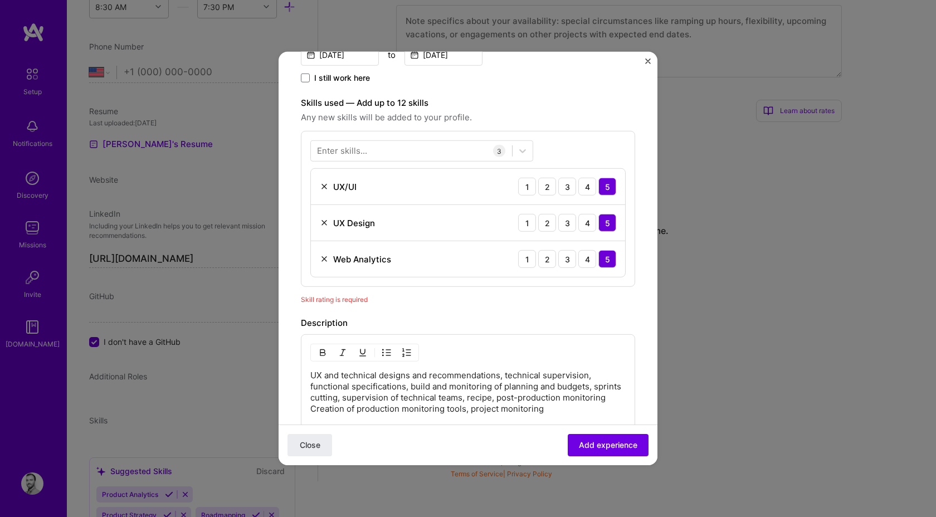
scroll to position [290, 0]
click at [599, 447] on span "Add experience" at bounding box center [608, 444] width 58 height 11
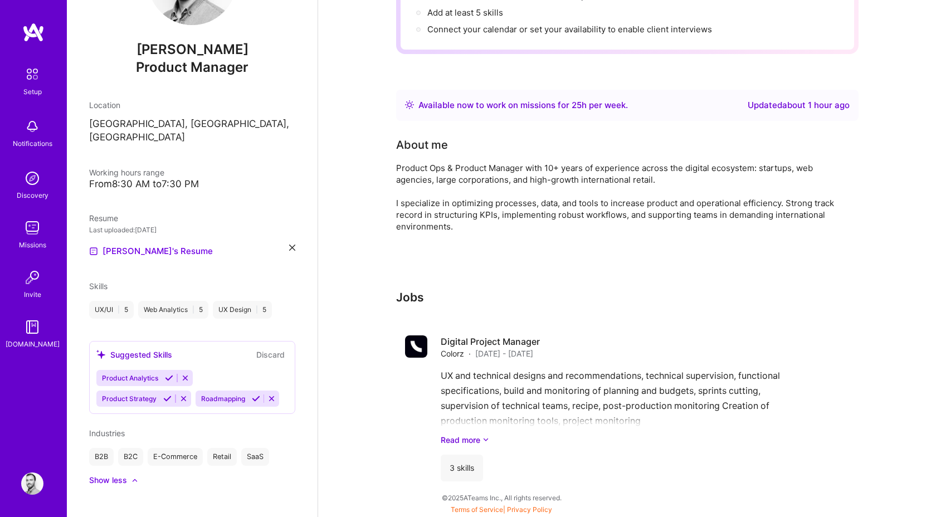
scroll to position [166, 0]
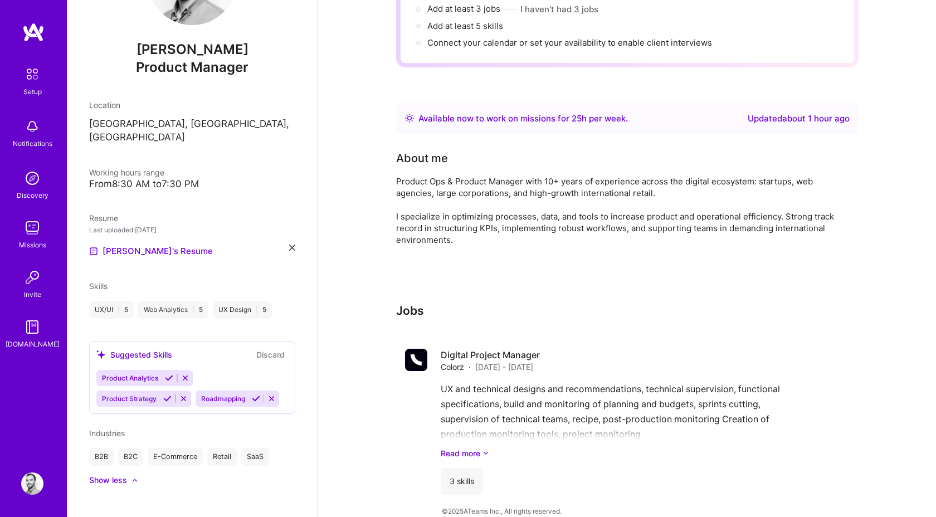
click at [170, 374] on icon at bounding box center [169, 378] width 8 height 8
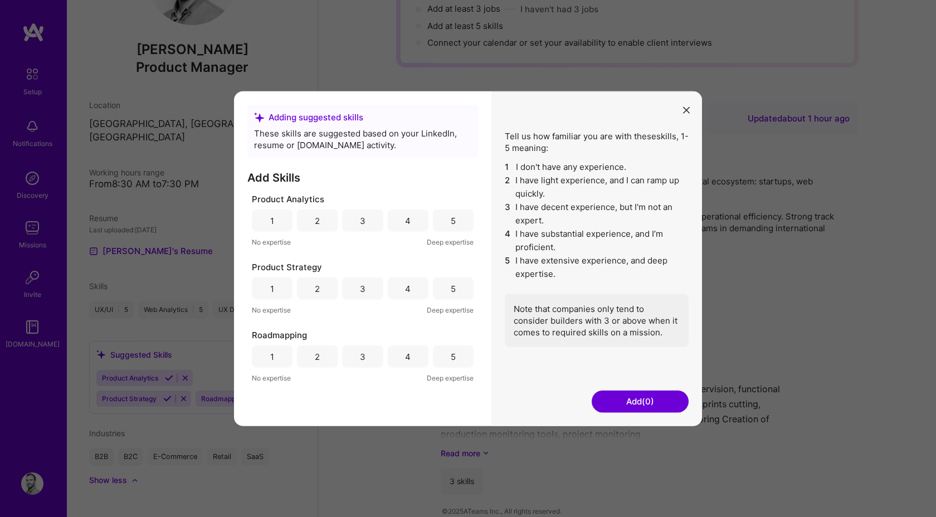
click at [452, 218] on div "5" at bounding box center [453, 220] width 5 height 12
click at [447, 286] on div "5" at bounding box center [453, 288] width 41 height 22
click at [454, 354] on div "5" at bounding box center [453, 356] width 5 height 12
click at [606, 398] on button "Add (3)" at bounding box center [639, 401] width 97 height 22
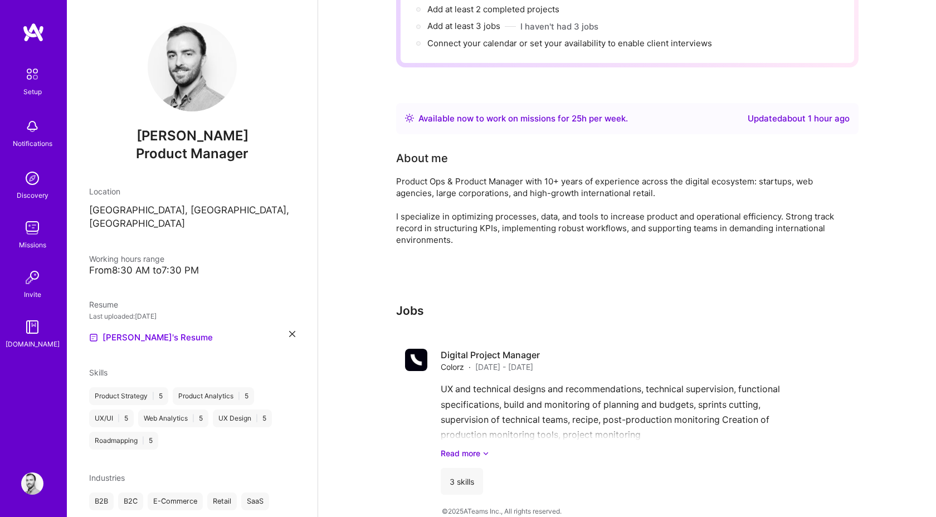
scroll to position [45, 0]
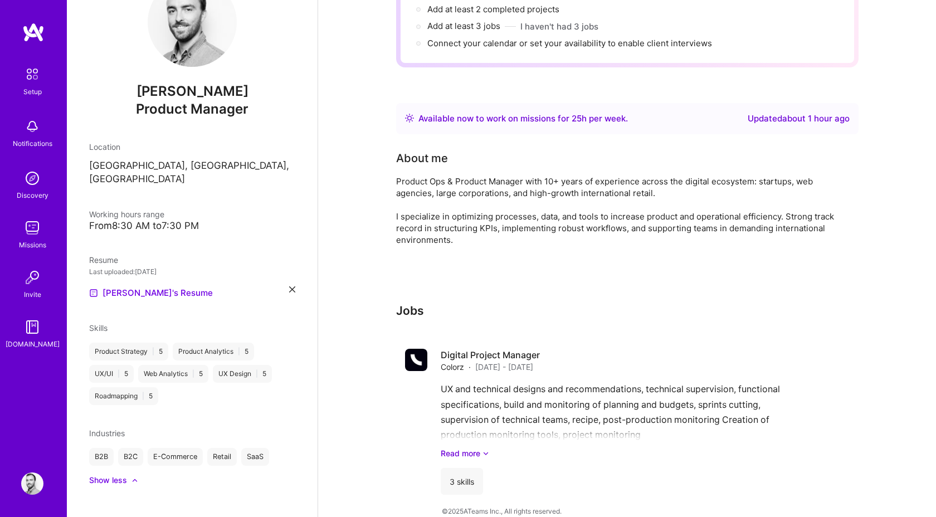
click at [185, 378] on div "Product Strategy | 5 Product Analytics | 5 UX/UI | 5 Web Analytics | 5 UX Desig…" at bounding box center [192, 374] width 206 height 62
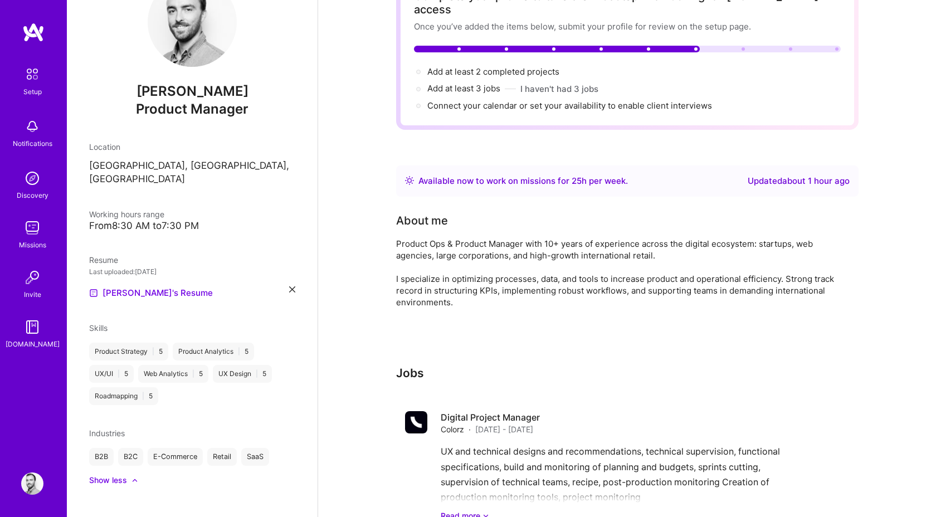
scroll to position [149, 0]
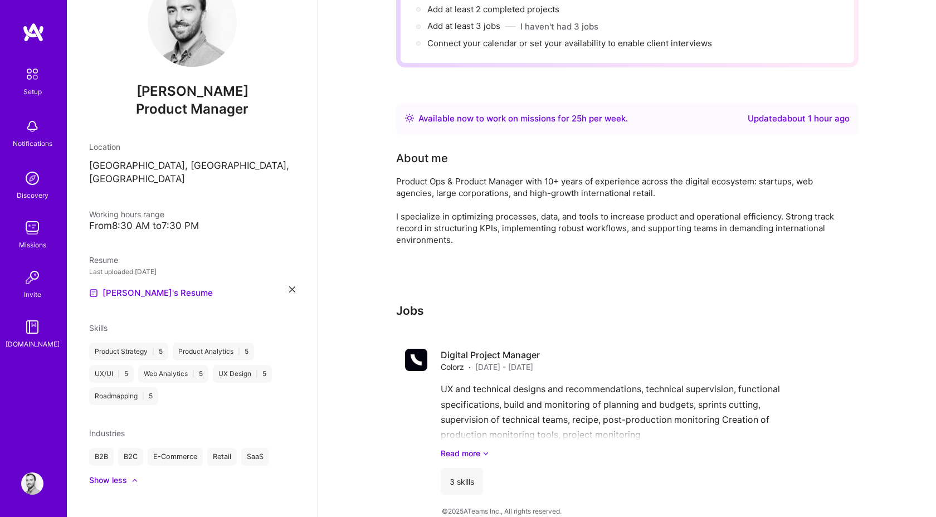
click at [166, 368] on div "Web Analytics | 5" at bounding box center [173, 374] width 70 height 18
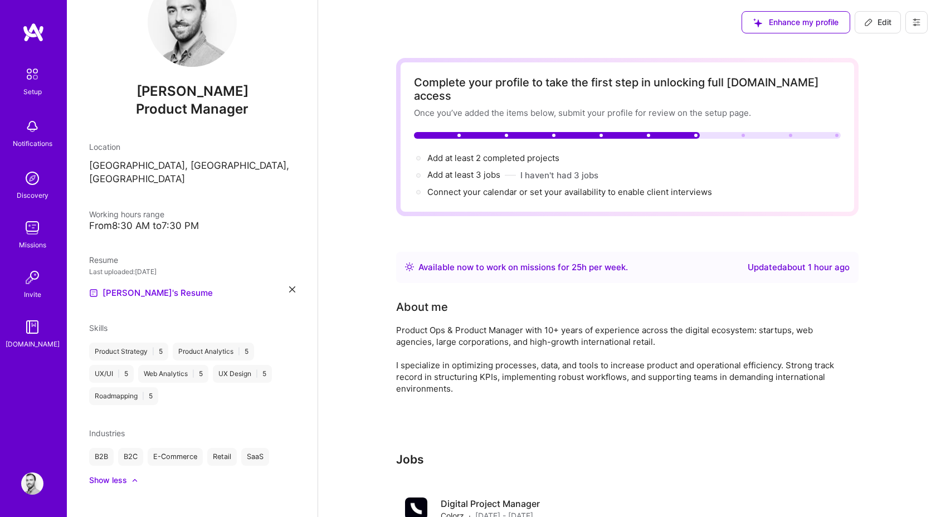
click at [881, 21] on span "Edit" at bounding box center [877, 22] width 27 height 11
select select "US"
select select "Right Now"
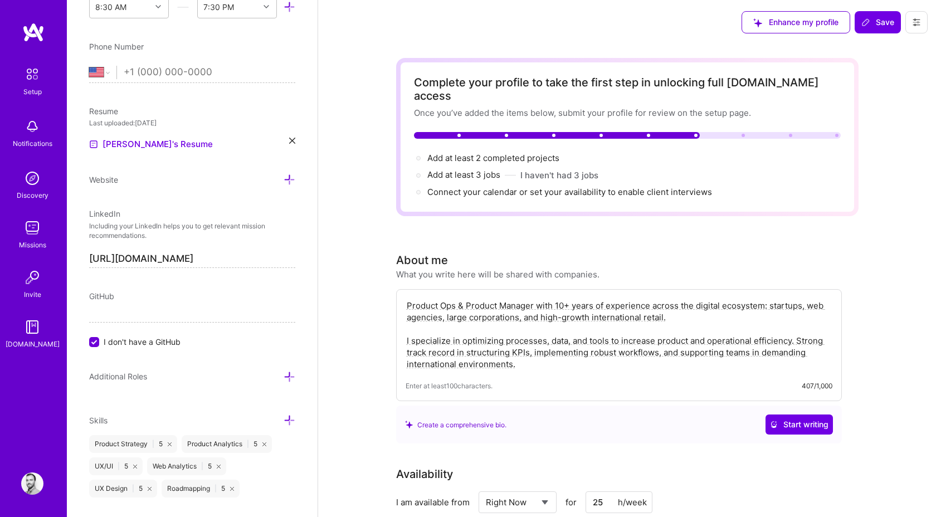
scroll to position [501, 0]
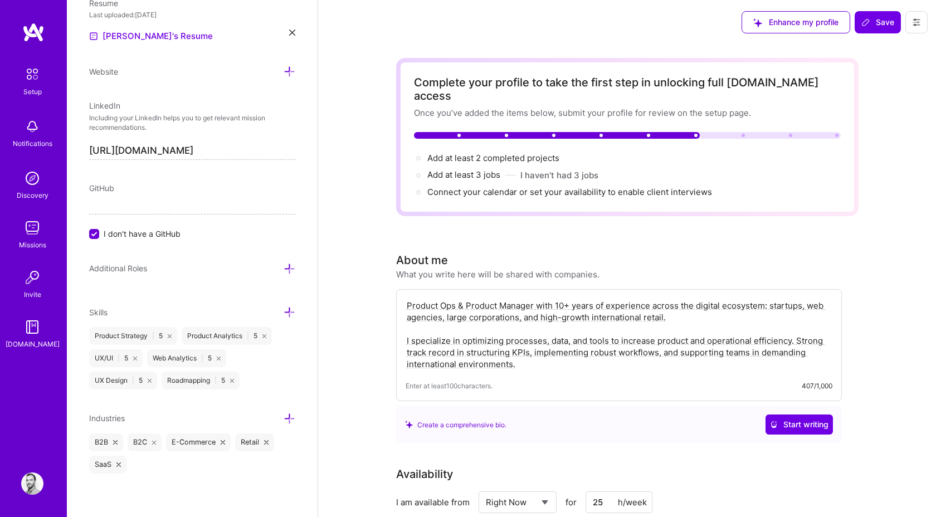
click at [295, 316] on icon at bounding box center [289, 312] width 12 height 12
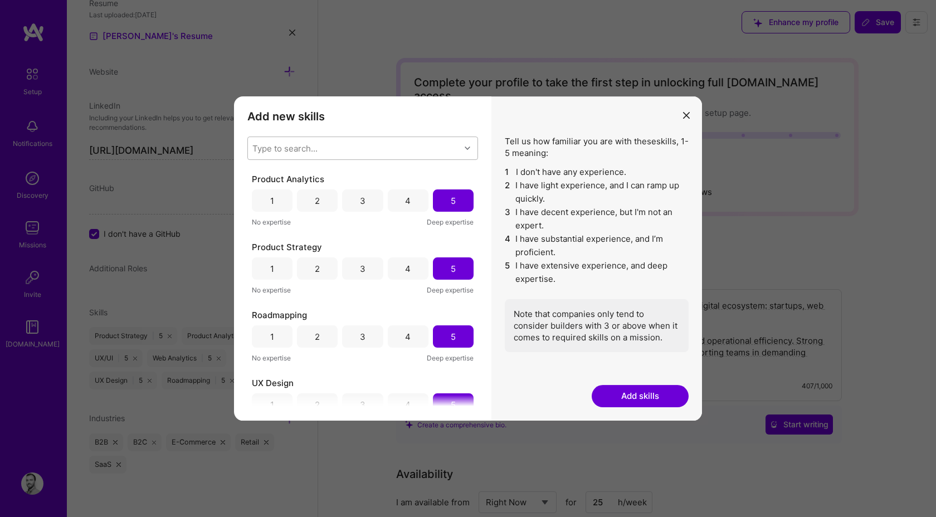
click at [332, 136] on div "Type to search..." at bounding box center [362, 147] width 231 height 23
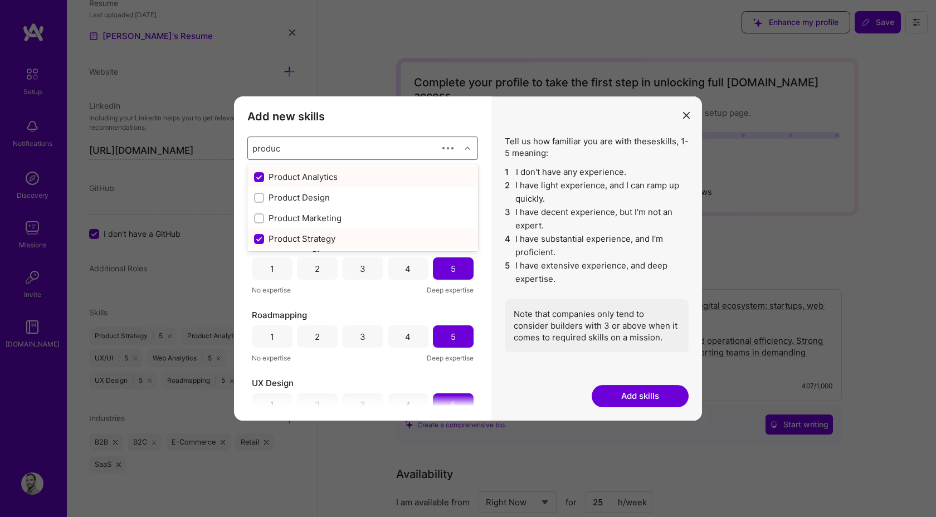
type input "product"
click at [260, 198] on input "modal" at bounding box center [260, 198] width 8 height 8
checkbox input "false"
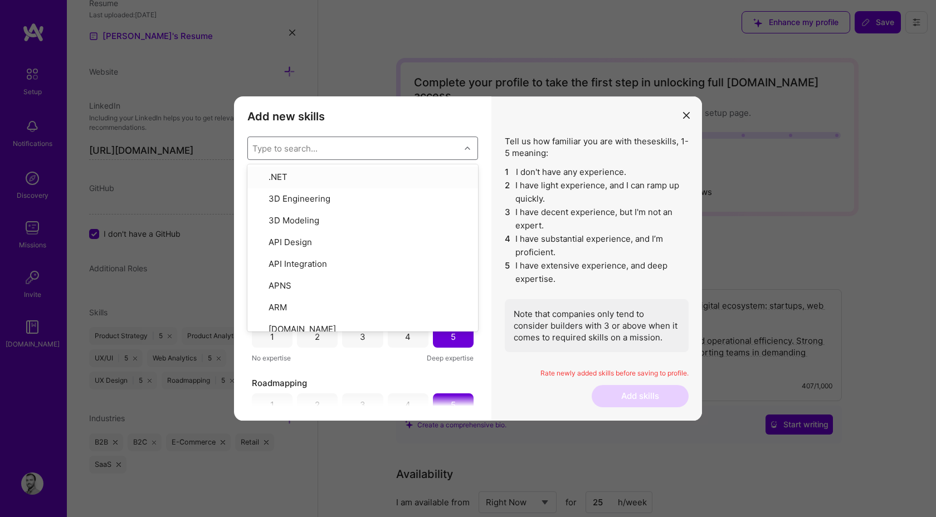
click at [323, 149] on div "Type to search..." at bounding box center [354, 148] width 212 height 22
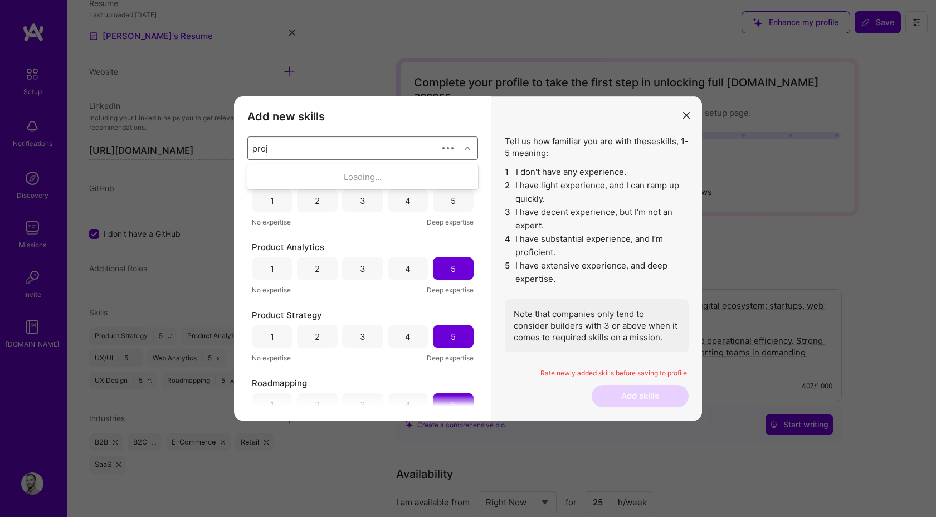
type input "proje"
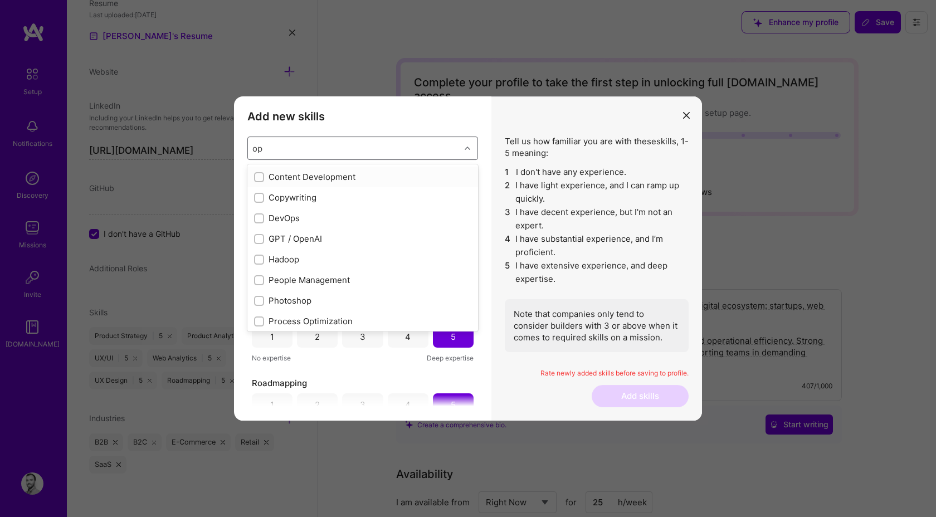
type input "o"
checkbox input "false"
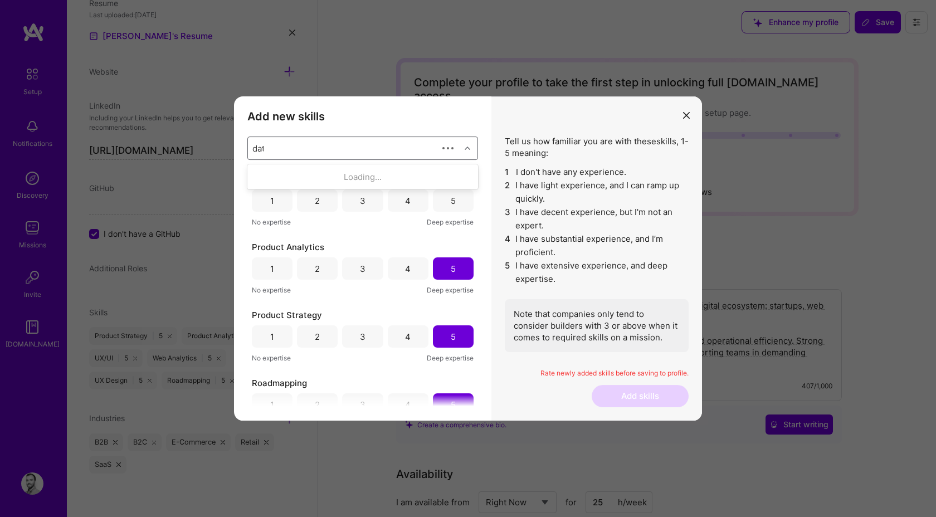
type input "data"
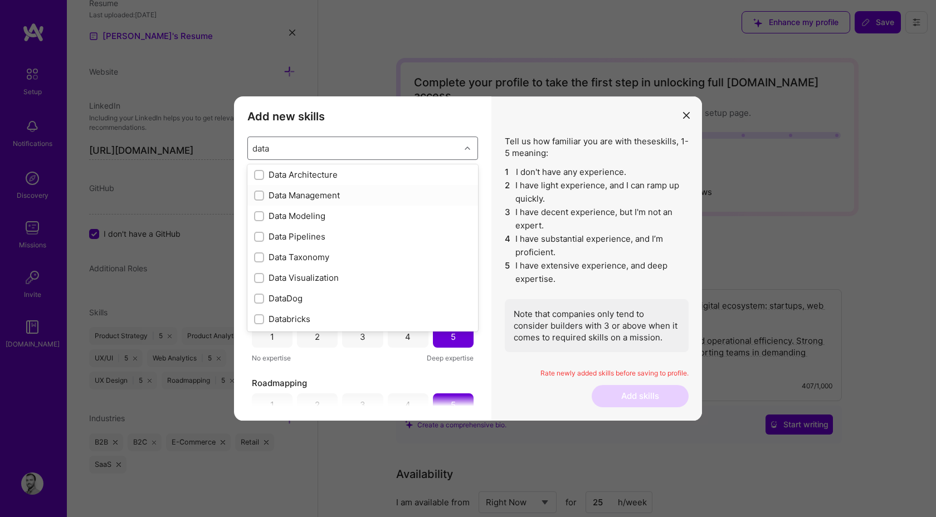
scroll to position [0, 0]
click at [261, 179] on input "modal" at bounding box center [260, 178] width 8 height 8
checkbox input "false"
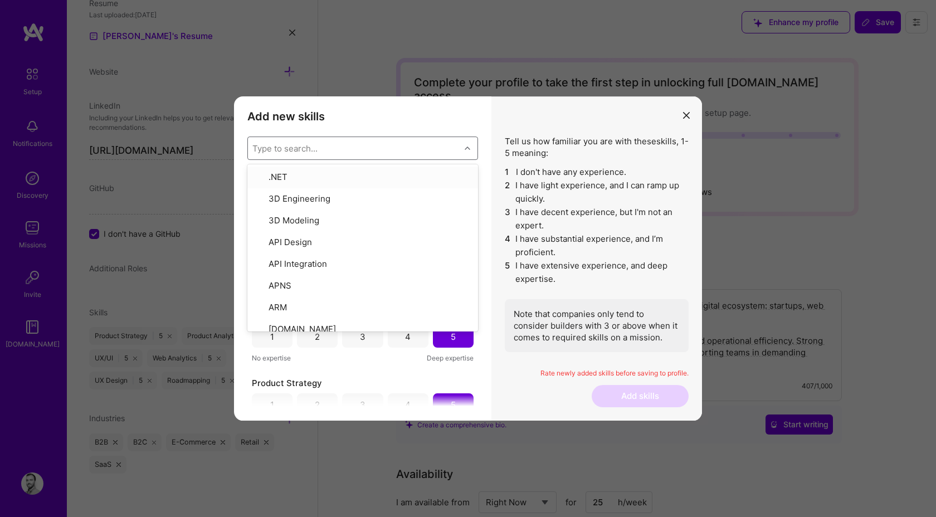
click at [275, 150] on div "Type to search..." at bounding box center [284, 149] width 65 height 12
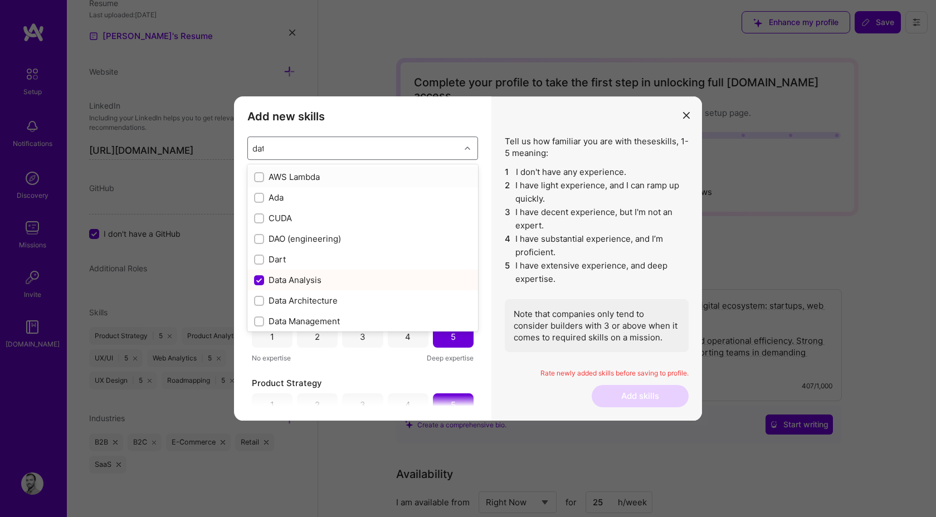
type input "data"
checkbox input "true"
checkbox input "false"
type input "data"
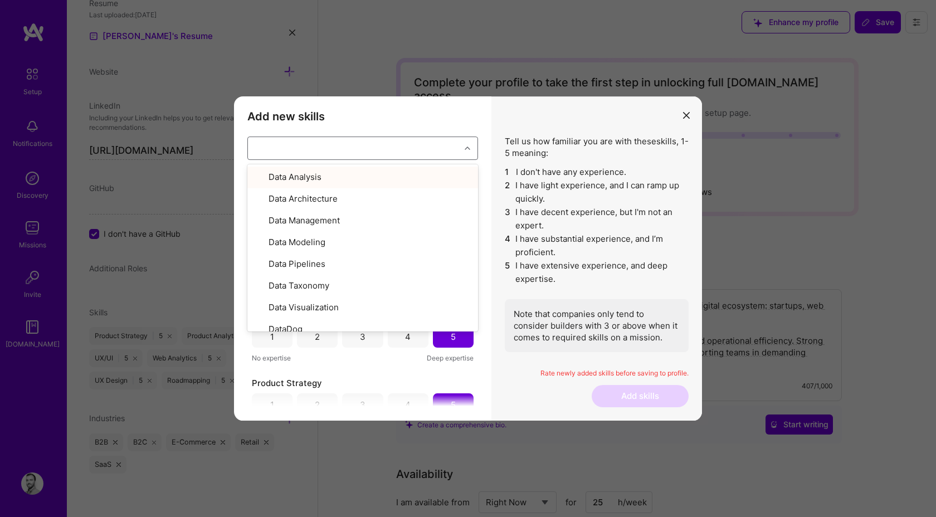
click at [407, 116] on h3 "Add new skills" at bounding box center [362, 116] width 231 height 13
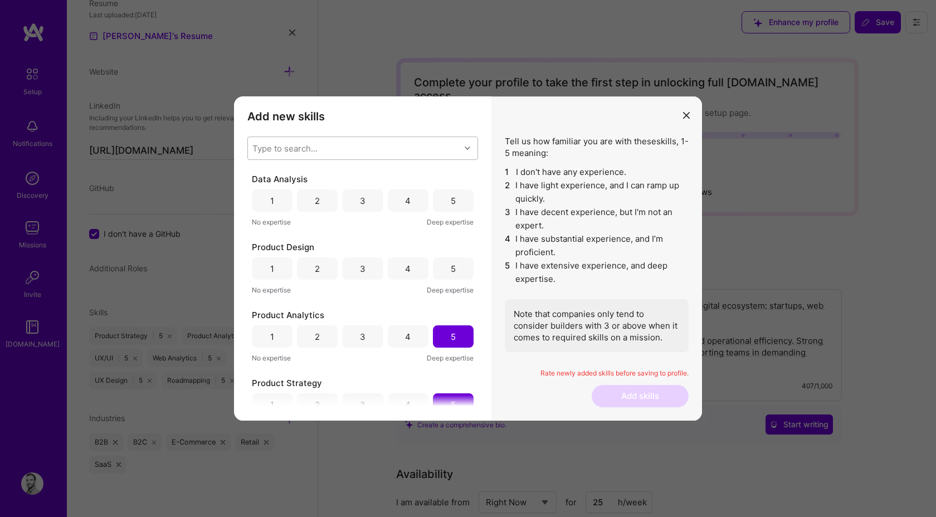
click at [441, 199] on div "5" at bounding box center [453, 200] width 41 height 22
click at [451, 272] on div "5" at bounding box center [453, 269] width 5 height 12
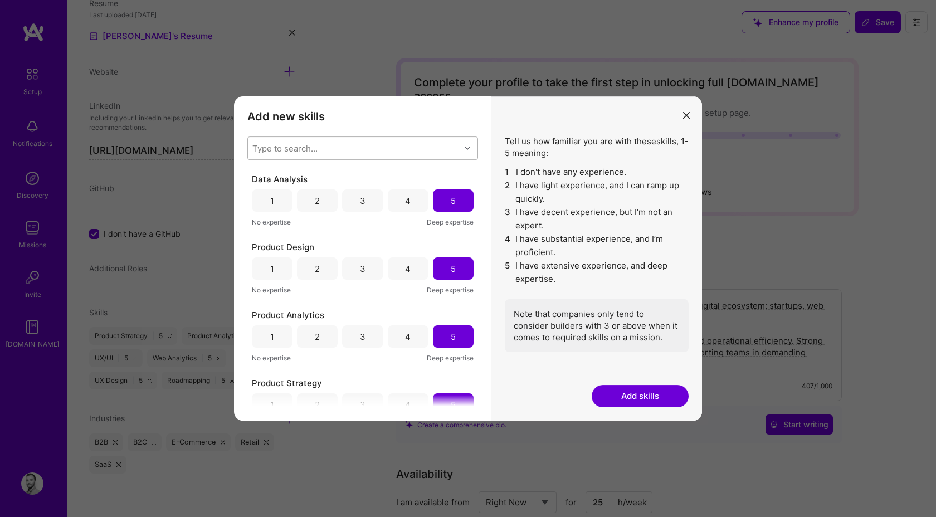
scroll to position [297, 0]
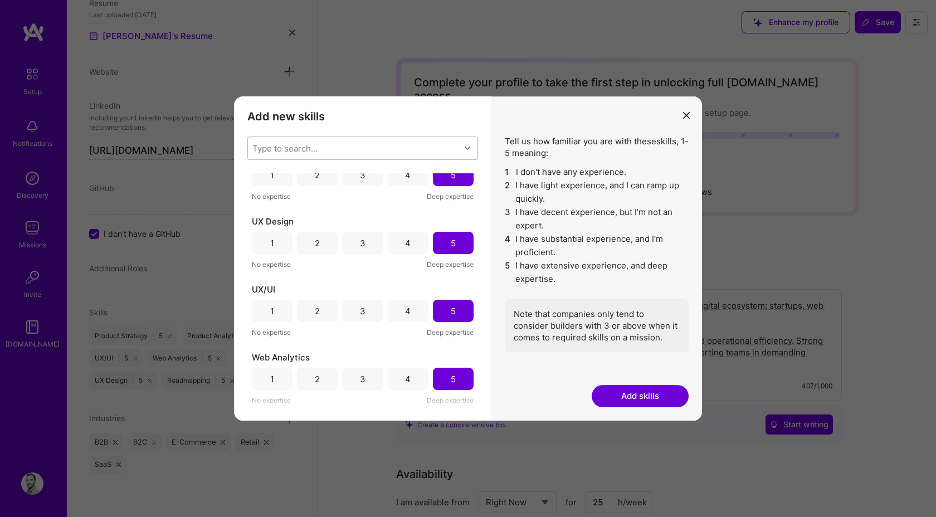
click at [606, 399] on button "Add skills" at bounding box center [639, 396] width 97 height 22
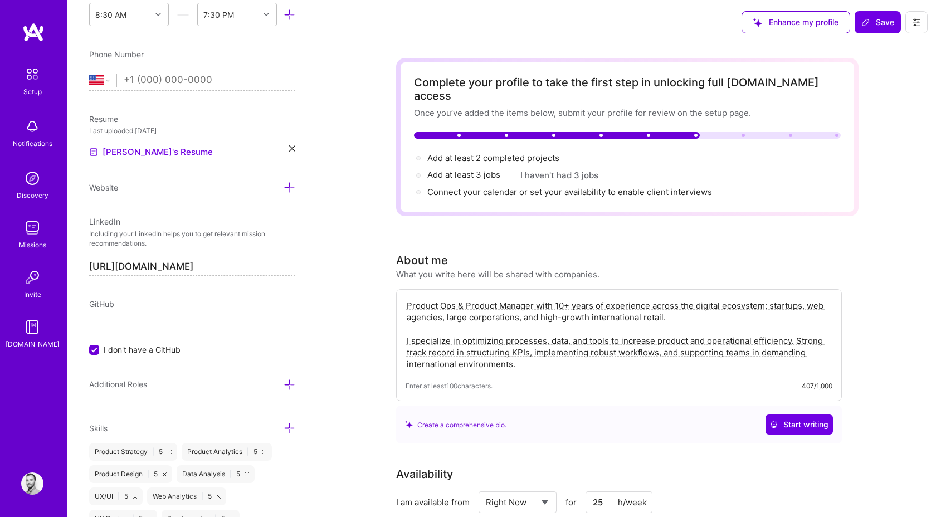
scroll to position [380, 0]
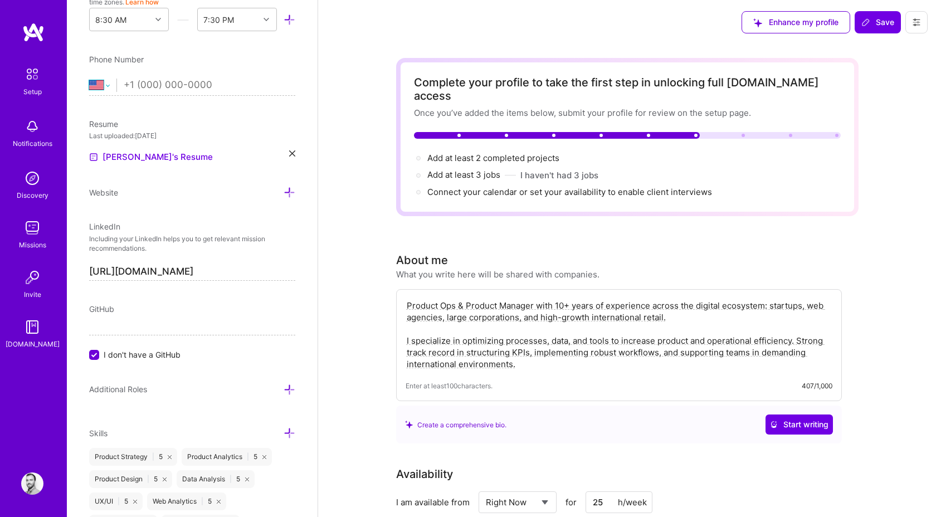
click at [104, 86] on select "[GEOGRAPHIC_DATA] [GEOGRAPHIC_DATA] [GEOGRAPHIC_DATA] [GEOGRAPHIC_DATA] [US_STA…" at bounding box center [102, 85] width 27 height 13
select select "FR"
click at [89, 79] on select "[GEOGRAPHIC_DATA] [GEOGRAPHIC_DATA] [GEOGRAPHIC_DATA] [GEOGRAPHIC_DATA] [US_STA…" at bounding box center [102, 85] width 27 height 13
click at [180, 82] on input "tel" at bounding box center [210, 85] width 172 height 32
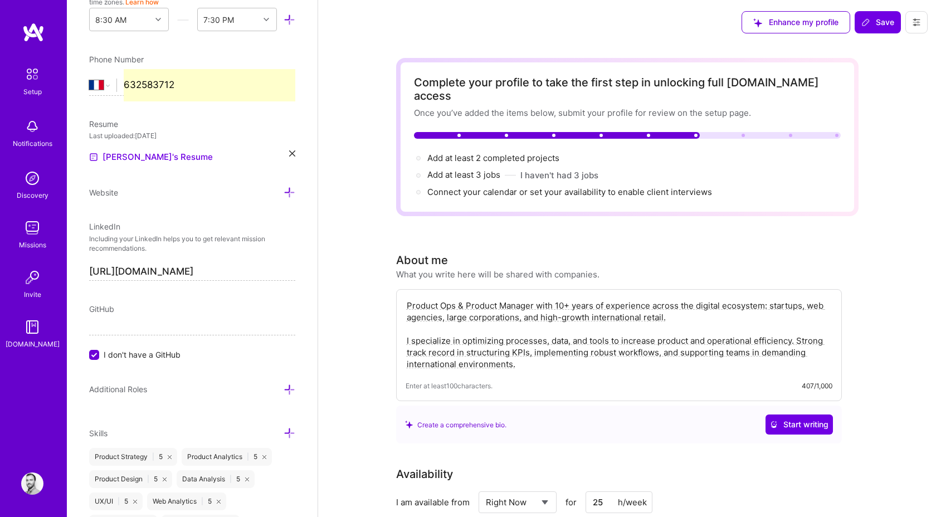
click at [123, 84] on div "[GEOGRAPHIC_DATA] [GEOGRAPHIC_DATA] [GEOGRAPHIC_DATA] [GEOGRAPHIC_DATA] [US_STA…" at bounding box center [192, 85] width 206 height 13
click at [124, 84] on input "632583712" at bounding box center [210, 85] width 172 height 32
type input "06 32 58 37 12"
click at [208, 109] on div "Edit photo [PERSON_NAME] Product Manager Years Experience Location This is the …" at bounding box center [192, 258] width 251 height 517
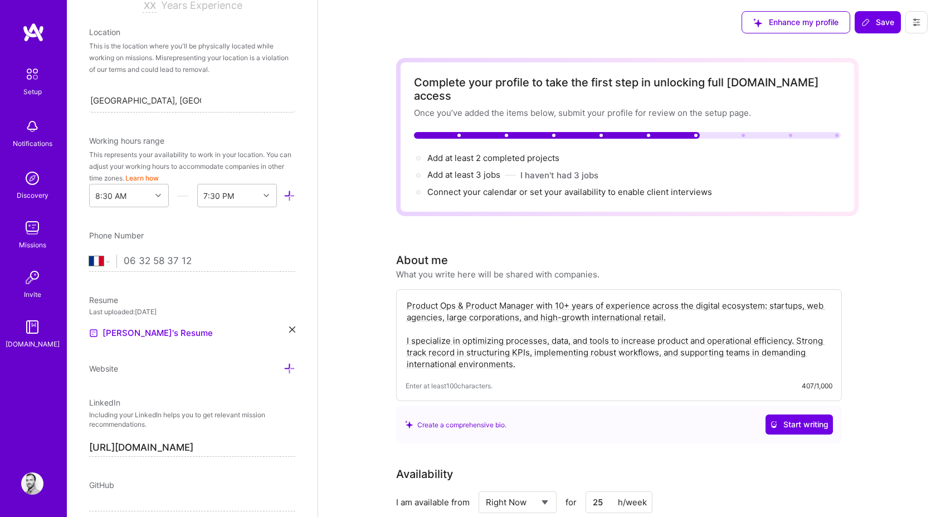
scroll to position [192, 0]
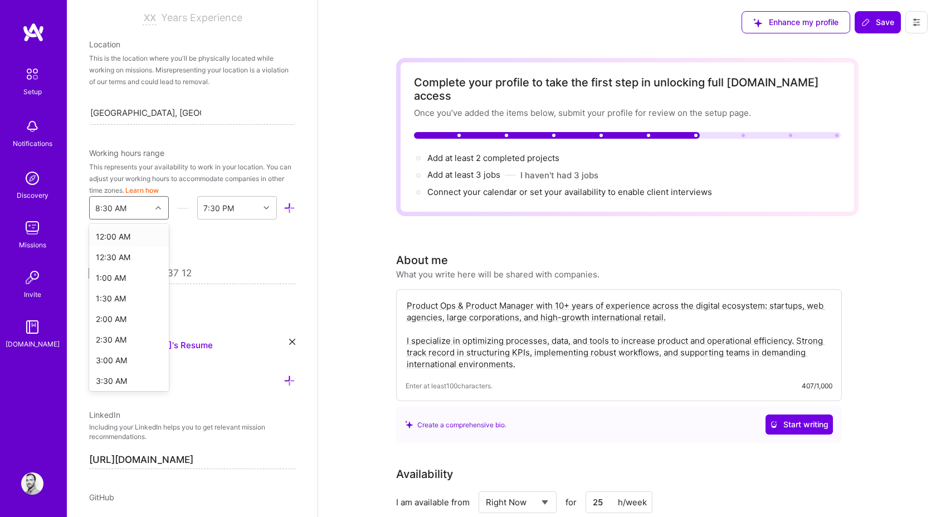
click at [155, 209] on icon at bounding box center [158, 208] width 6 height 6
click at [126, 229] on div "12:00 AM" at bounding box center [129, 236] width 80 height 21
click at [135, 207] on div "12:00 AM" at bounding box center [120, 208] width 61 height 22
click at [117, 365] on div "8:00 AM" at bounding box center [129, 371] width 80 height 21
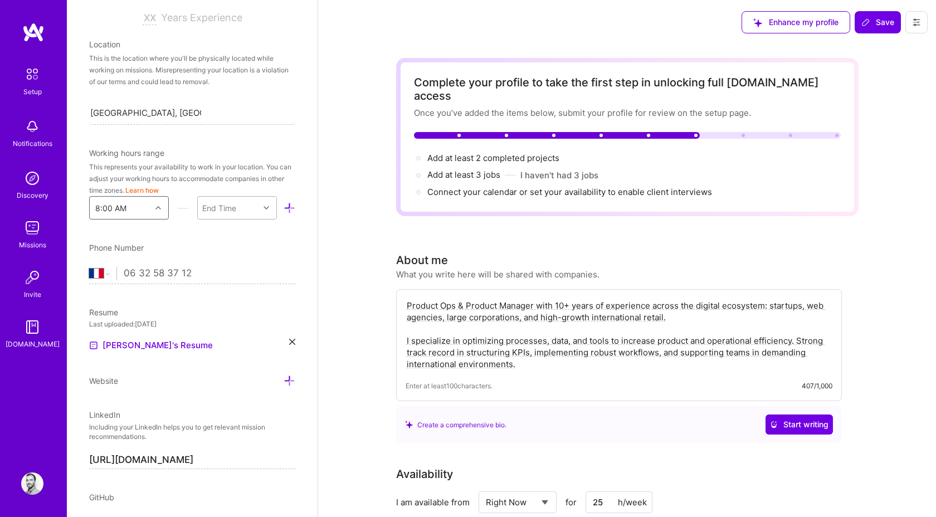
click at [239, 212] on div "End Time" at bounding box center [228, 208] width 61 height 22
click at [233, 321] on div "2:00 AM" at bounding box center [237, 316] width 80 height 21
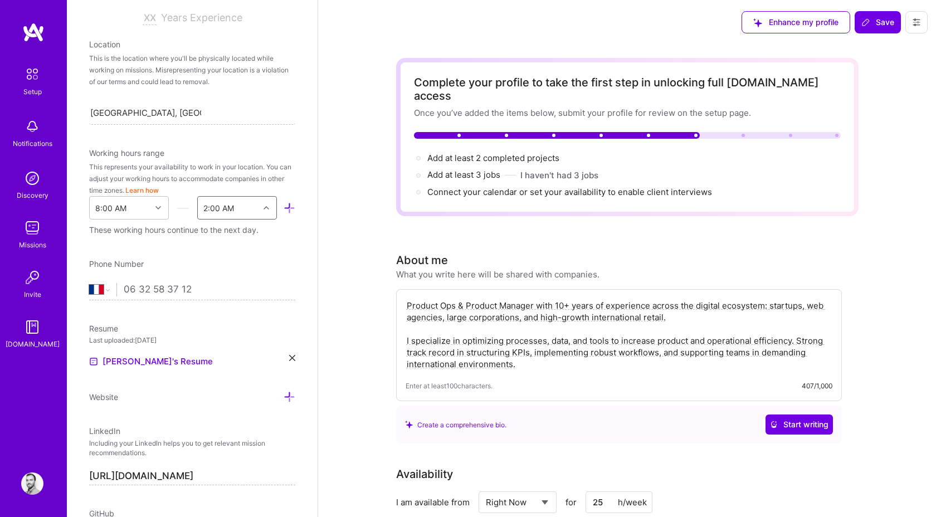
click at [174, 253] on div "Edit photo [PERSON_NAME] Product Manager Years Experience Location This is the …" at bounding box center [192, 258] width 251 height 517
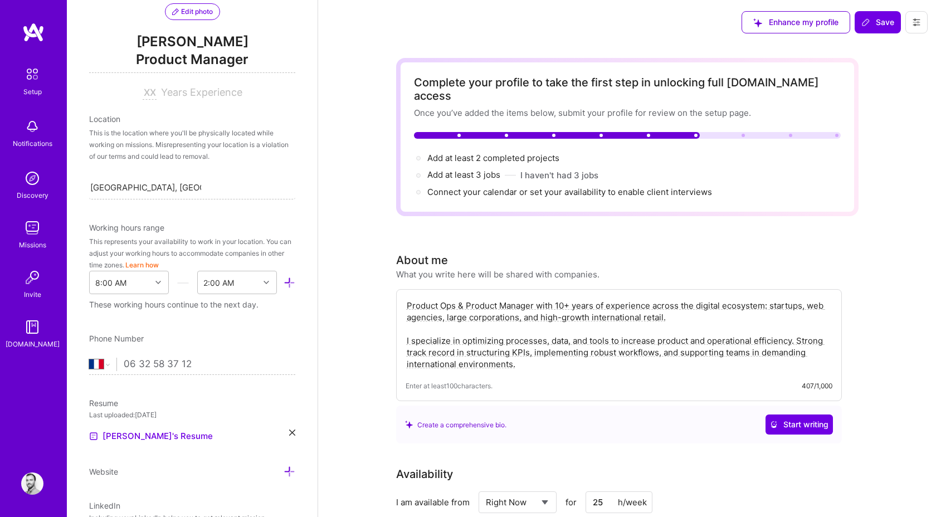
scroll to position [115, 0]
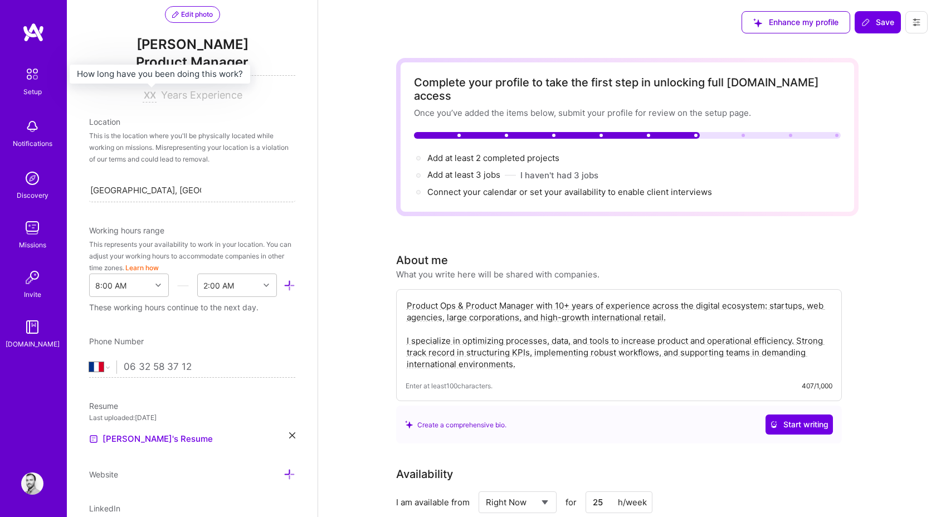
click at [150, 97] on input at bounding box center [150, 95] width 14 height 13
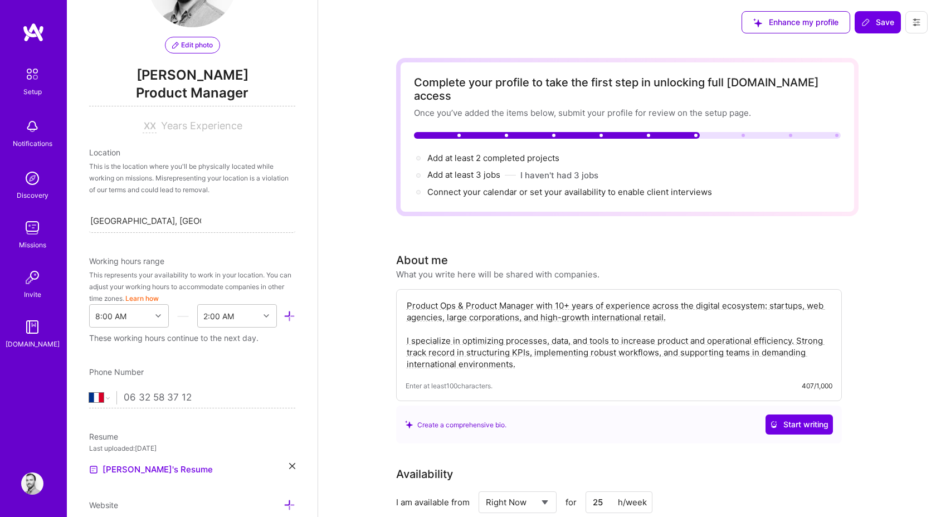
scroll to position [86, 0]
type input "11"
click at [223, 149] on div "Location" at bounding box center [192, 150] width 206 height 12
click at [208, 97] on span "Product Manager" at bounding box center [192, 92] width 206 height 23
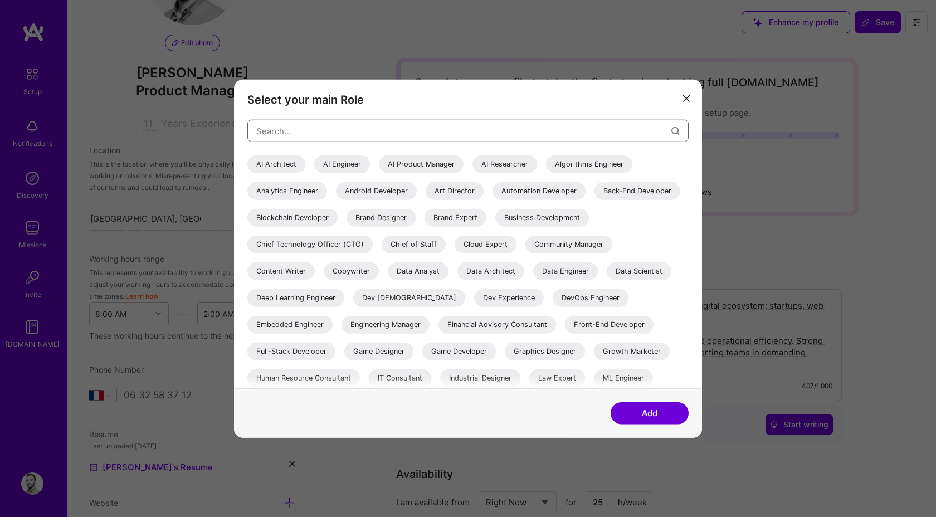
click at [335, 128] on input "modal" at bounding box center [463, 130] width 415 height 28
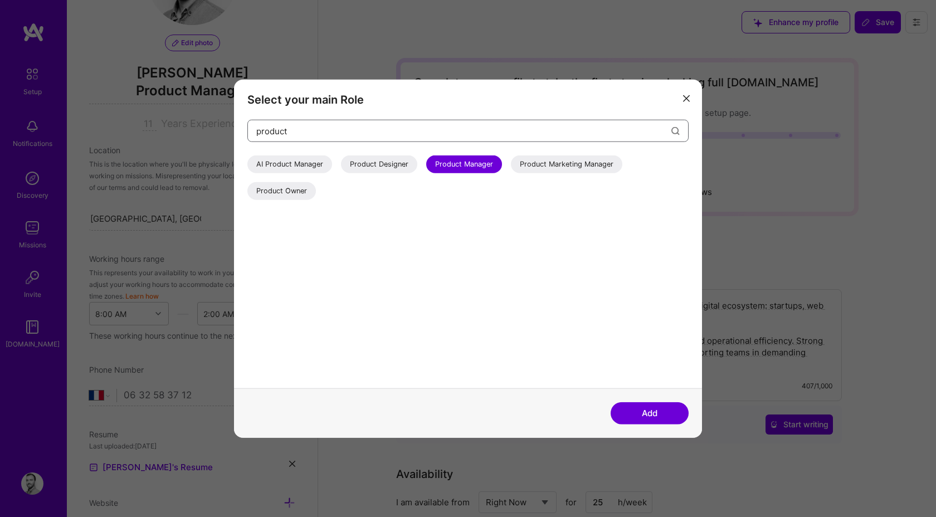
type input "product"
click at [682, 102] on button "modal" at bounding box center [685, 98] width 13 height 18
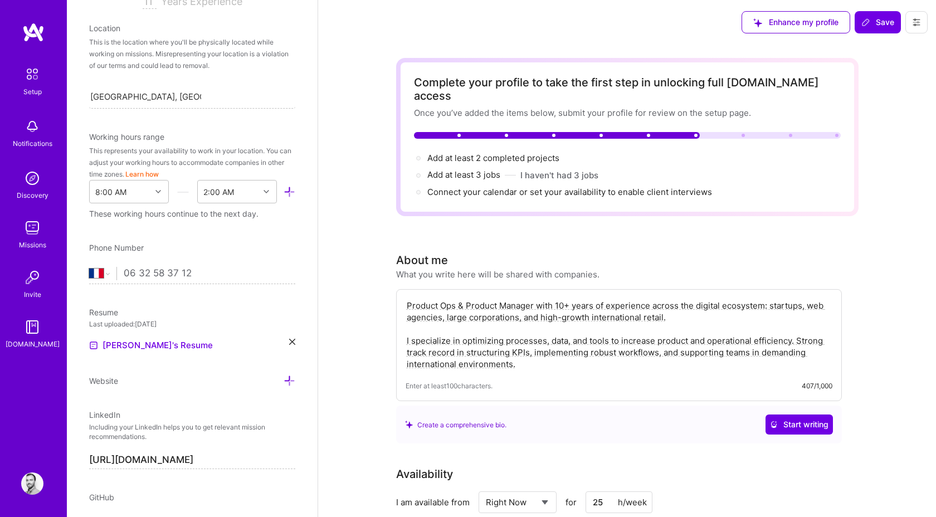
scroll to position [209, 0]
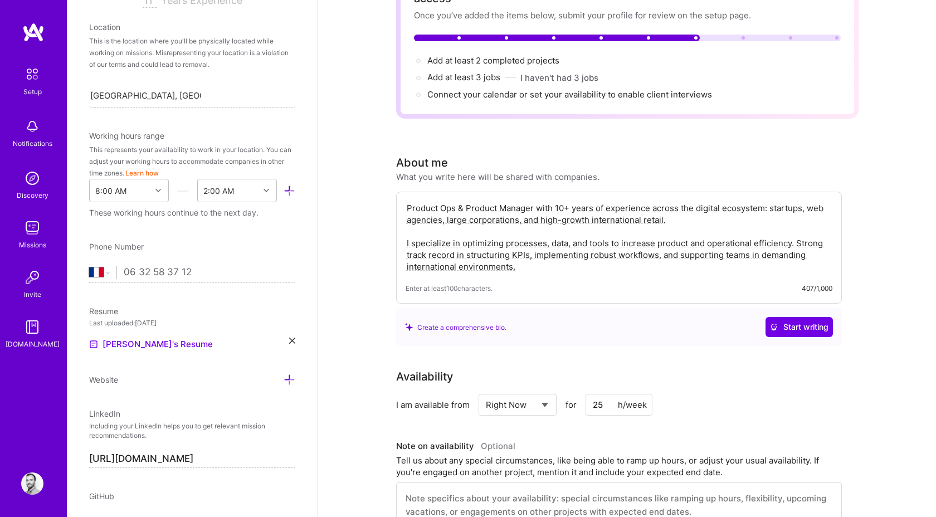
scroll to position [0, 0]
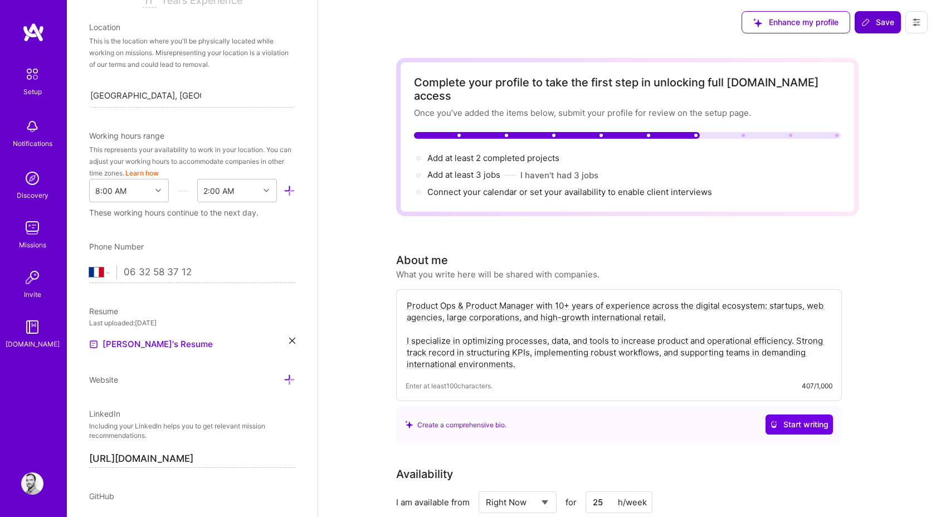
click at [878, 24] on span "Save" at bounding box center [877, 22] width 33 height 11
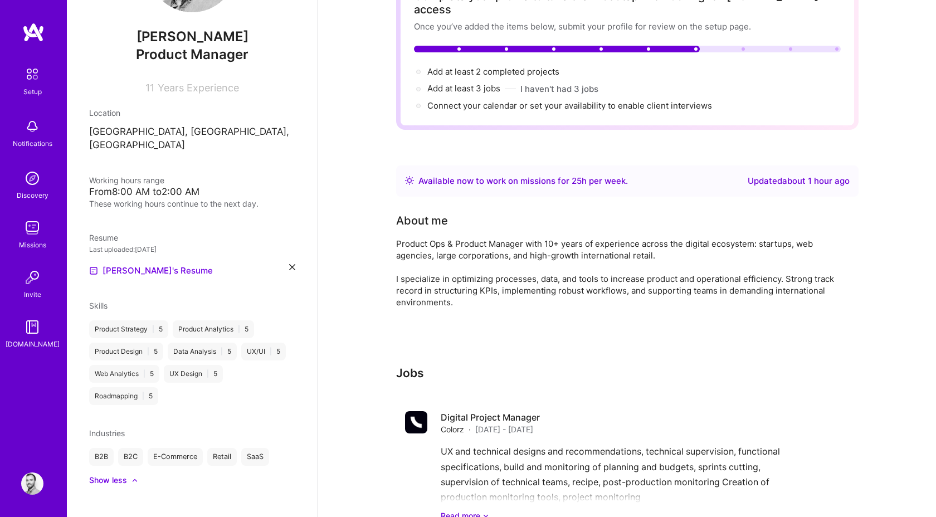
scroll to position [87, 0]
click at [469, 82] on span "Add at least 3 jobs →" at bounding box center [468, 87] width 83 height 11
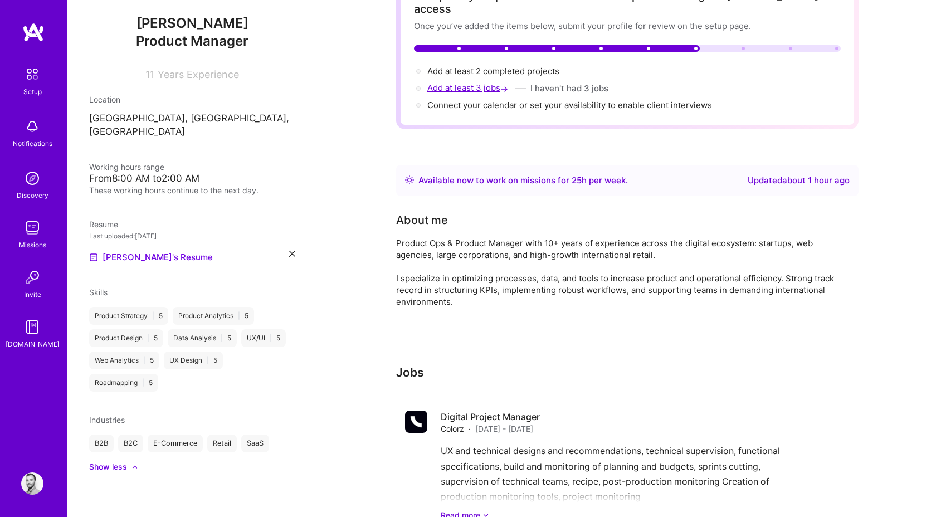
select select "US"
select select "Right Now"
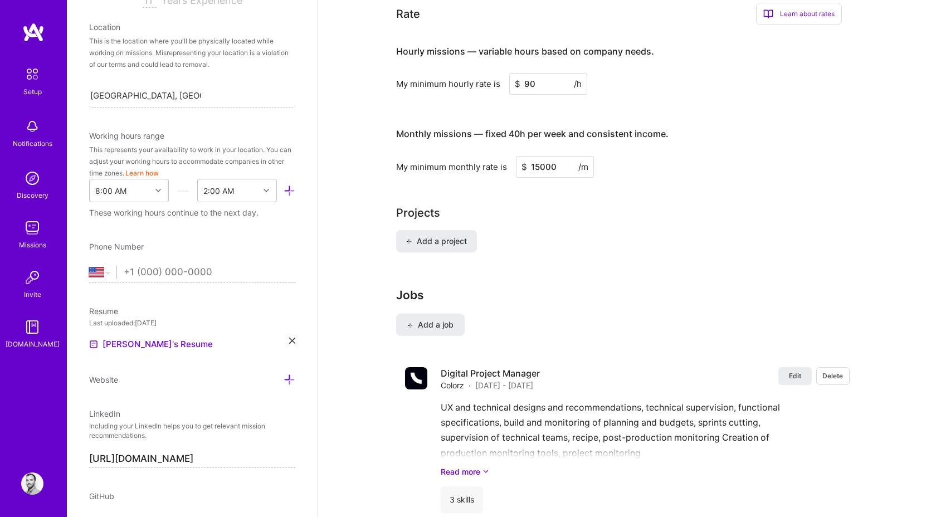
scroll to position [690, 0]
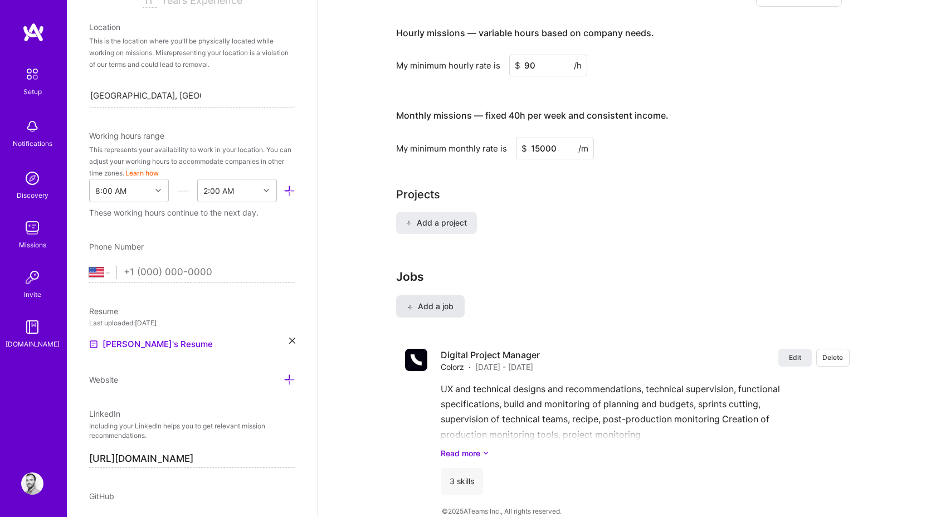
click at [427, 295] on button "Add a job" at bounding box center [430, 306] width 69 height 22
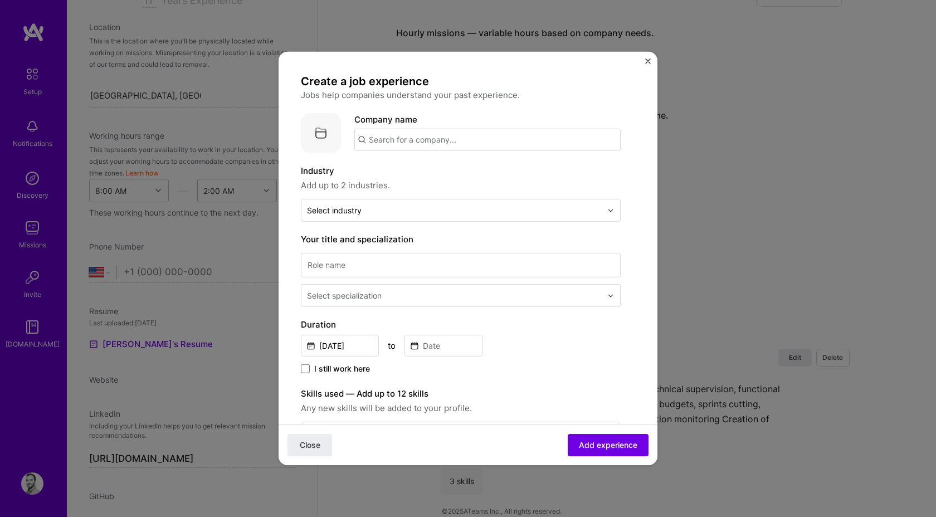
click at [378, 133] on input "text" at bounding box center [487, 140] width 266 height 22
type input "Stellantis"
click at [375, 168] on img at bounding box center [370, 172] width 22 height 22
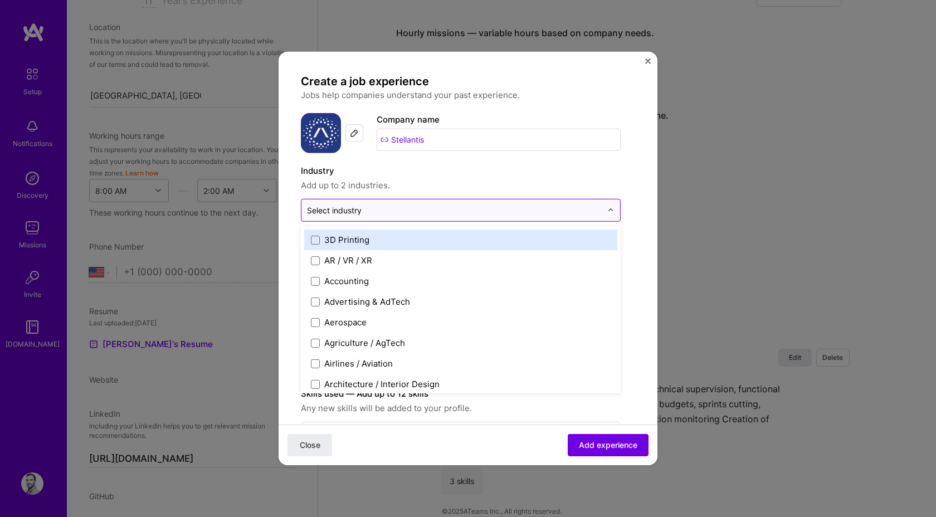
click at [359, 204] on div at bounding box center [454, 210] width 295 height 14
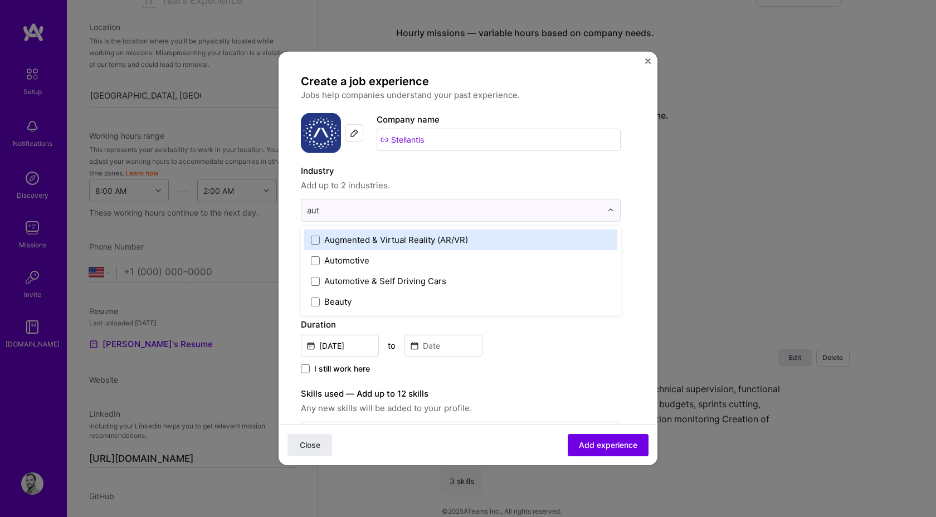
type input "auto"
click at [349, 247] on div "Automotive" at bounding box center [460, 239] width 313 height 21
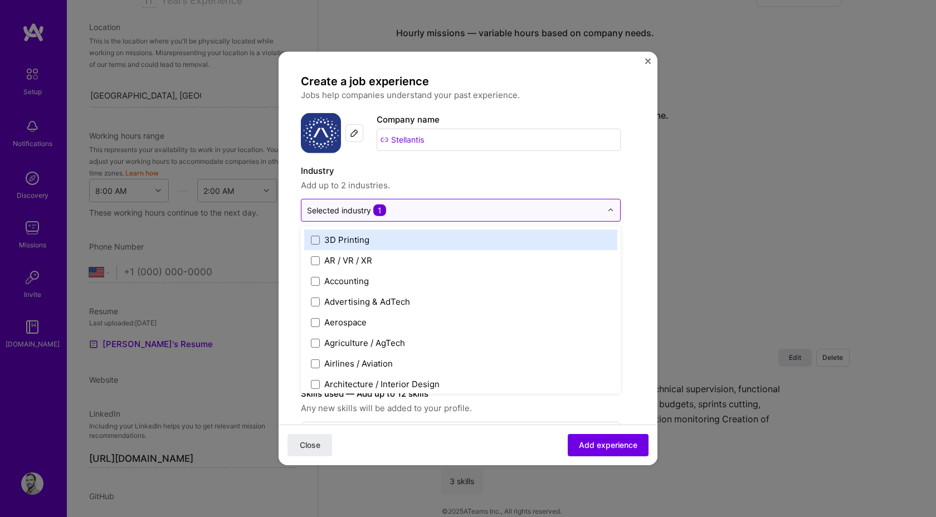
click at [427, 211] on input "text" at bounding box center [454, 210] width 295 height 12
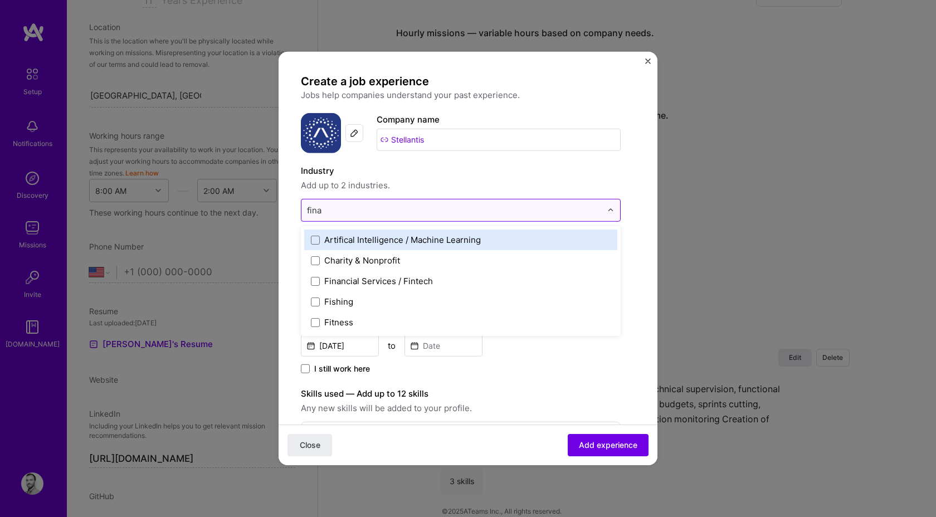
type input "[PERSON_NAME]"
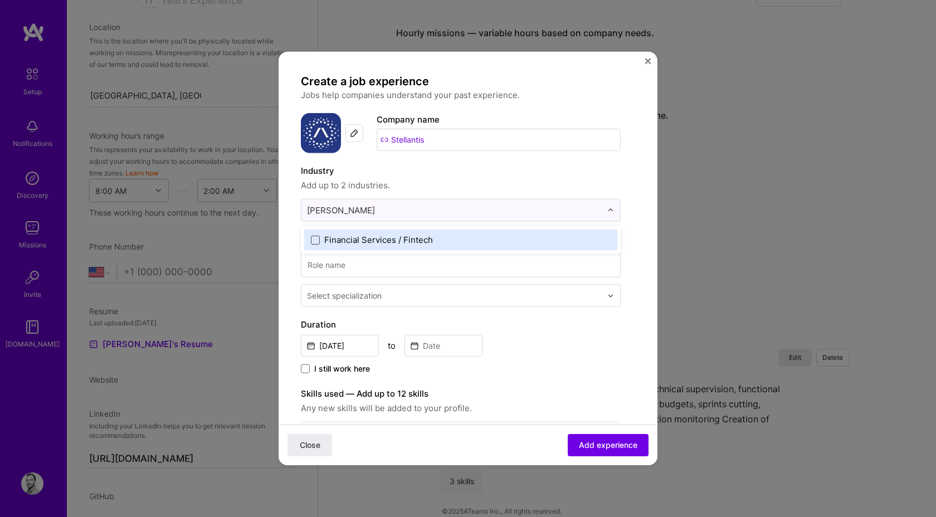
click at [319, 237] on span at bounding box center [315, 239] width 9 height 9
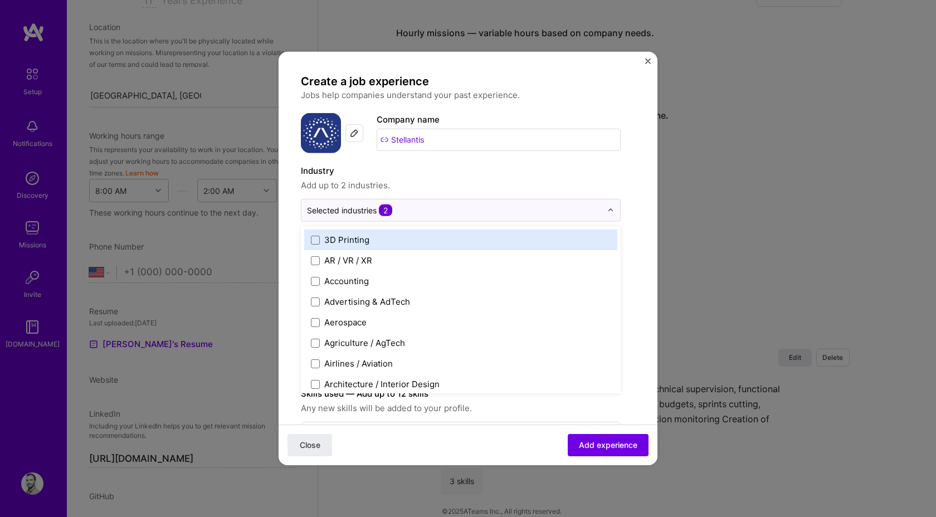
click at [444, 173] on label "Industry" at bounding box center [461, 170] width 320 height 13
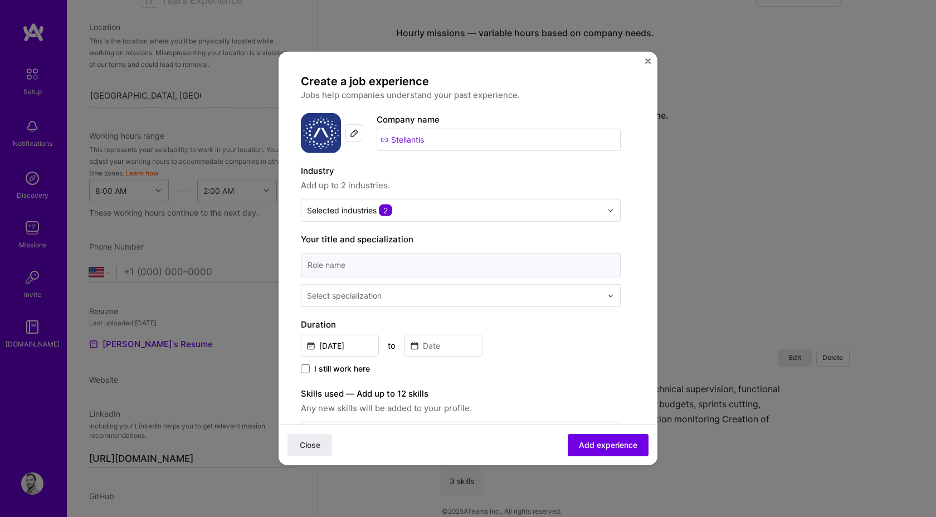
click at [393, 266] on input at bounding box center [461, 265] width 320 height 25
type input "Product Owner"
click at [379, 292] on div "Select specialization" at bounding box center [344, 296] width 75 height 12
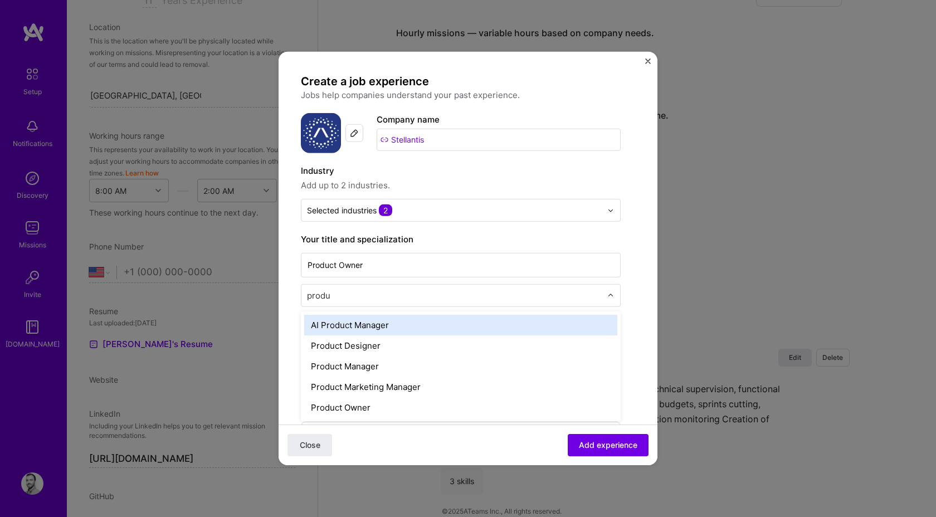
type input "produc"
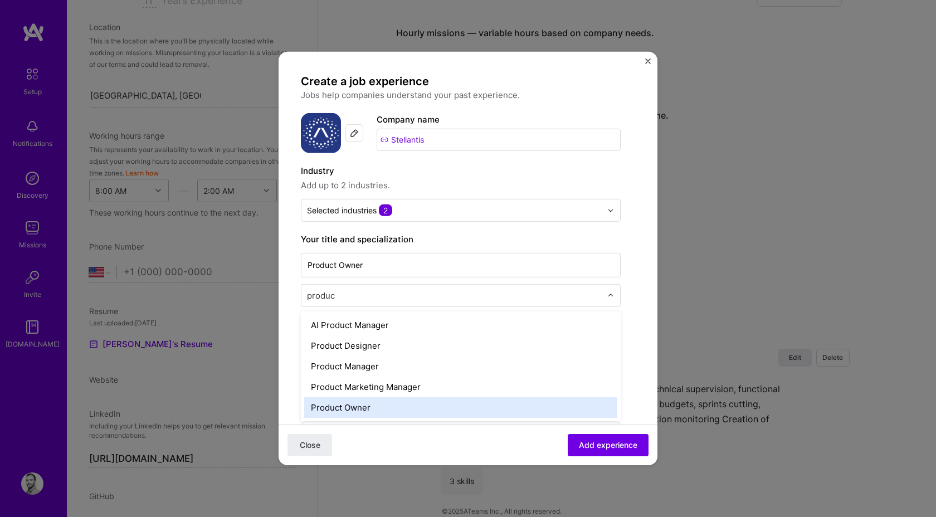
click at [375, 405] on div "Product Owner" at bounding box center [460, 407] width 313 height 21
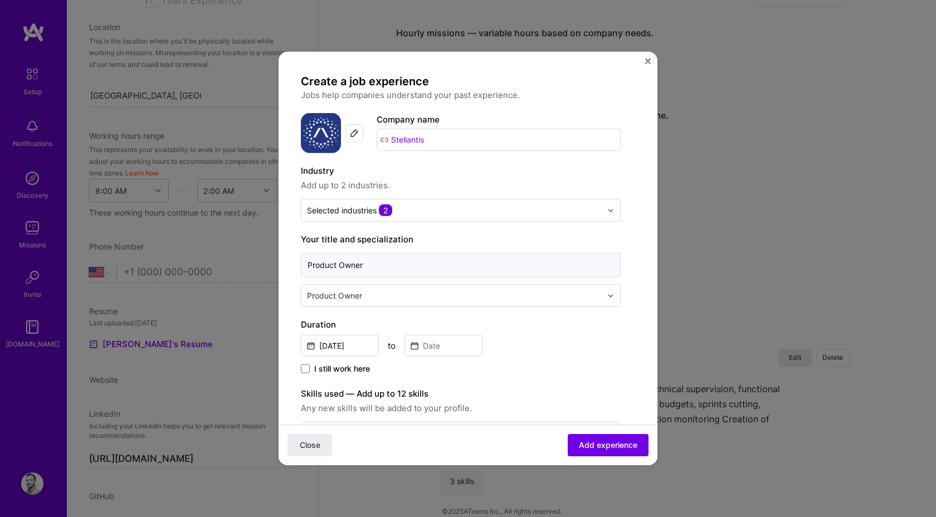
click at [369, 267] on input "Product Owner" at bounding box center [461, 265] width 320 height 25
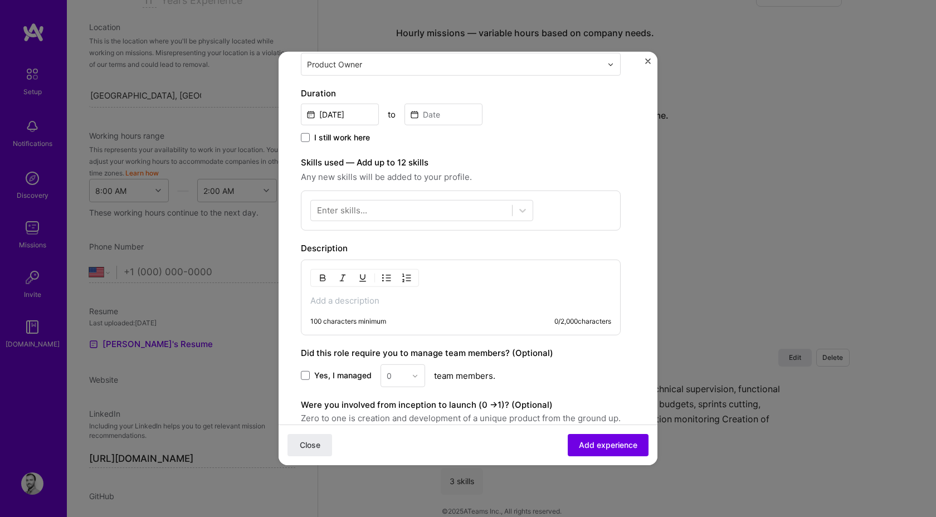
scroll to position [194, 0]
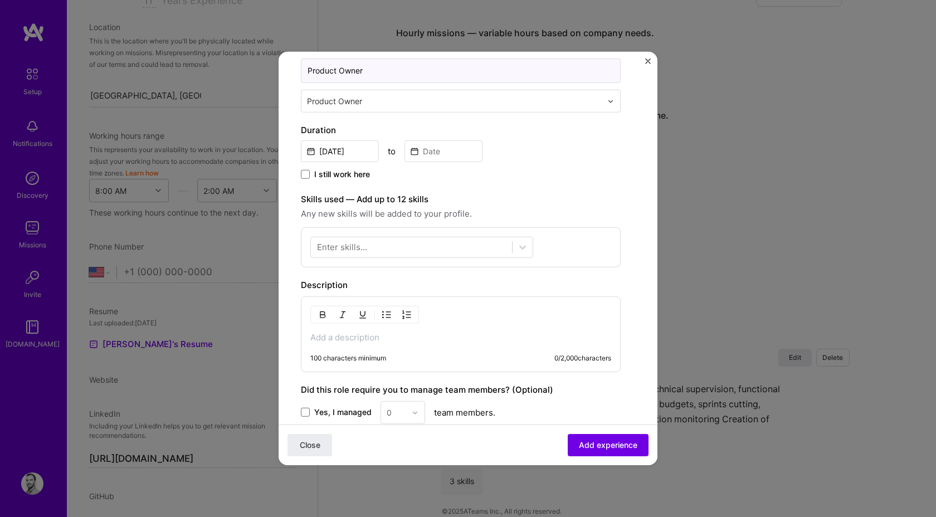
type input "Product Owner"
click at [561, 185] on div "Create a job experience Jobs help companies understand your past experience. Co…" at bounding box center [461, 215] width 320 height 671
click at [345, 151] on input "[DATE]" at bounding box center [340, 151] width 78 height 22
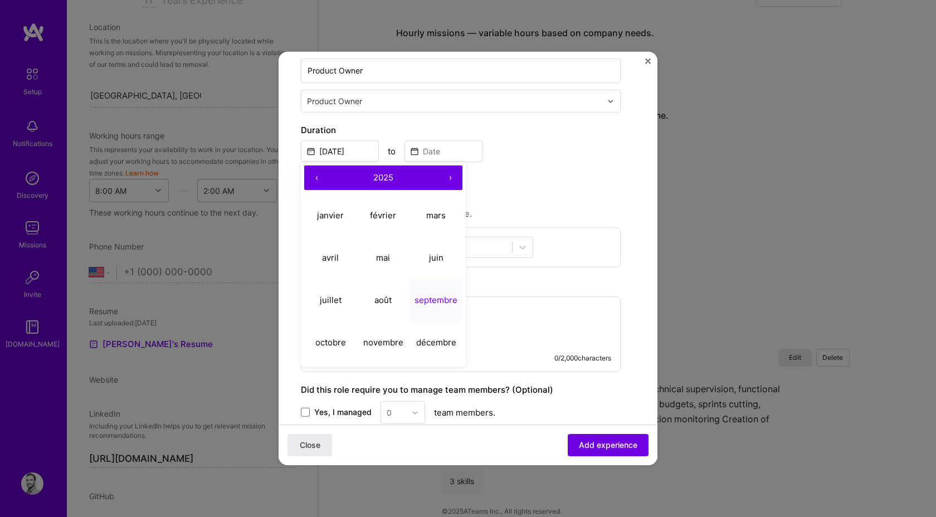
click at [321, 177] on button "‹" at bounding box center [316, 177] width 25 height 25
click at [315, 177] on button "‹" at bounding box center [316, 177] width 25 height 25
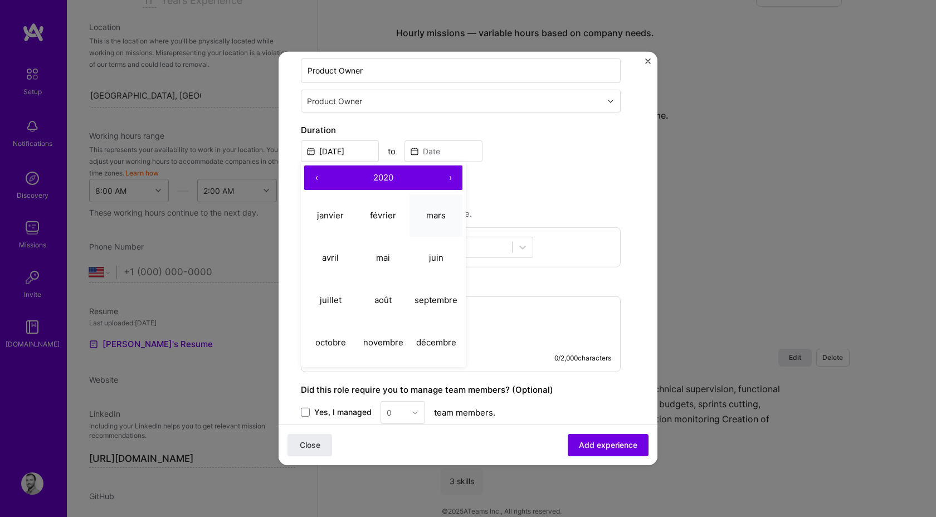
click at [424, 218] on button "mars" at bounding box center [435, 215] width 53 height 42
type input "[DATE]"
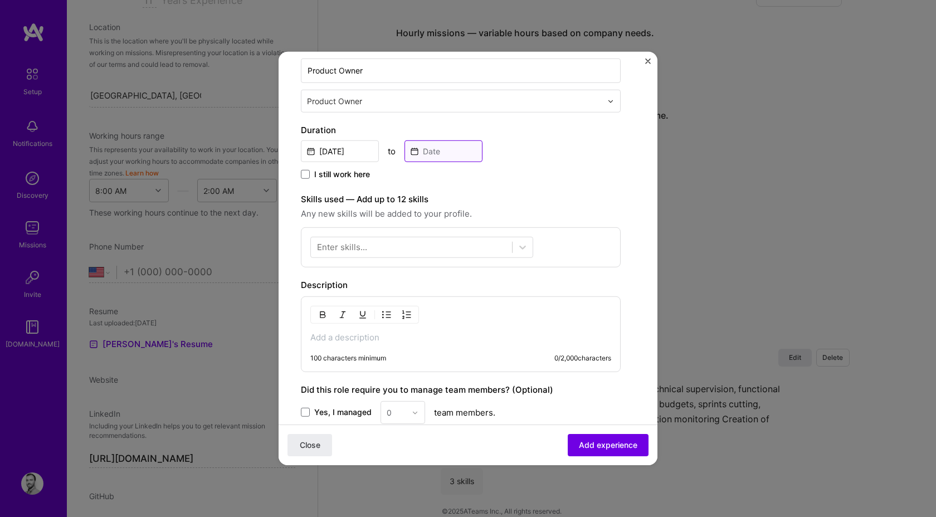
click at [444, 153] on input at bounding box center [443, 151] width 78 height 22
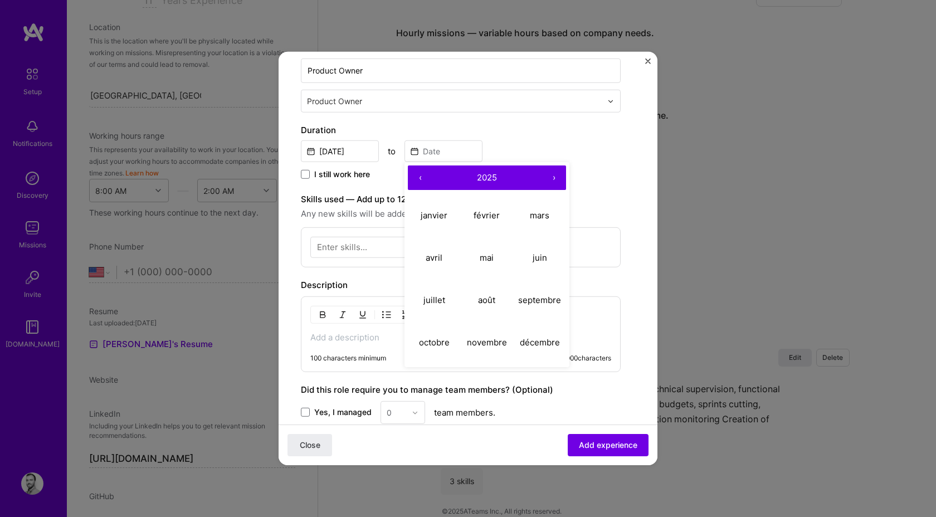
click at [420, 177] on button "‹" at bounding box center [420, 177] width 25 height 25
click at [547, 217] on abbr "mars" at bounding box center [539, 214] width 19 height 11
type input "[DATE]"
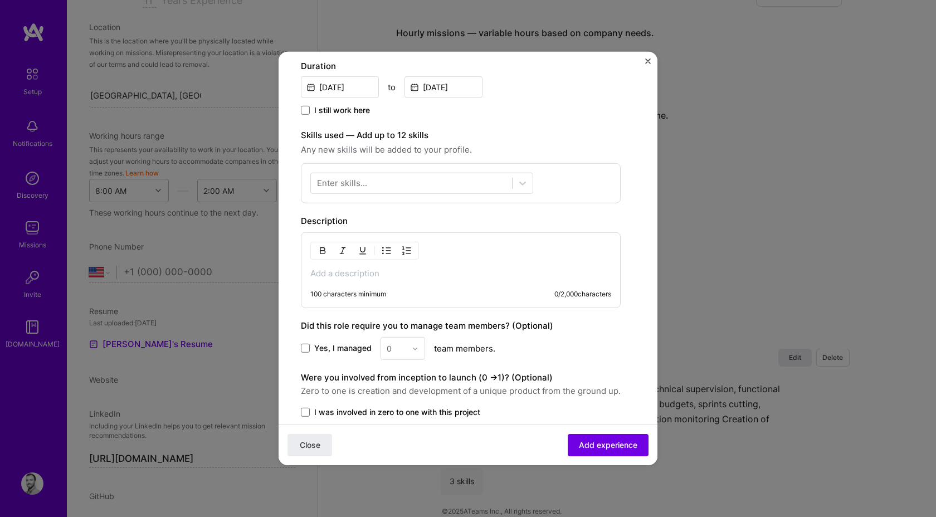
scroll to position [259, 0]
click at [423, 177] on div at bounding box center [411, 182] width 201 height 18
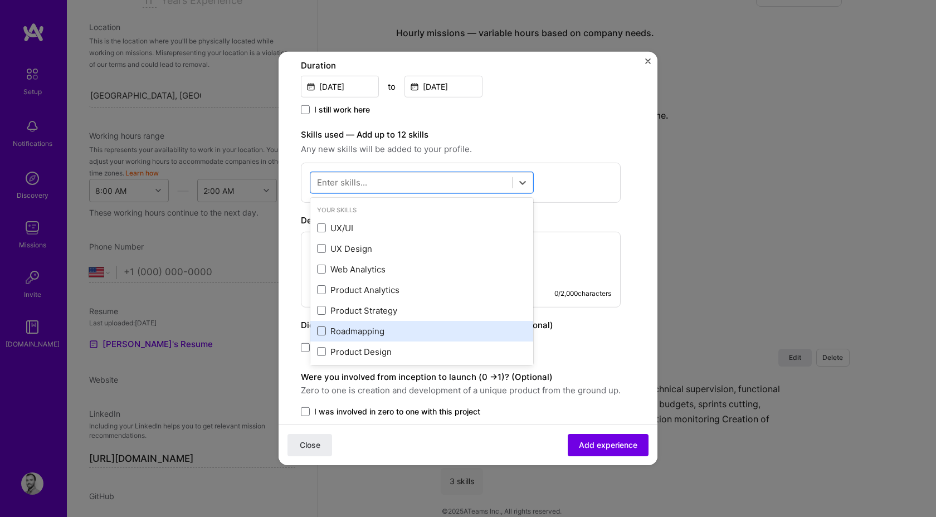
click at [322, 329] on span at bounding box center [321, 330] width 9 height 9
click at [0, 0] on input "checkbox" at bounding box center [0, 0] width 0 height 0
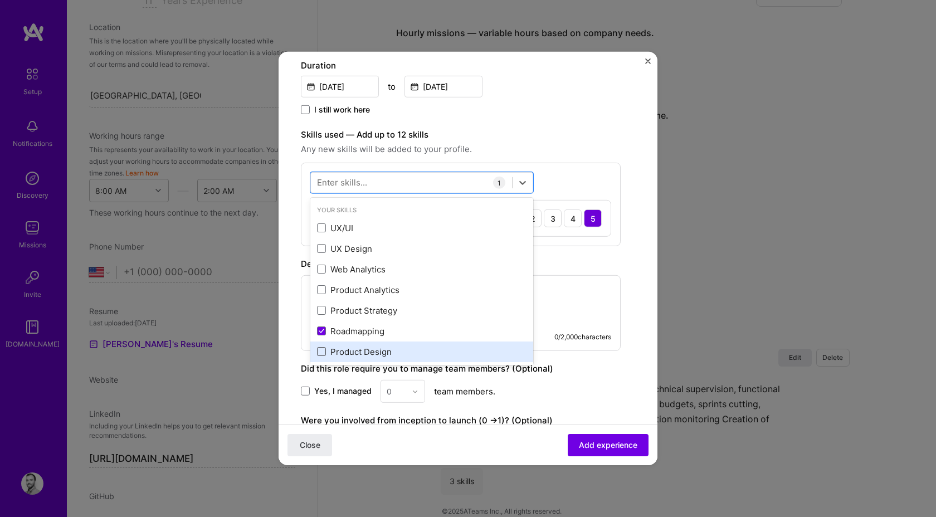
click at [322, 350] on span at bounding box center [321, 351] width 9 height 9
click at [0, 0] on input "checkbox" at bounding box center [0, 0] width 0 height 0
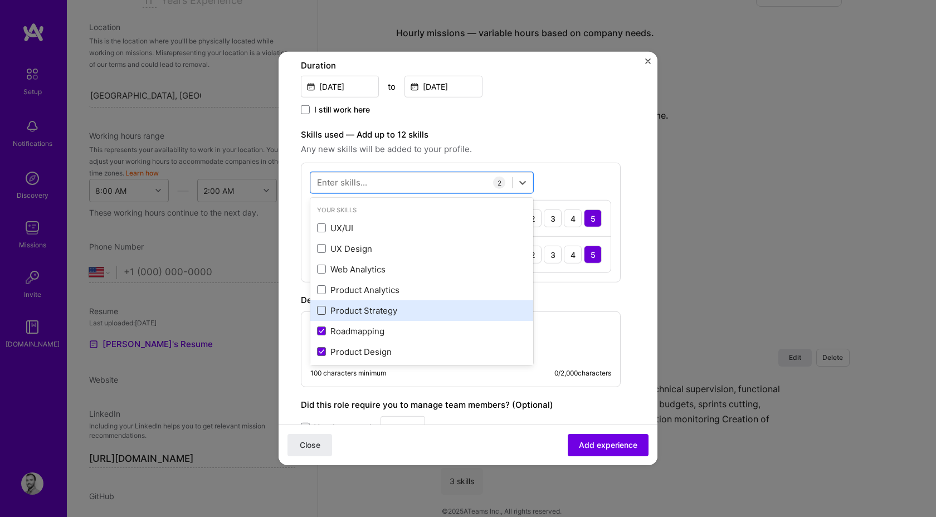
click at [321, 311] on span at bounding box center [321, 310] width 9 height 9
click at [0, 0] on input "checkbox" at bounding box center [0, 0] width 0 height 0
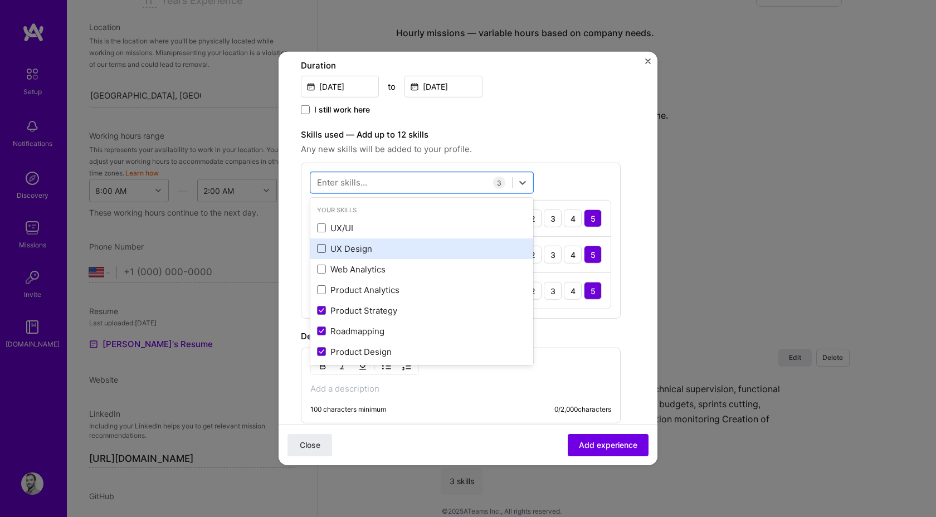
click at [324, 247] on span at bounding box center [321, 248] width 9 height 9
click at [0, 0] on input "checkbox" at bounding box center [0, 0] width 0 height 0
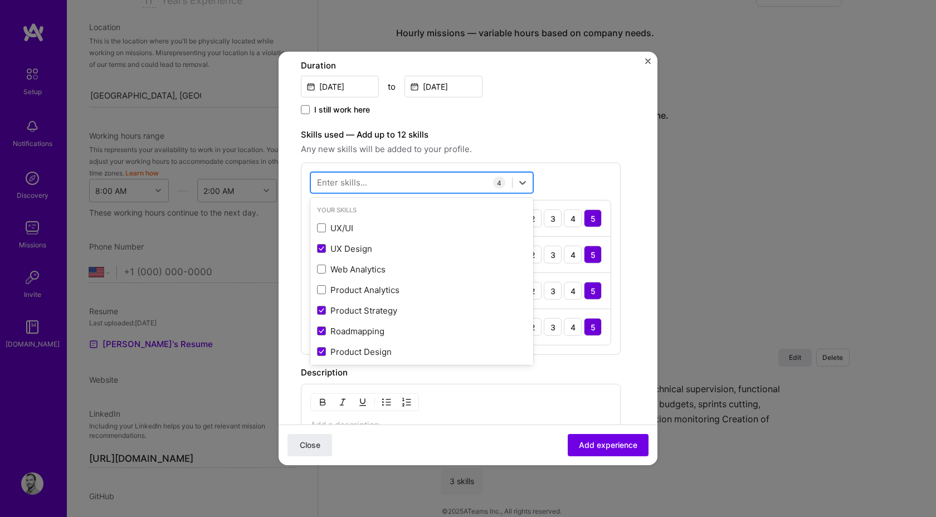
drag, startPoint x: 324, startPoint y: 228, endPoint x: 446, endPoint y: 185, distance: 129.8
click at [446, 185] on div "option UX Design, selected. option UX/UI focused, 0 of 2. 378 results available…" at bounding box center [421, 182] width 223 height 21
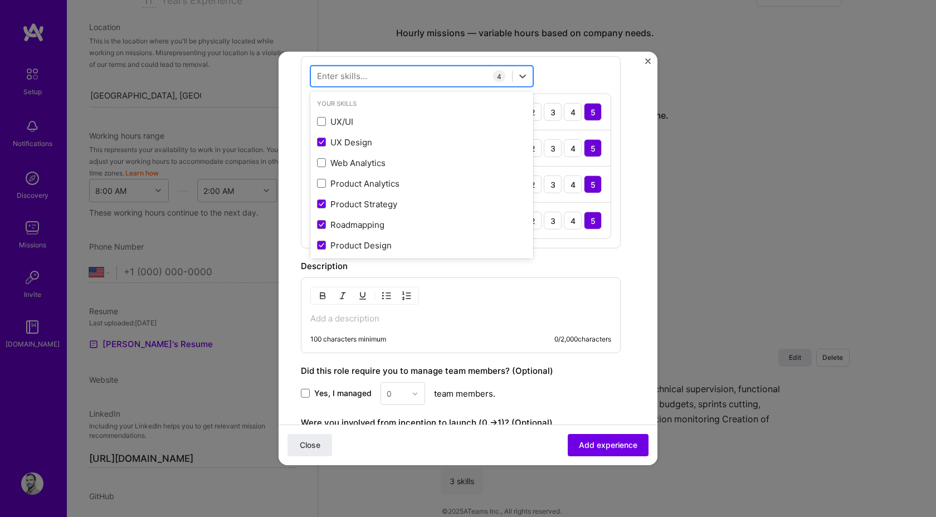
scroll to position [398, 0]
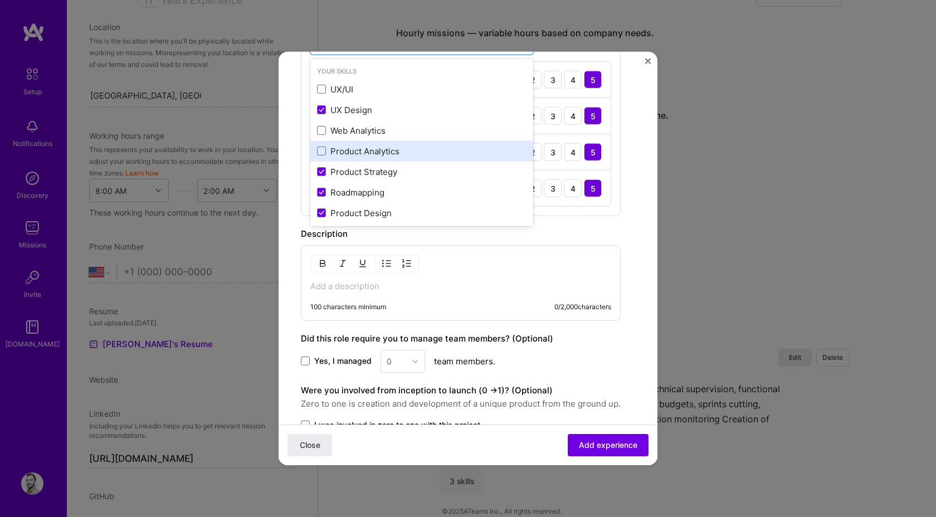
drag, startPoint x: 446, startPoint y: 185, endPoint x: 409, endPoint y: 146, distance: 53.6
click at [424, 158] on div "UX/UI UX Design Web Analytics Product Analytics Product Strategy Roadmapping Pr…" at bounding box center [421, 161] width 223 height 165
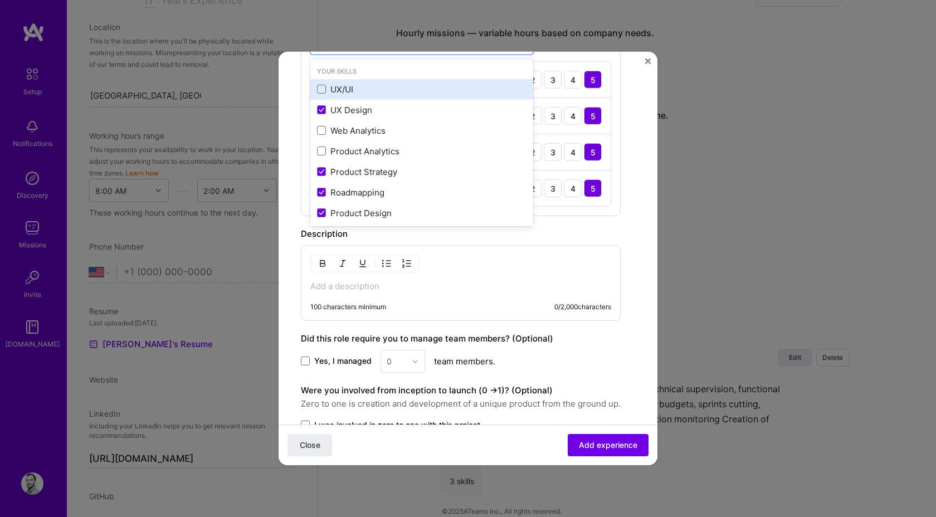
click at [361, 85] on div "UX/UI" at bounding box center [421, 90] width 209 height 12
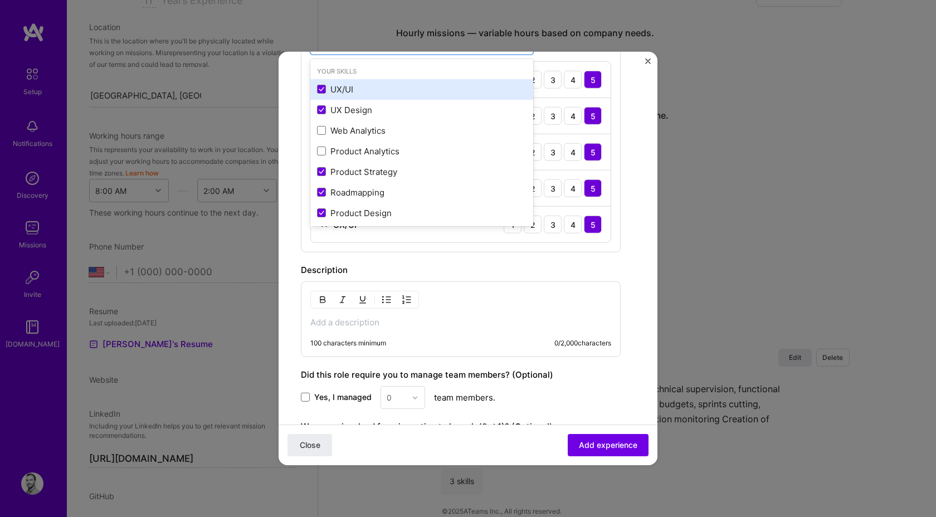
scroll to position [384, 0]
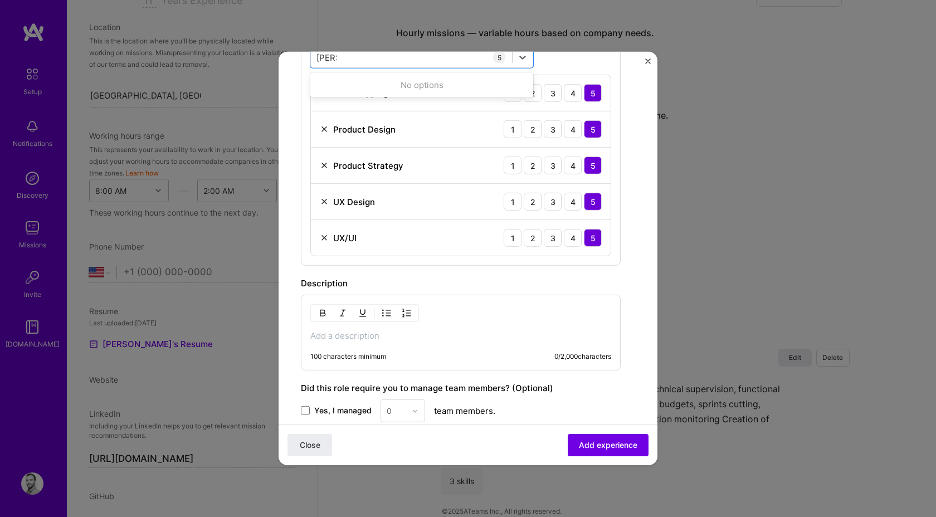
type input "change"
click at [504, 279] on div "Description" at bounding box center [461, 283] width 320 height 13
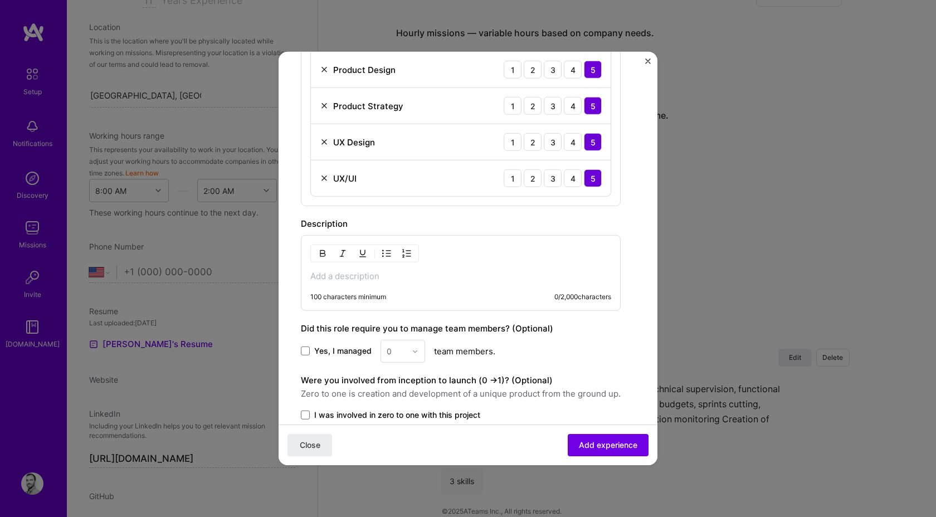
scroll to position [445, 0]
click at [492, 272] on p at bounding box center [460, 275] width 301 height 11
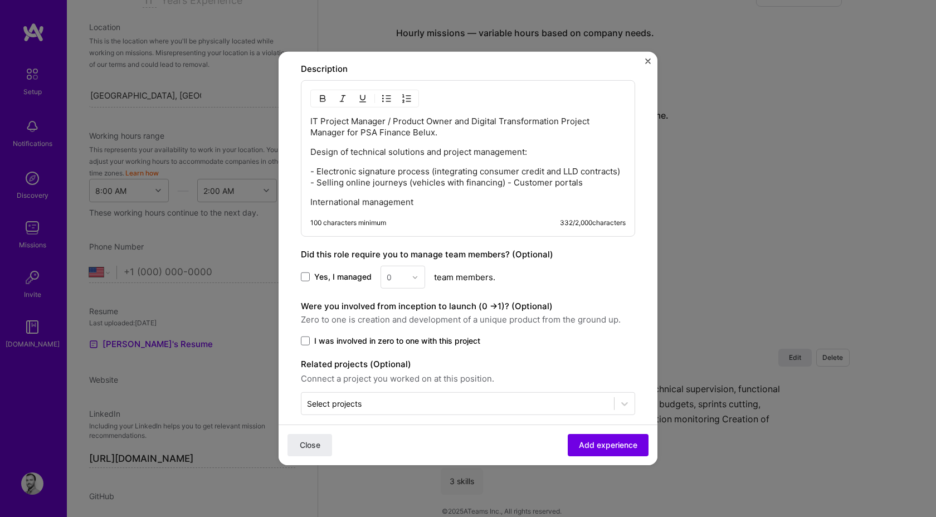
scroll to position [611, 0]
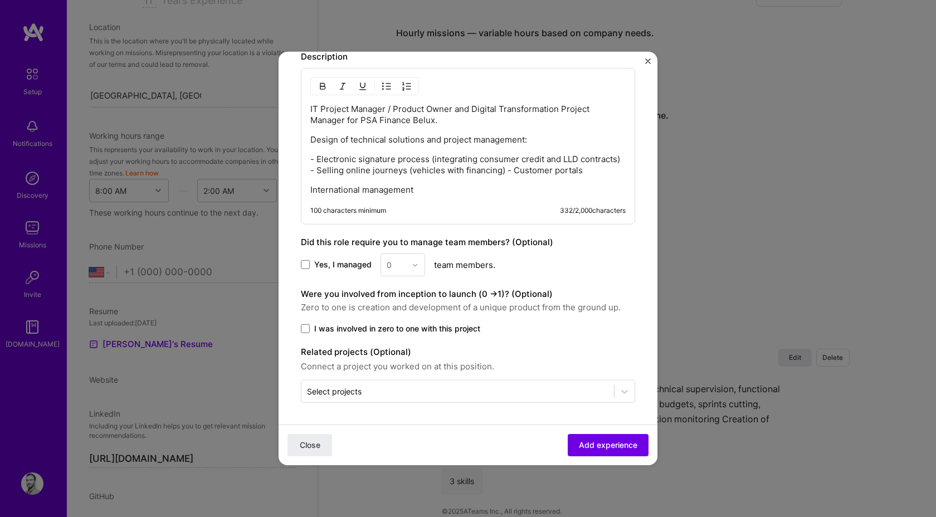
click at [334, 262] on span "Yes, I managed" at bounding box center [342, 264] width 57 height 11
click at [0, 0] on input "Yes, I managed" at bounding box center [0, 0] width 0 height 0
click at [415, 272] on div at bounding box center [418, 265] width 13 height 22
click at [403, 315] on div "2" at bounding box center [403, 315] width 38 height 21
click at [512, 266] on div "Yes, I managed option 2, selected. Select is focused ,type to refine list, pres…" at bounding box center [468, 264] width 334 height 23
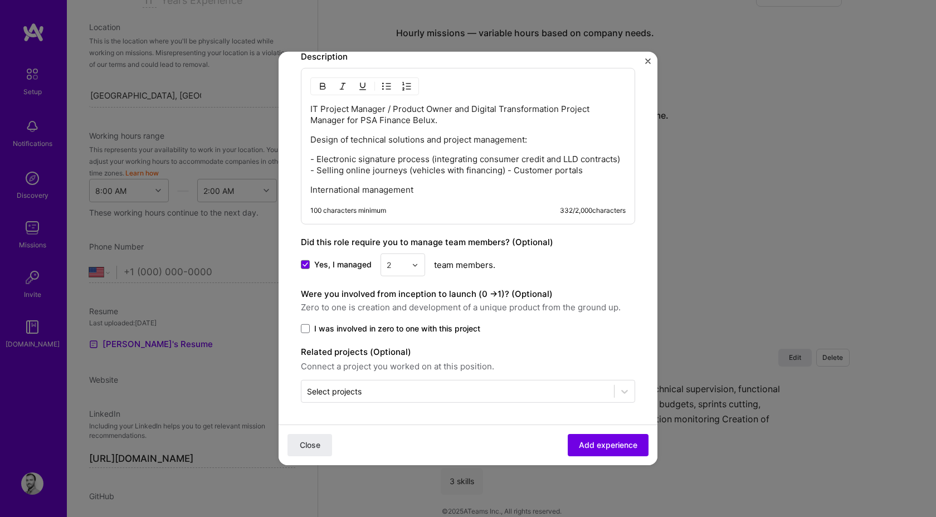
click at [318, 330] on span "I was involved in zero to one with this project" at bounding box center [397, 328] width 166 height 11
click at [0, 0] on input "I was involved in zero to one with this project" at bounding box center [0, 0] width 0 height 0
click at [473, 399] on div "Select projects" at bounding box center [457, 391] width 312 height 22
click at [579, 298] on div "Were you involved from inception to launch (0 - > 1)? (Optional) Zero to one is…" at bounding box center [468, 300] width 334 height 27
click at [615, 451] on button "Add experience" at bounding box center [608, 445] width 81 height 22
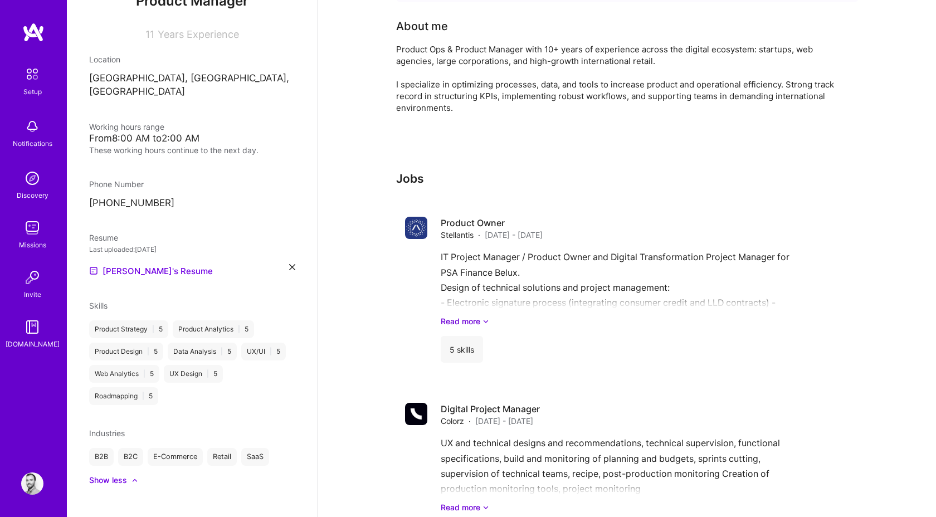
scroll to position [335, 0]
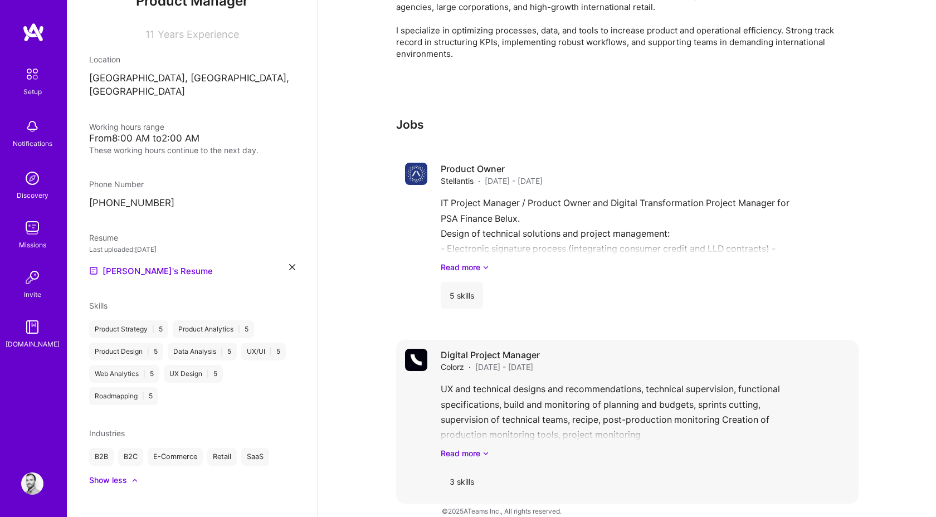
click at [536, 349] on h4 "Digital Project Manager" at bounding box center [490, 355] width 99 height 12
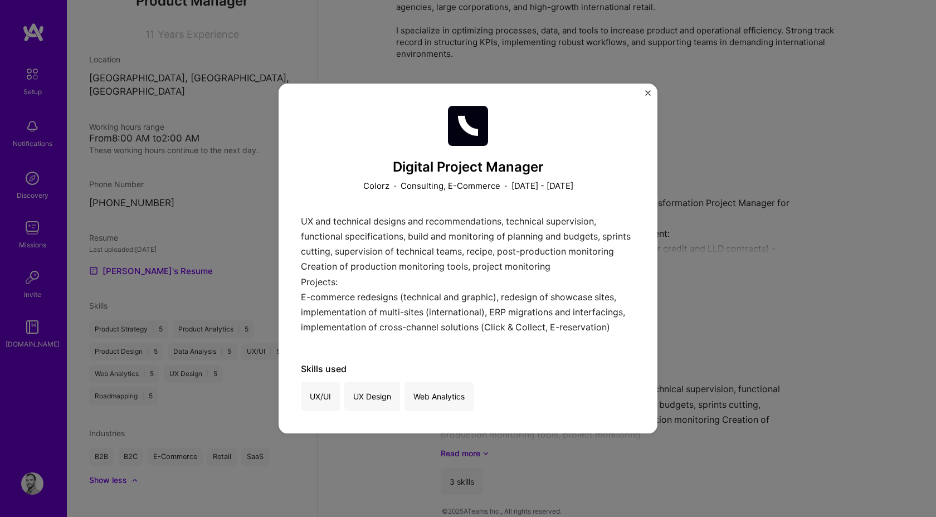
click at [644, 91] on div "Digital Project Manager Colorz · Consulting, E-Commerce · [DATE] - [DATE] UX an…" at bounding box center [467, 259] width 379 height 350
click at [648, 94] on img "Close" at bounding box center [648, 93] width 6 height 6
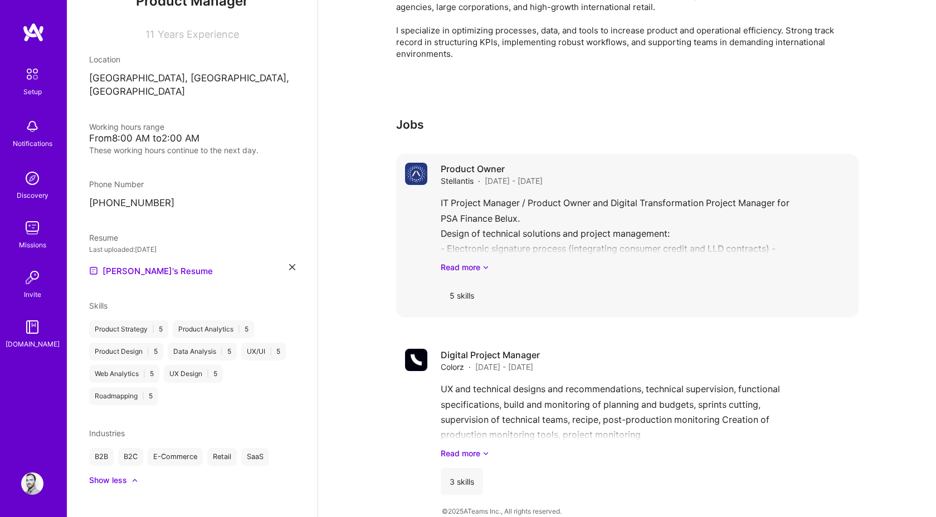
click at [627, 195] on div "IT Project Manager / Product Owner and Digital Transformation Project Manager f…" at bounding box center [645, 233] width 409 height 77
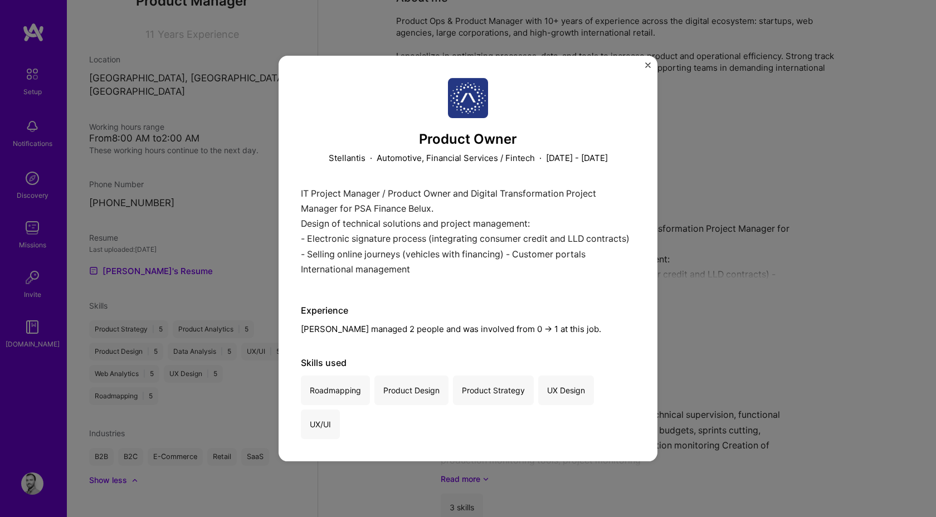
scroll to position [335, 0]
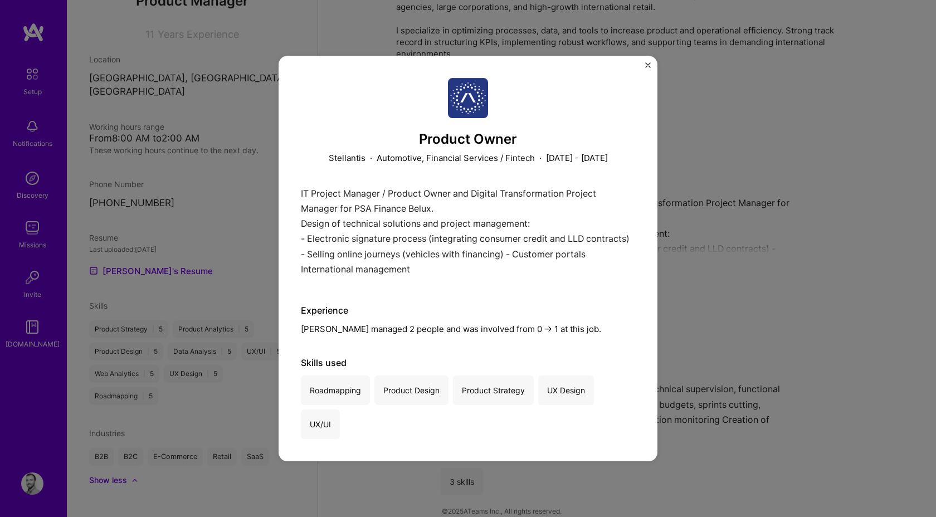
click at [755, 293] on div "Product Owner Stellantis · Automotive, Financial Services / Fintech · [DATE] - …" at bounding box center [468, 258] width 936 height 517
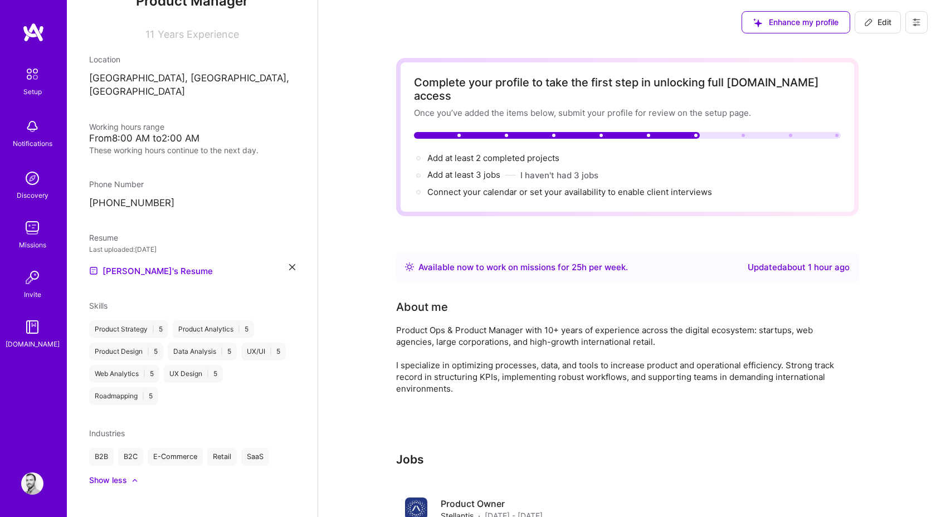
click at [874, 27] on span "Edit" at bounding box center [877, 22] width 27 height 11
select select "Right Now"
select select "FR"
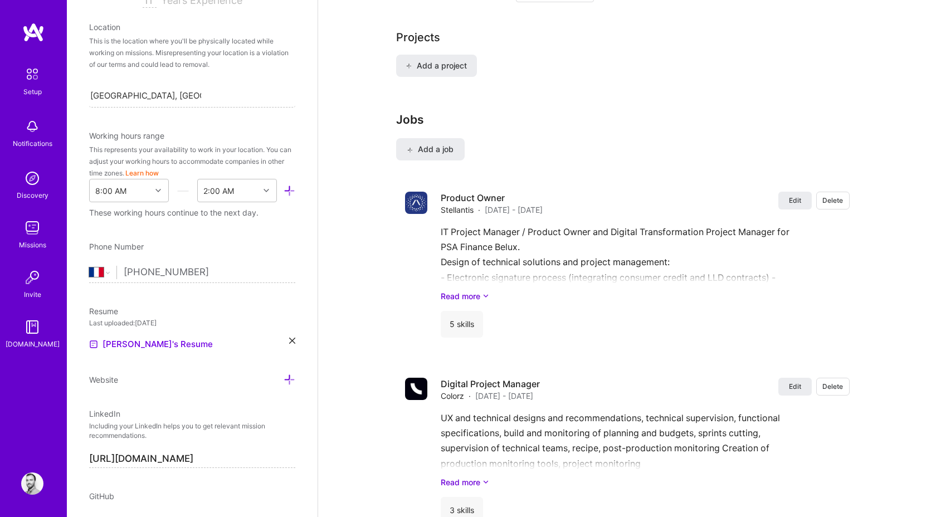
scroll to position [876, 0]
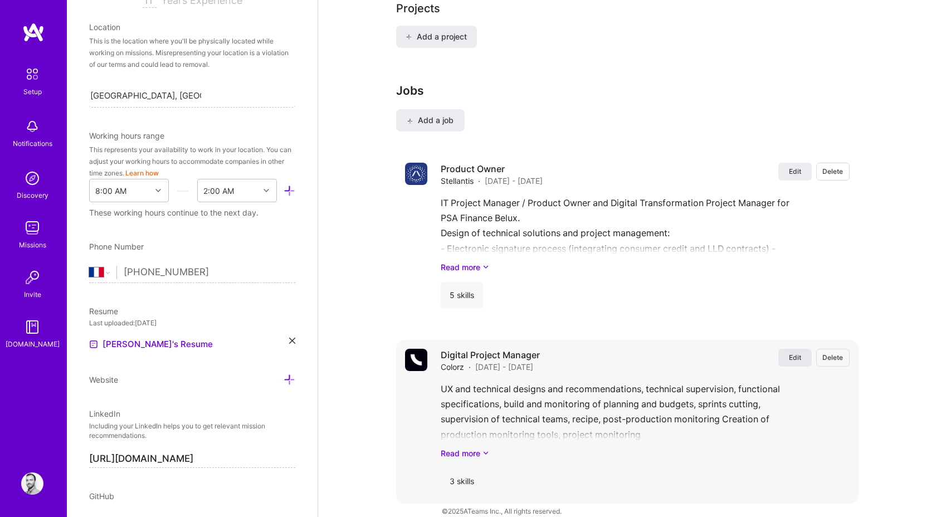
click at [798, 349] on button "Edit" at bounding box center [794, 358] width 33 height 18
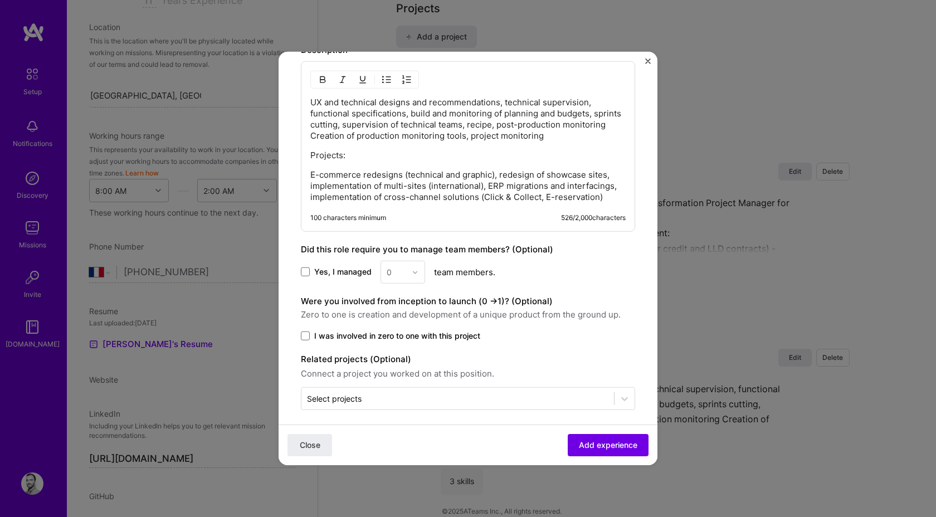
scroll to position [552, 0]
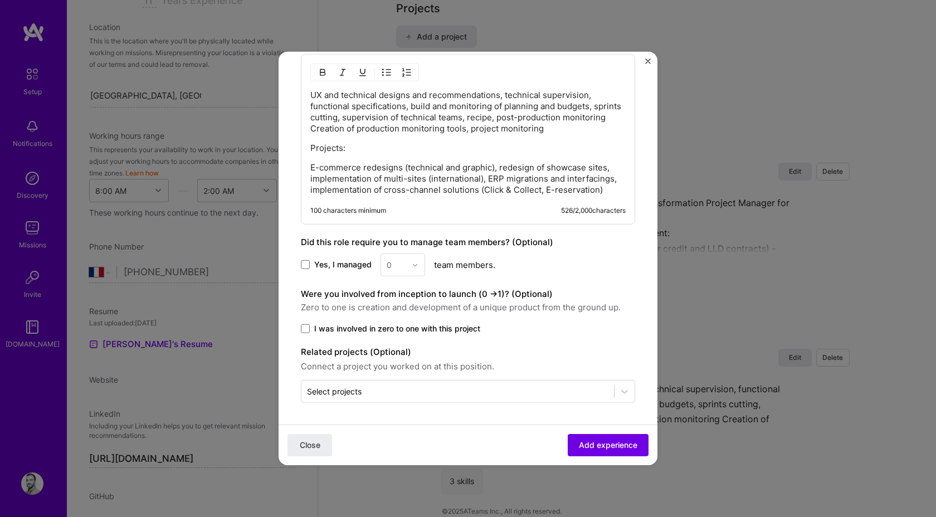
click at [380, 329] on span "I was involved in zero to one with this project" at bounding box center [397, 328] width 166 height 11
click at [0, 0] on input "I was involved in zero to one with this project" at bounding box center [0, 0] width 0 height 0
click at [599, 434] on button "Add experience" at bounding box center [608, 445] width 81 height 22
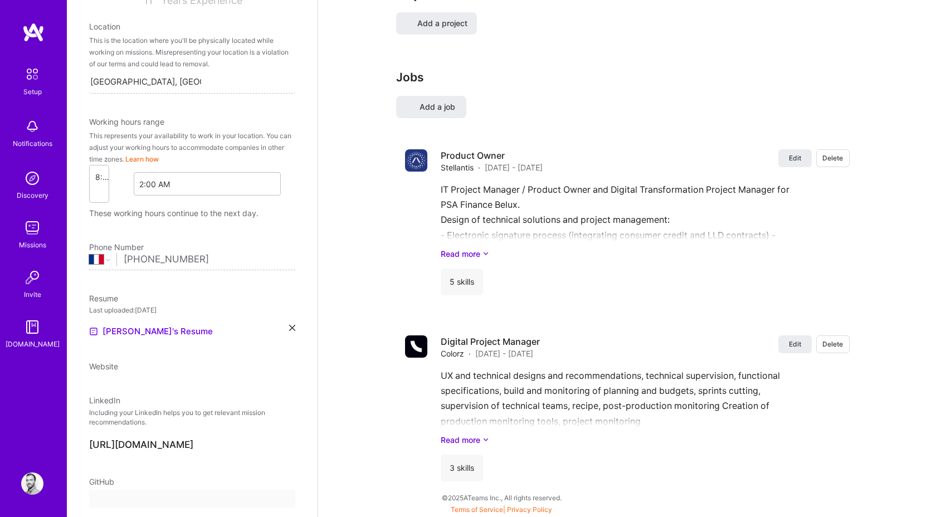
select select "Right Now"
select select "FR"
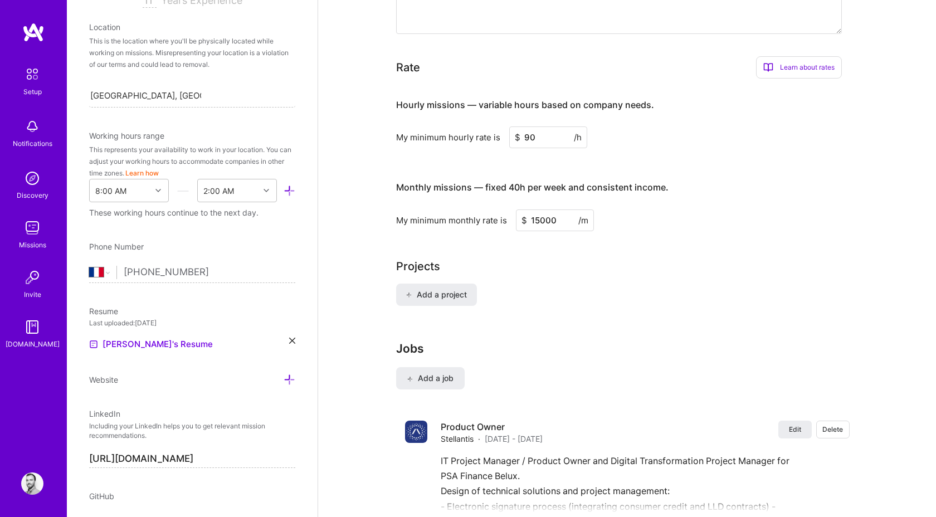
scroll to position [876, 0]
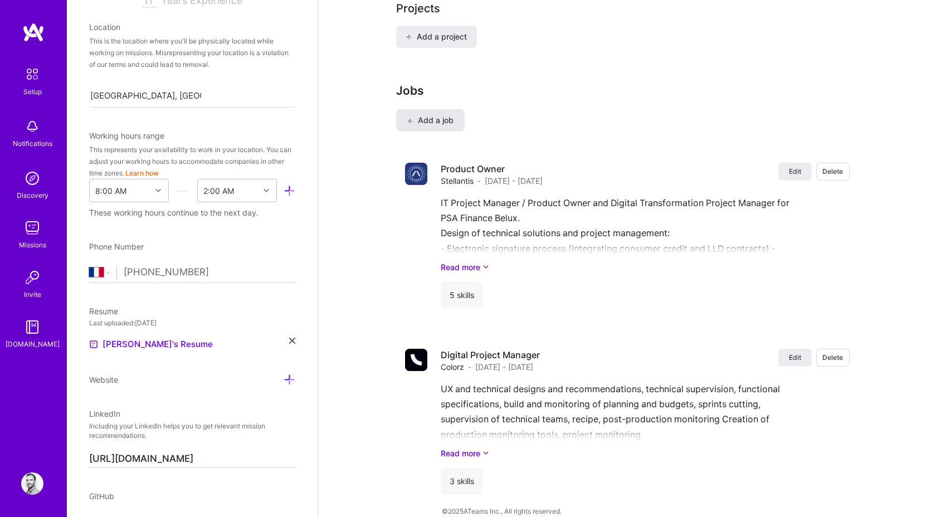
click at [409, 118] on icon at bounding box center [410, 121] width 6 height 6
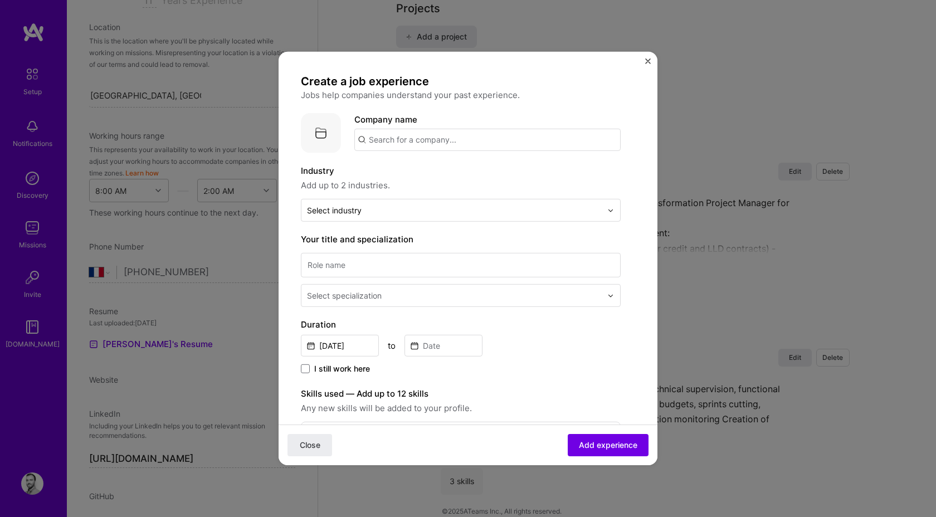
click at [404, 135] on input "text" at bounding box center [487, 140] width 266 height 22
click at [387, 175] on div "[PERSON_NAME] [DOMAIN_NAME]" at bounding box center [437, 171] width 167 height 31
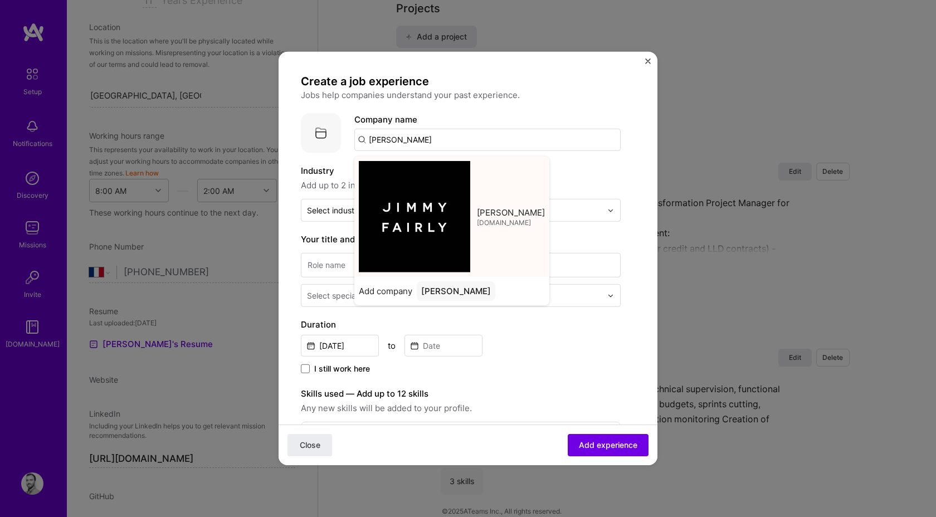
type input "[PERSON_NAME]"
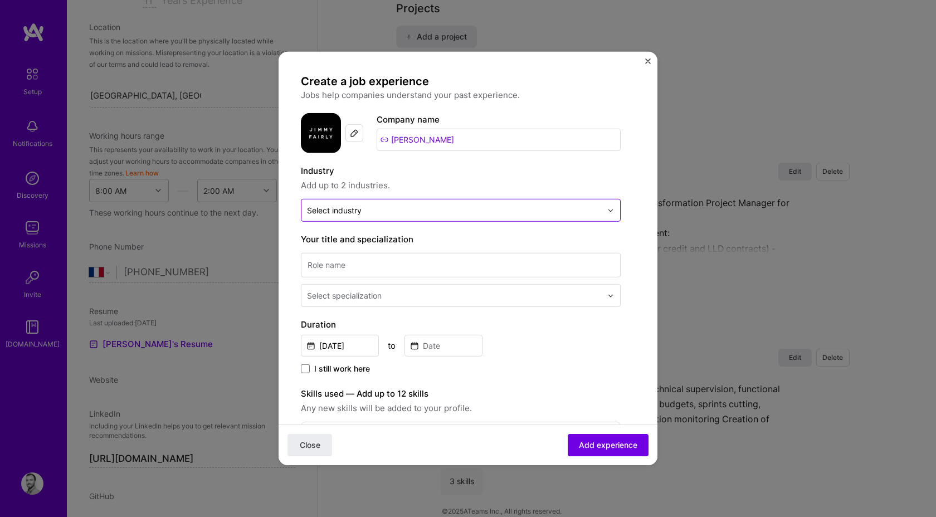
click at [390, 203] on div at bounding box center [454, 210] width 295 height 14
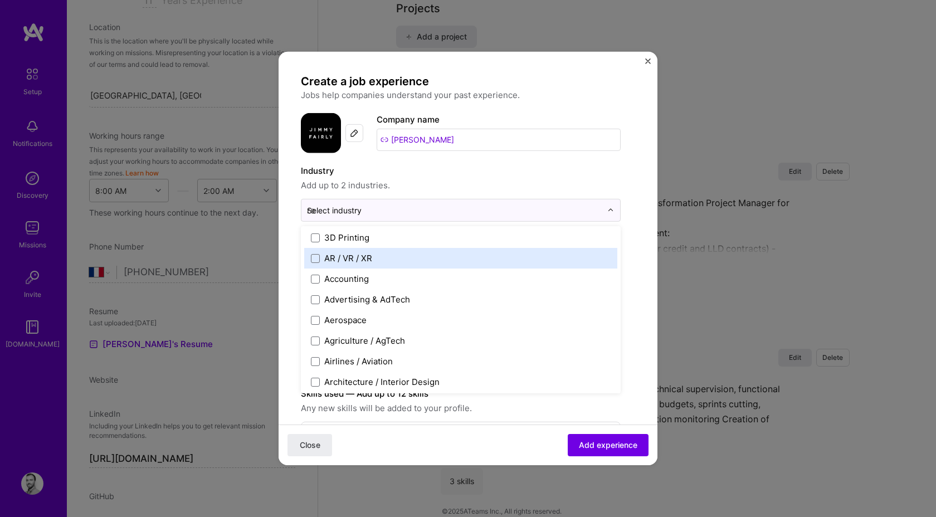
scroll to position [0, 0]
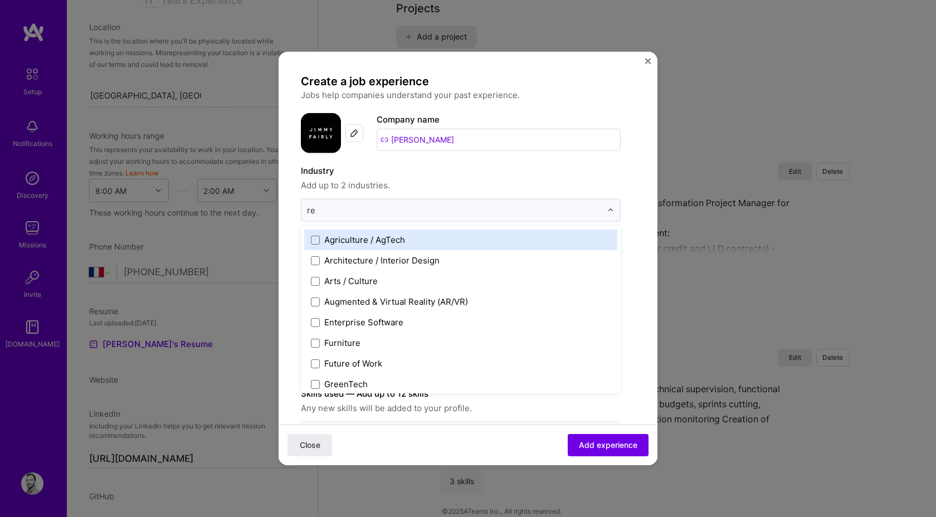
type input "ret"
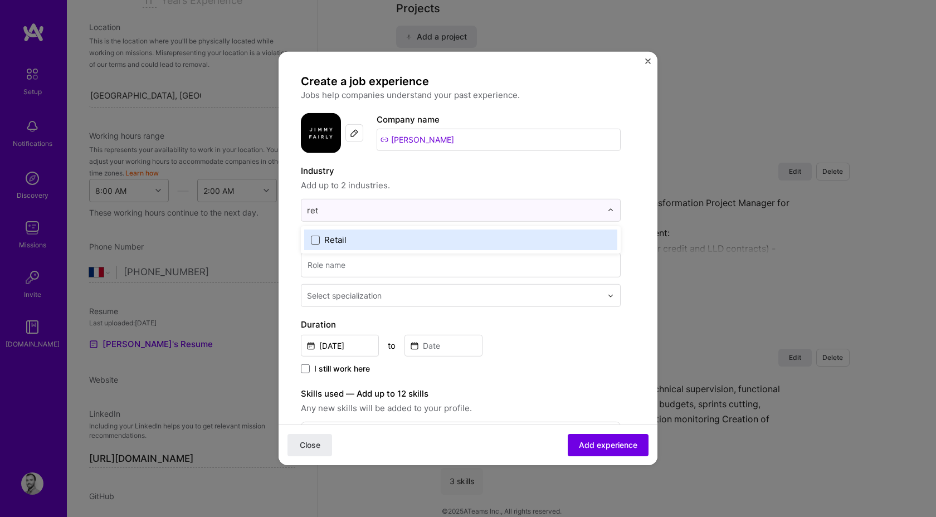
click at [317, 238] on span at bounding box center [315, 239] width 9 height 9
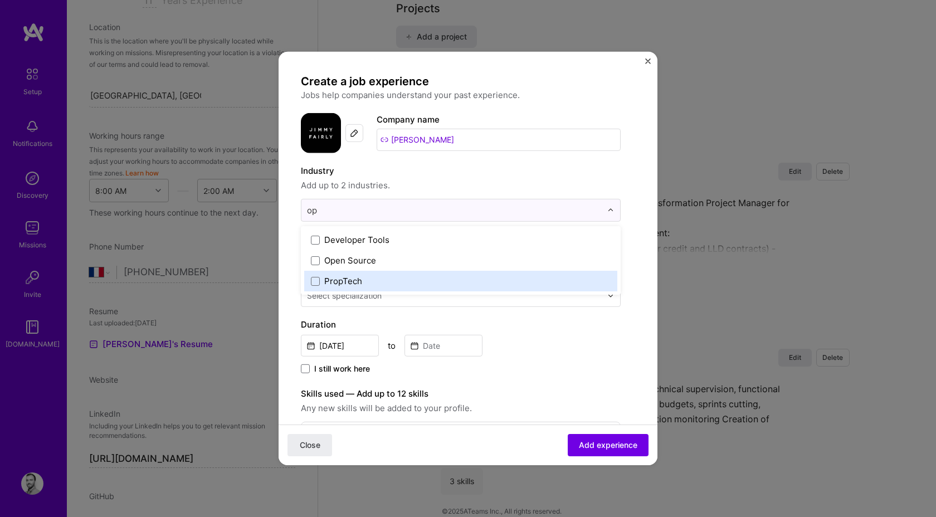
type input "o"
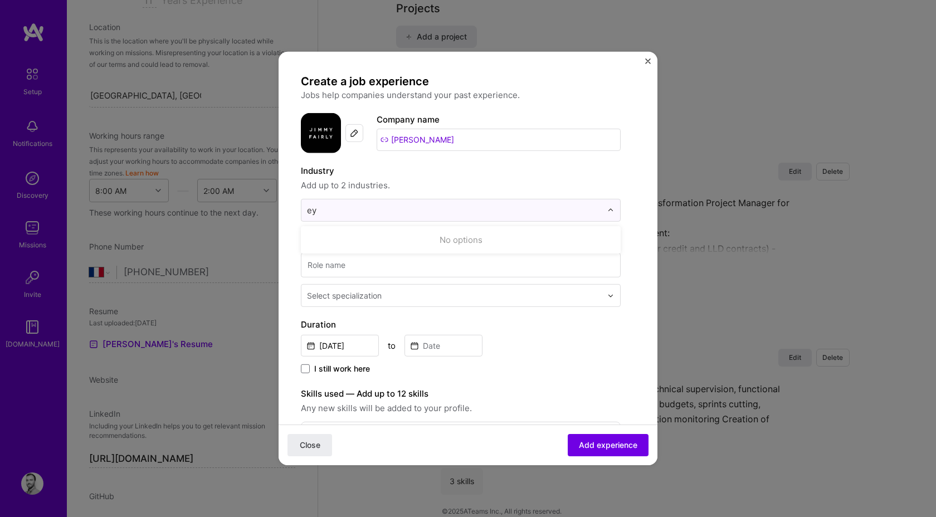
type input "e"
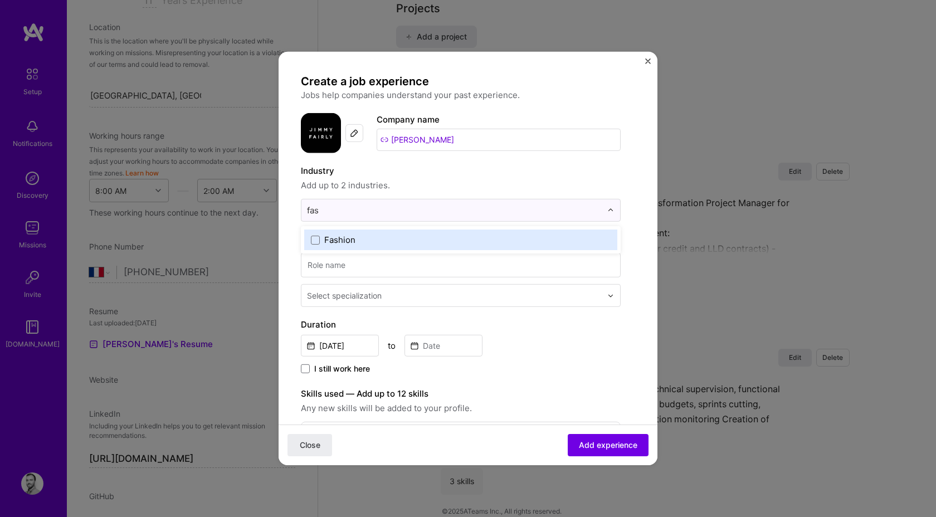
type input "fash"
click at [317, 239] on span at bounding box center [315, 239] width 9 height 9
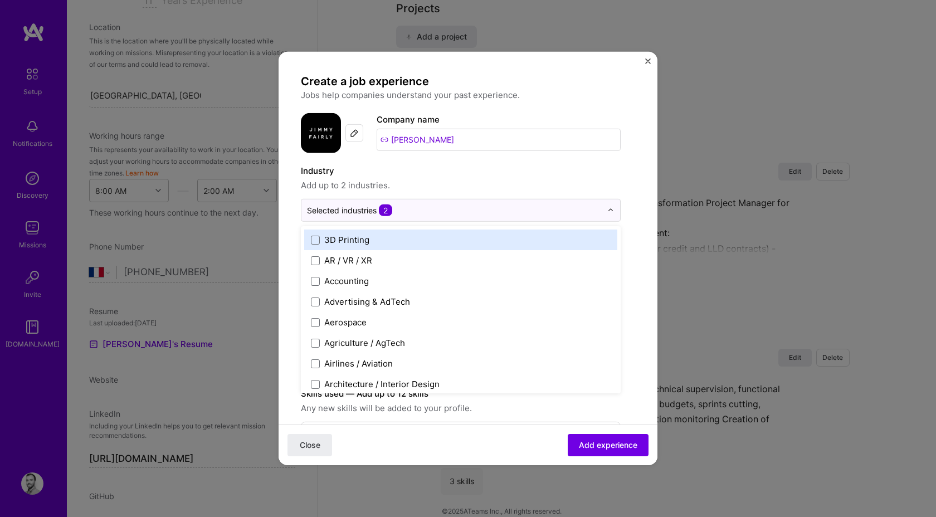
click at [492, 169] on label "Industry" at bounding box center [461, 170] width 320 height 13
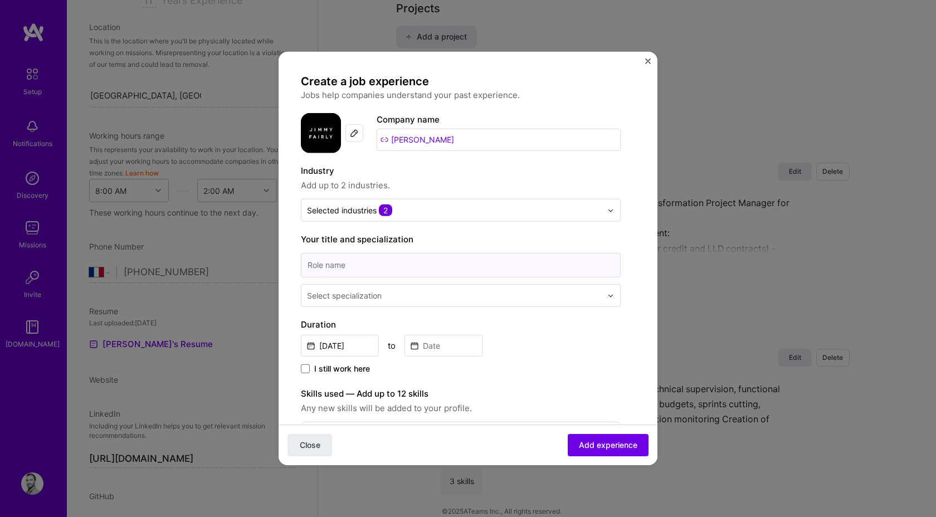
click at [396, 257] on input at bounding box center [461, 265] width 320 height 25
type input "Product Owner"
click at [374, 304] on div "Select specialization" at bounding box center [454, 296] width 306 height 22
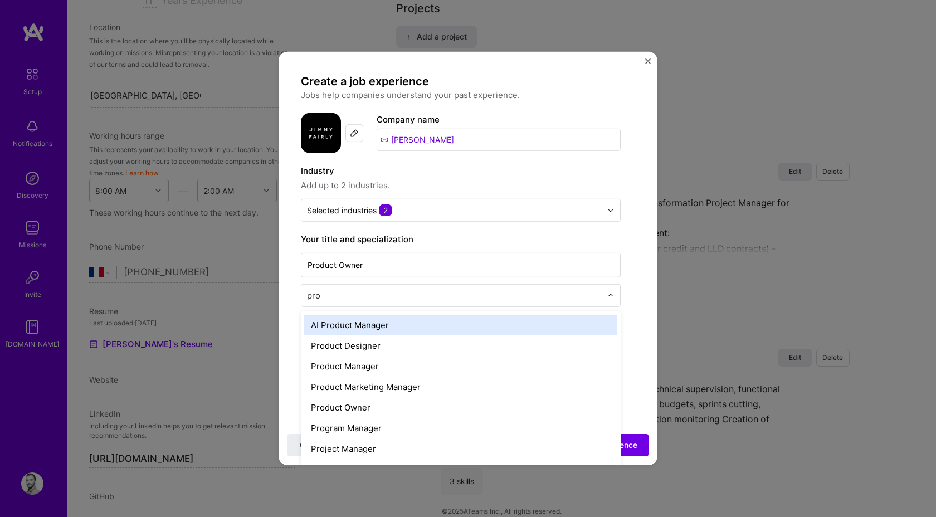
type input "prod"
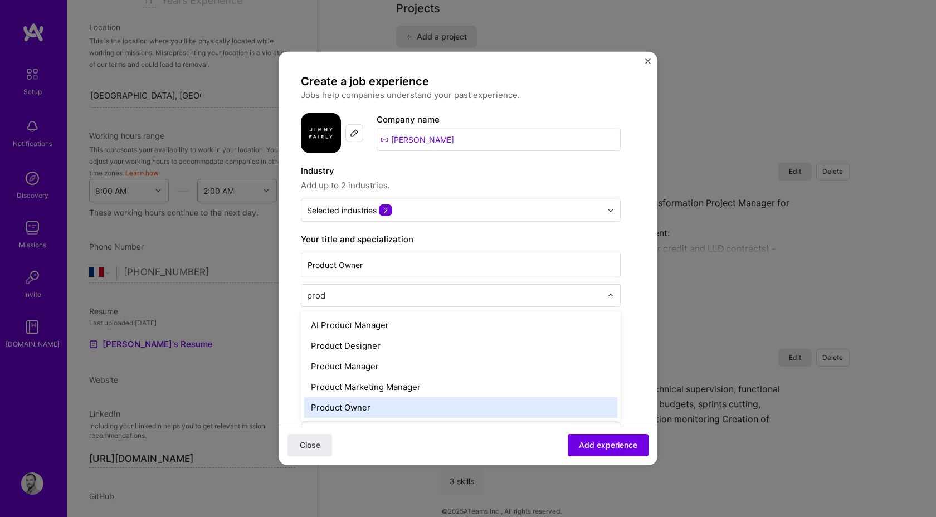
drag, startPoint x: 378, startPoint y: 371, endPoint x: 374, endPoint y: 408, distance: 37.5
click at [374, 408] on div "AI Product Manager Product Designer Product Manager Product Marketing Manager P…" at bounding box center [461, 366] width 320 height 110
click at [374, 408] on div "Product Owner" at bounding box center [460, 407] width 313 height 21
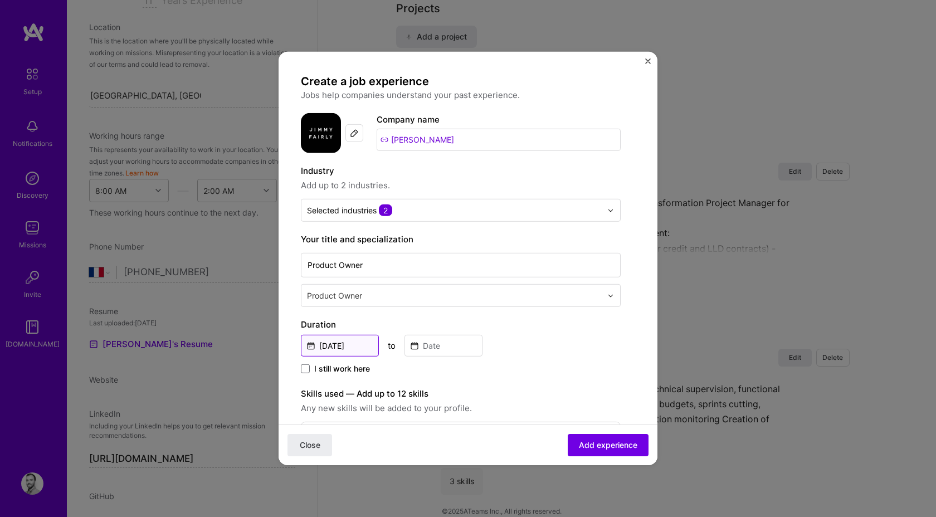
click at [343, 335] on input "[DATE]" at bounding box center [340, 346] width 78 height 22
